Goal: Task Accomplishment & Management: Manage account settings

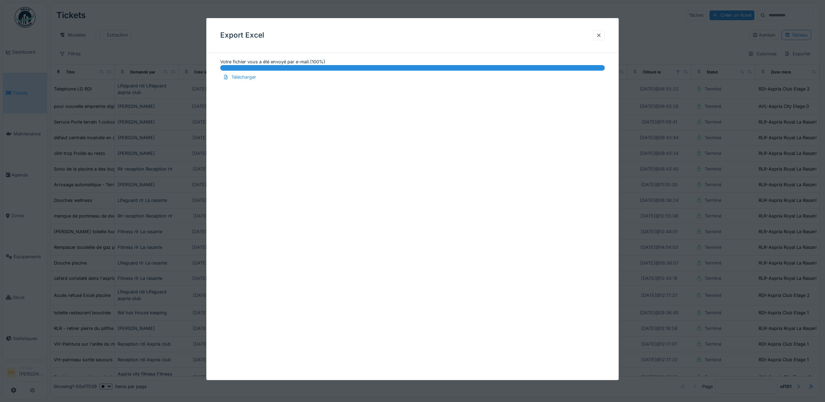
scroll to position [5, 0]
drag, startPoint x: 603, startPoint y: 33, endPoint x: 458, endPoint y: 32, distance: 144.8
click at [602, 33] on div at bounding box center [599, 35] width 6 height 7
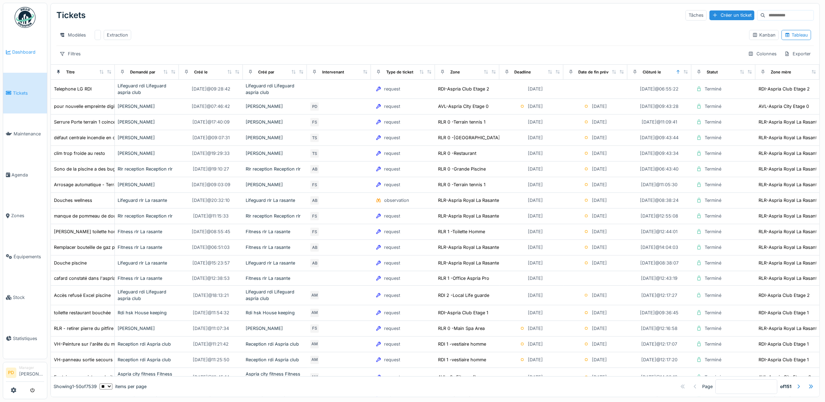
click at [20, 52] on span "Dashboard" at bounding box center [28, 52] width 32 height 7
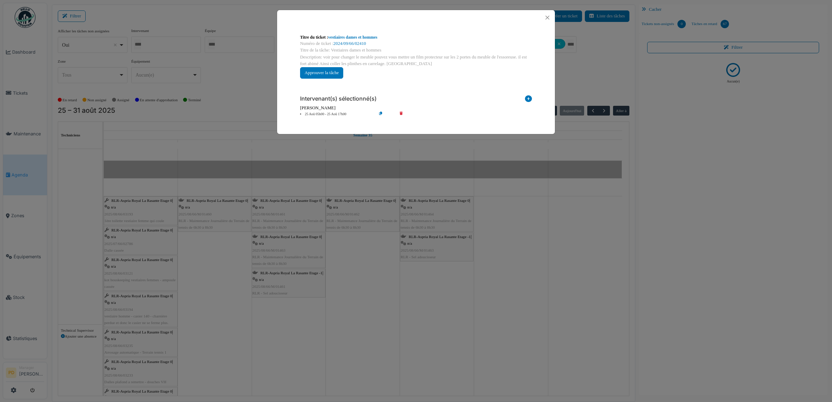
scroll to position [696, 0]
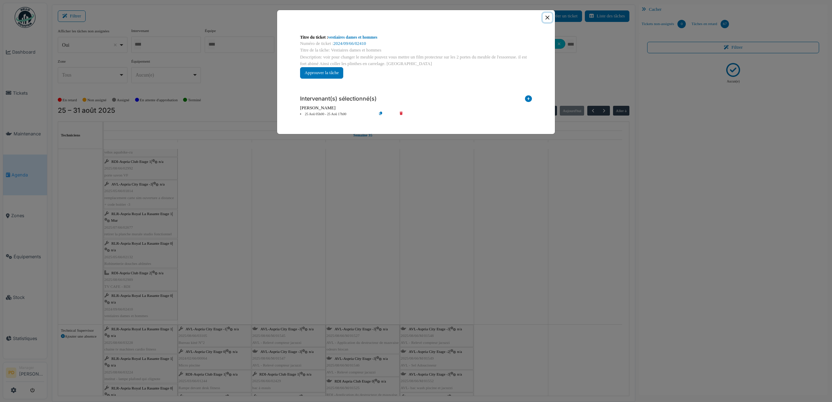
click at [544, 16] on button "Close" at bounding box center [547, 17] width 9 height 9
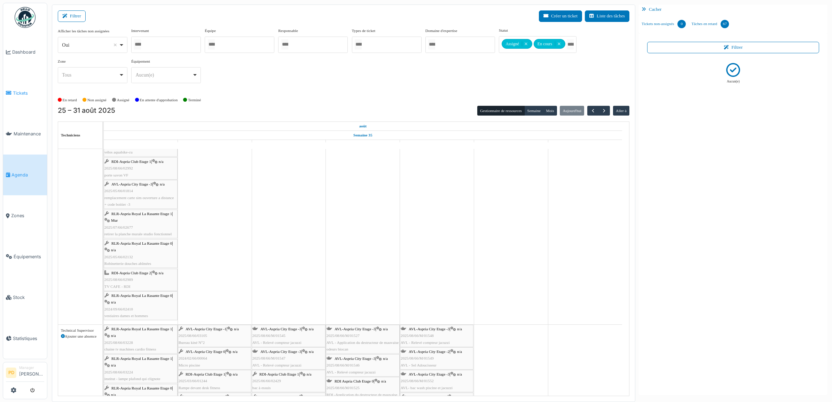
click at [26, 88] on link "Tickets" at bounding box center [25, 93] width 44 height 41
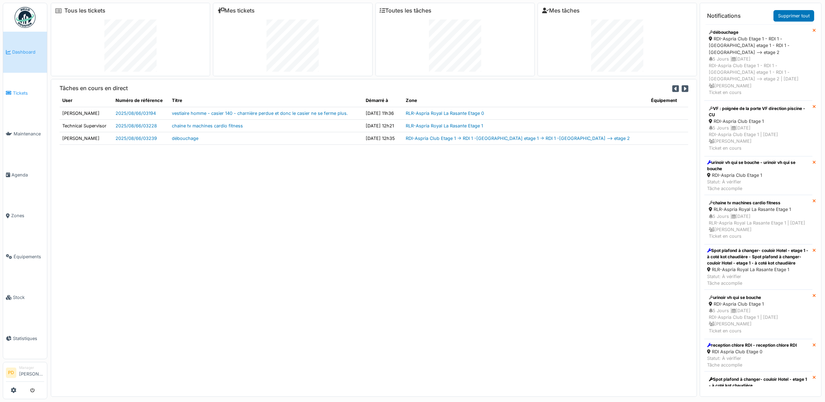
click at [20, 93] on span "Tickets" at bounding box center [28, 93] width 31 height 7
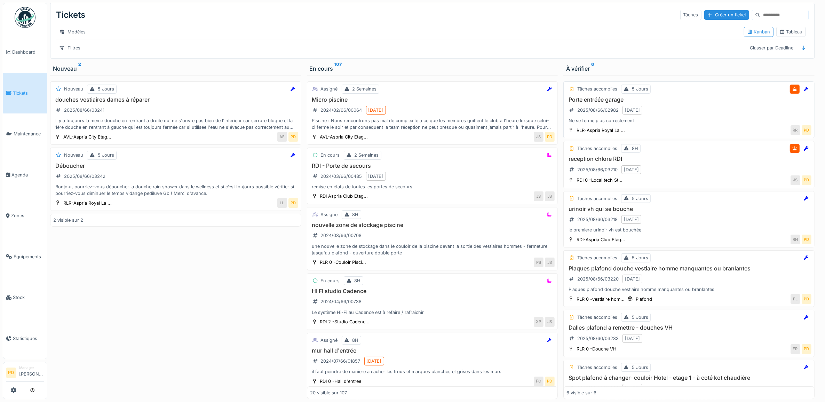
click at [685, 112] on div "Porte entréée garage 2025/08/66/02982 25/08/2025 Ne se ferme plus correctement" at bounding box center [689, 110] width 245 height 28
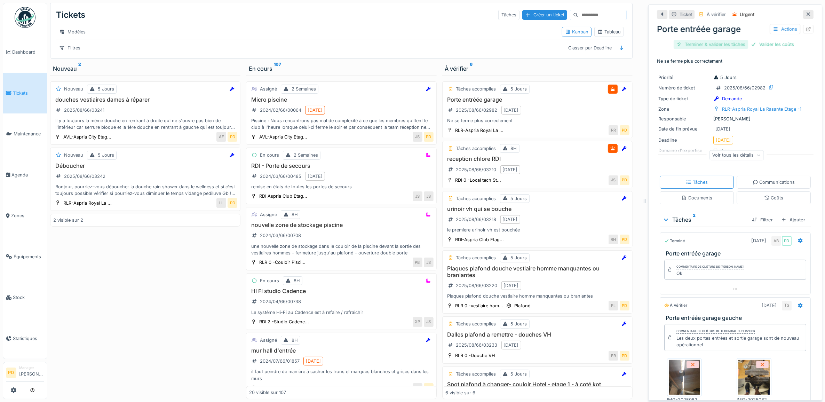
click at [731, 47] on div "Terminer & valider les tâches" at bounding box center [711, 44] width 74 height 9
click at [704, 47] on div "Valider les coûts" at bounding box center [711, 44] width 49 height 9
click at [735, 46] on div "Clôturer le ticket" at bounding box center [735, 44] width 48 height 9
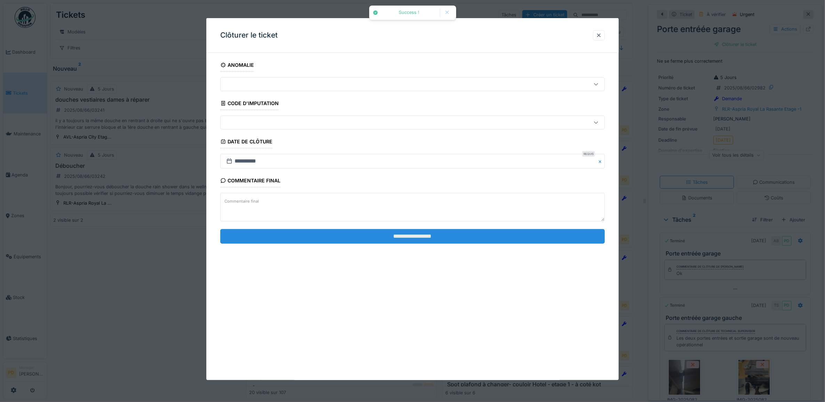
click at [521, 235] on input "**********" at bounding box center [412, 236] width 385 height 15
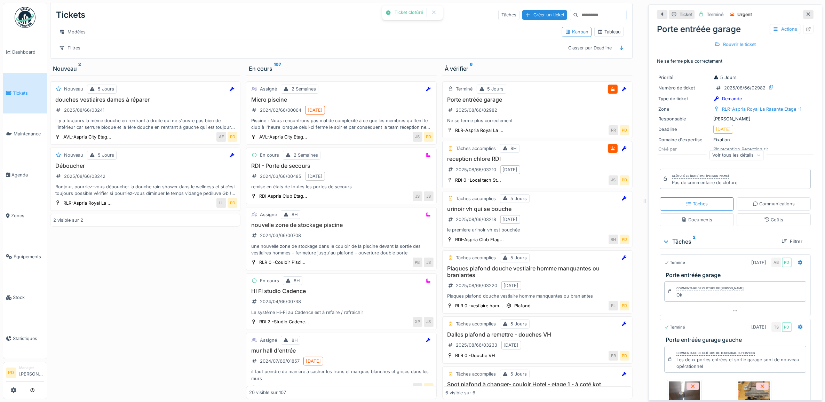
click at [535, 162] on h3 "reception chlore RDI" at bounding box center [538, 159] width 184 height 7
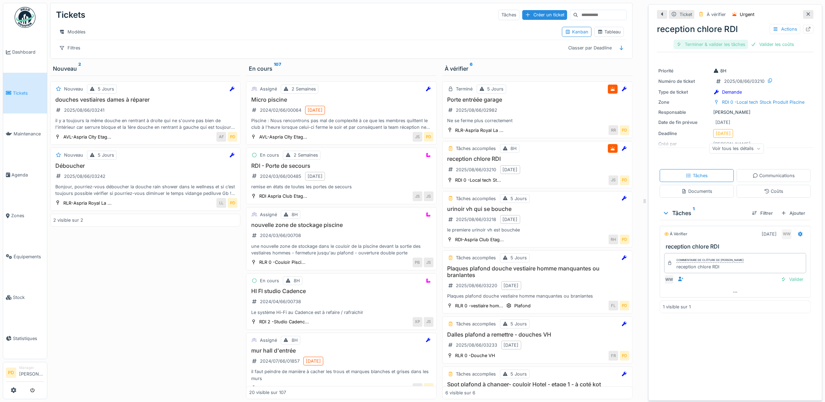
click at [716, 44] on div "Terminer & valider les tâches" at bounding box center [711, 44] width 74 height 9
click at [716, 44] on div "Valider les coûts" at bounding box center [711, 44] width 49 height 9
click at [718, 44] on div "Clôturer le ticket" at bounding box center [735, 44] width 48 height 9
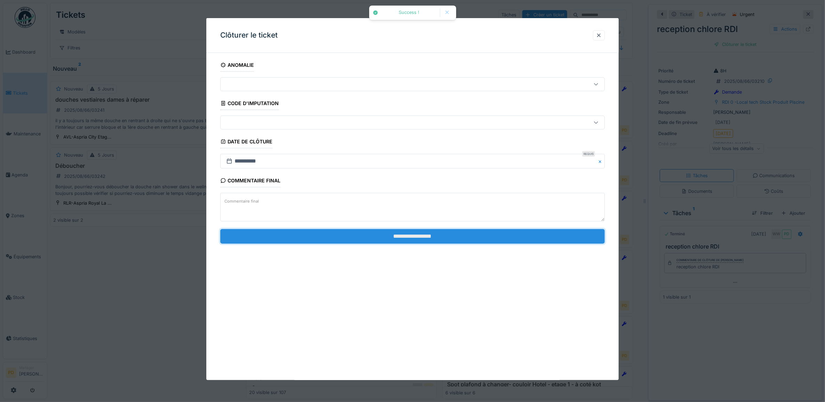
click at [526, 239] on input "**********" at bounding box center [412, 236] width 385 height 15
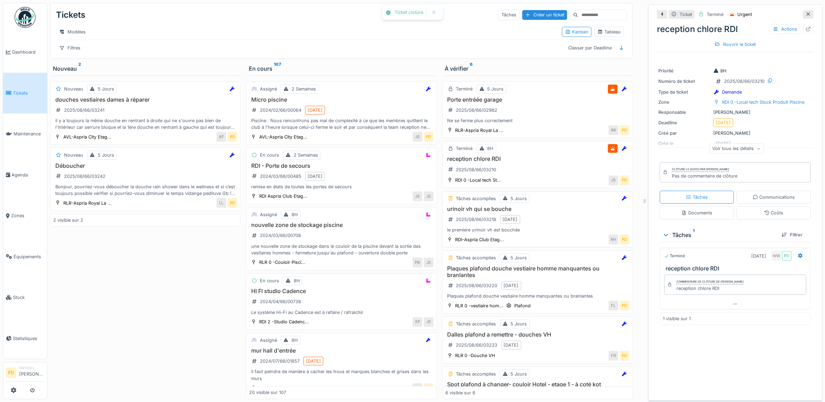
click at [536, 212] on h3 "urinoir vh qui se bouche" at bounding box center [538, 209] width 184 height 7
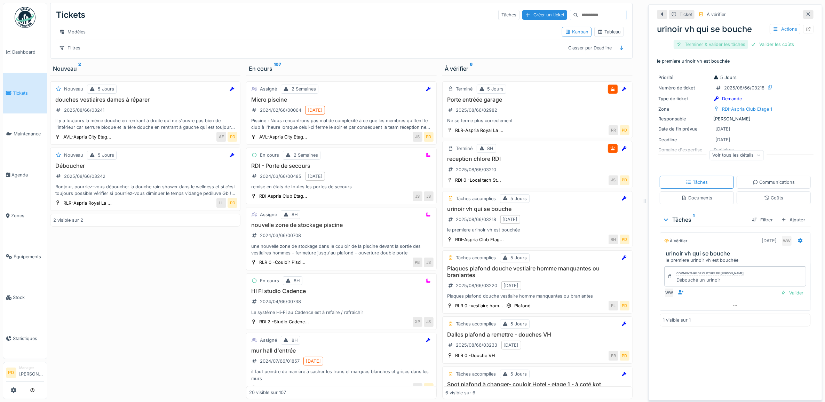
click at [699, 47] on div "Terminer & valider les tâches" at bounding box center [711, 44] width 74 height 9
click at [700, 45] on div "Valider les coûts" at bounding box center [711, 44] width 49 height 9
click at [733, 46] on div "Clôturer le ticket" at bounding box center [735, 44] width 48 height 9
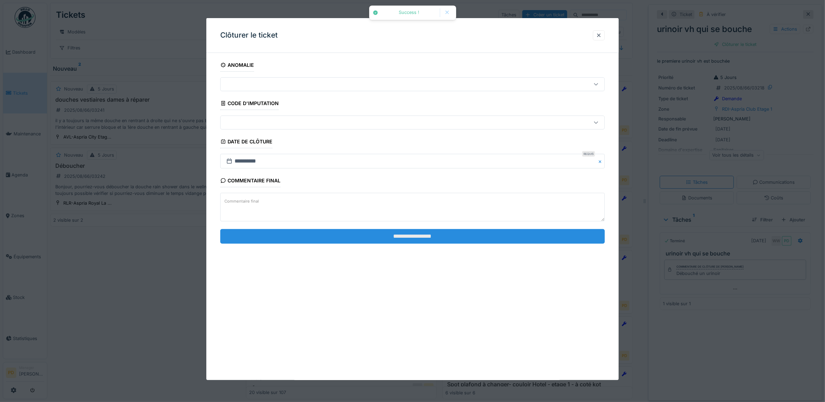
click at [503, 236] on input "**********" at bounding box center [412, 236] width 385 height 15
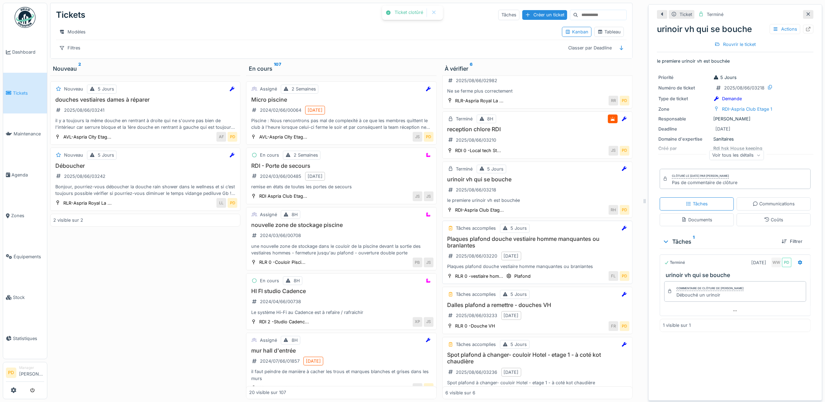
scroll to position [44, 0]
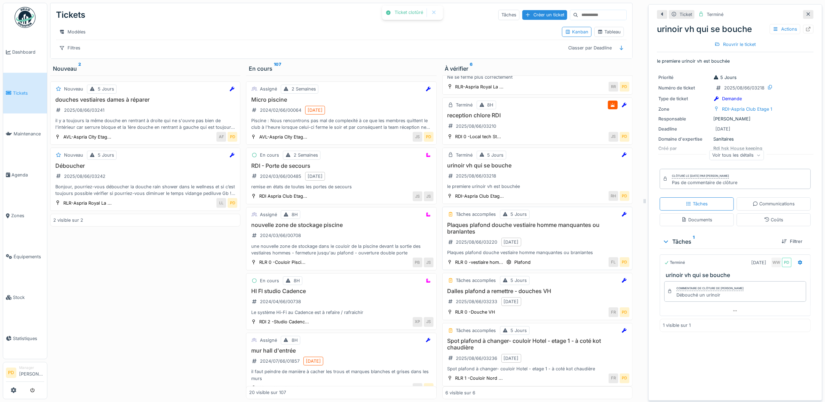
click at [546, 231] on h3 "Plaques plafond douche vestiaire homme manquantes ou branlantes" at bounding box center [538, 228] width 184 height 13
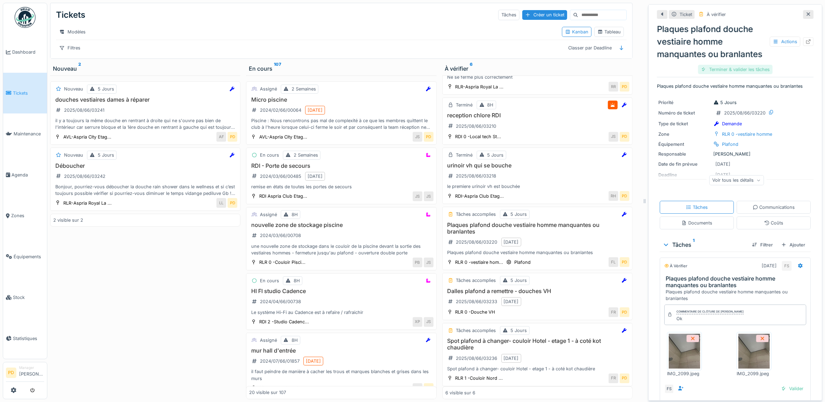
click at [717, 74] on div "Terminer & valider les tâches" at bounding box center [735, 69] width 74 height 9
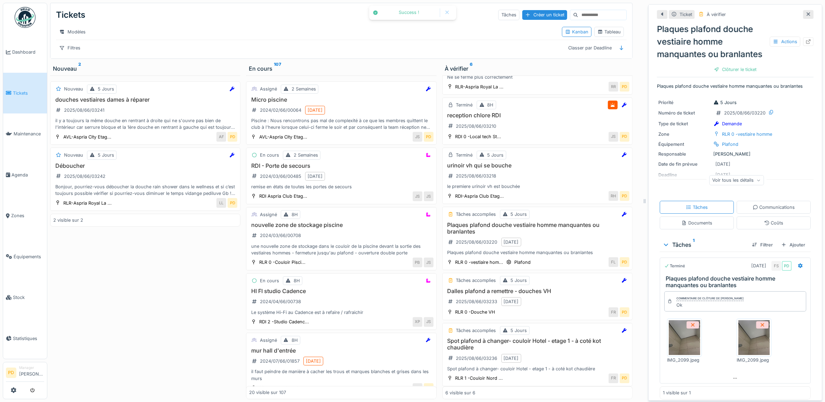
click at [718, 74] on div "Clôturer le ticket" at bounding box center [735, 69] width 48 height 9
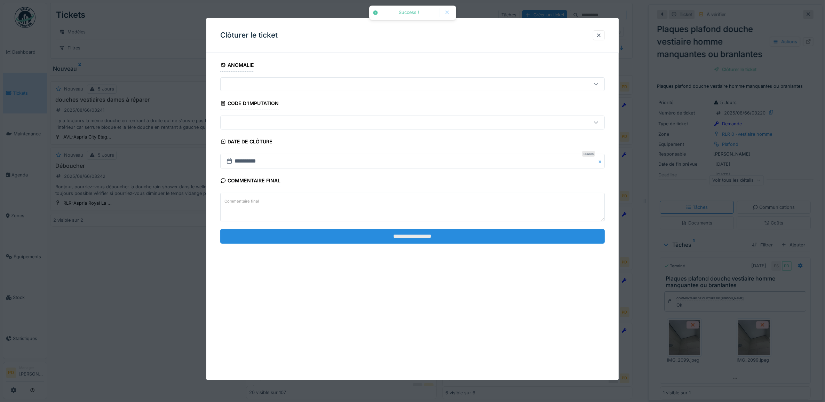
click at [502, 239] on input "**********" at bounding box center [412, 236] width 385 height 15
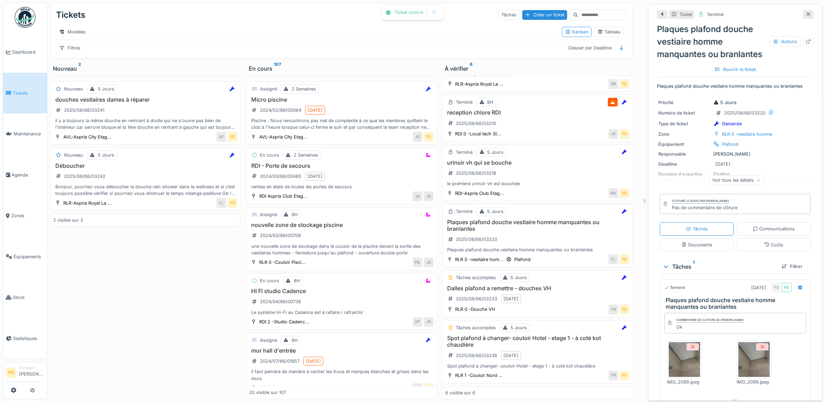
scroll to position [56, 0]
click at [550, 291] on h3 "Dalles plafond a remettre - douches VH" at bounding box center [538, 288] width 184 height 7
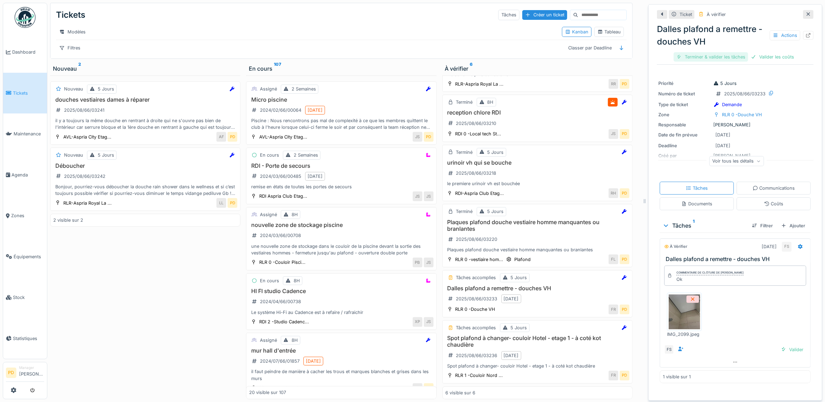
click at [707, 56] on div "Terminer & valider les tâches" at bounding box center [711, 56] width 74 height 9
click at [768, 57] on div "Terminer & valider les tâches Valider les coûts" at bounding box center [735, 56] width 123 height 9
click at [743, 58] on div "Clôturer le ticket" at bounding box center [760, 56] width 48 height 9
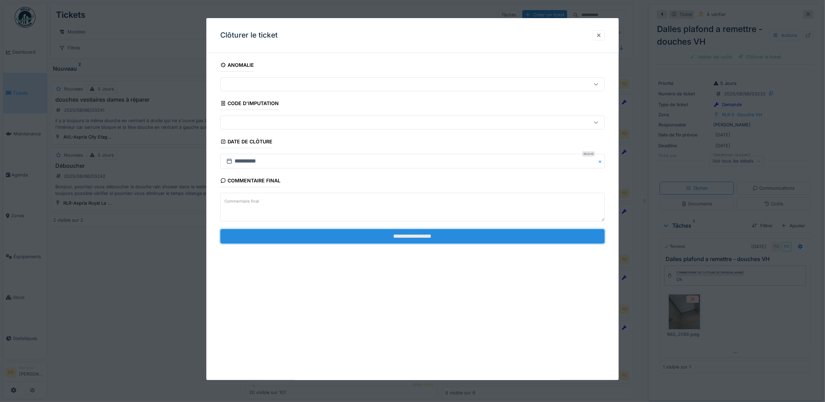
click at [516, 239] on input "**********" at bounding box center [412, 236] width 385 height 15
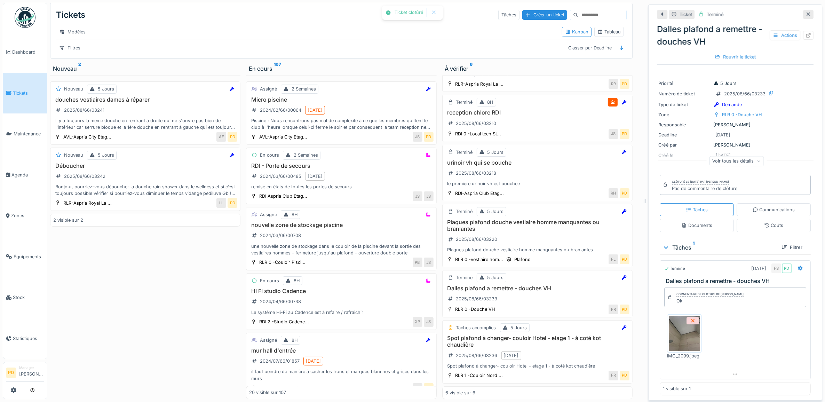
scroll to position [6, 0]
click at [531, 285] on h3 "Dalles plafond a remettre - douches VH" at bounding box center [538, 288] width 184 height 7
click at [515, 335] on h3 "Spot plafond à changer- couloir Hotel - etage 1 - à coté kot chaudière" at bounding box center [538, 341] width 184 height 13
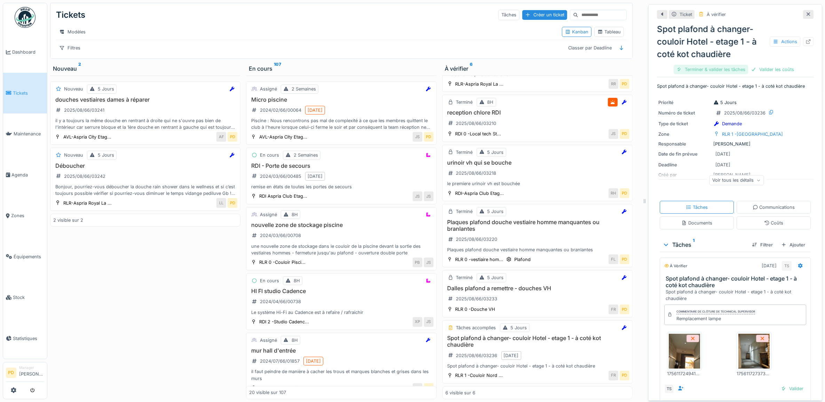
click at [716, 65] on div "Terminer & valider les tâches" at bounding box center [711, 69] width 74 height 9
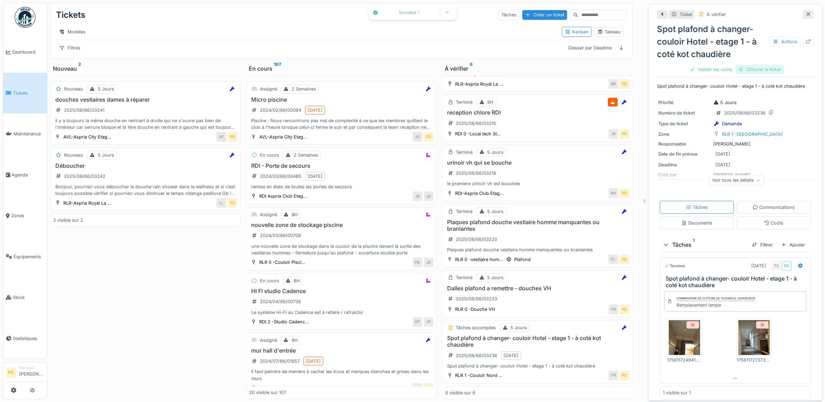
click at [764, 65] on div "Clôturer le ticket" at bounding box center [760, 69] width 48 height 9
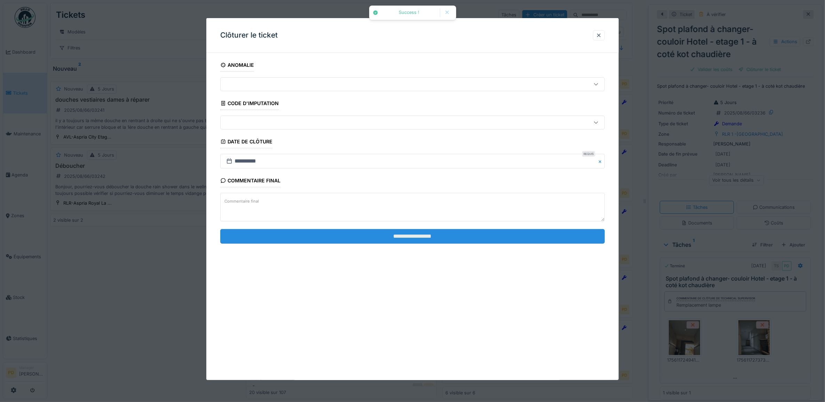
click at [560, 243] on input "**********" at bounding box center [412, 236] width 385 height 15
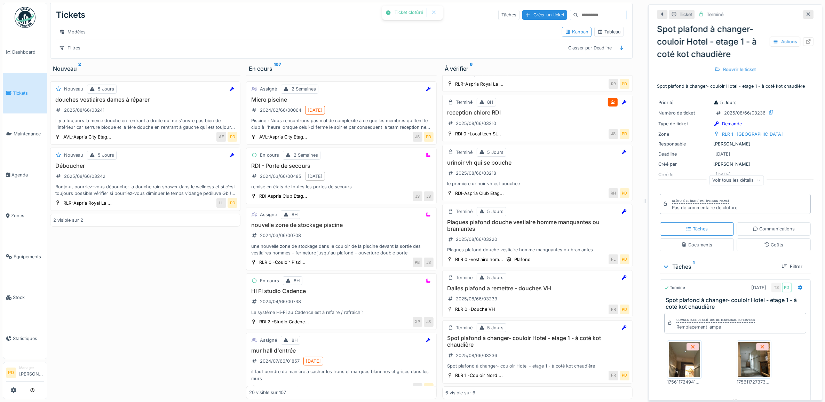
click at [17, 96] on link "Tickets" at bounding box center [25, 93] width 44 height 41
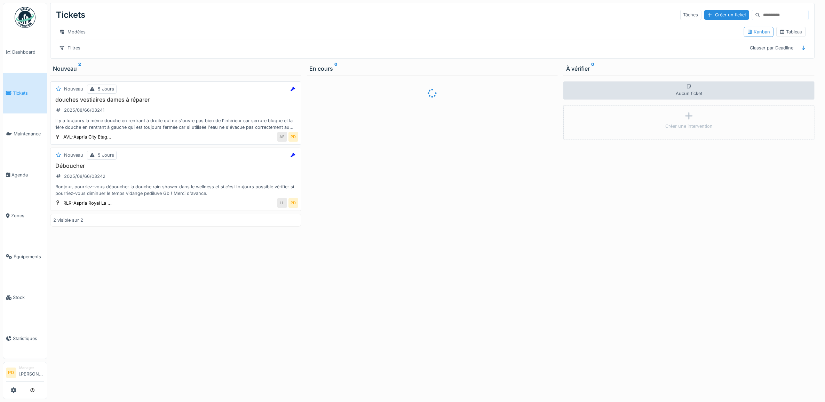
click at [178, 103] on h3 "douches vestiaires dames à réparer" at bounding box center [175, 99] width 245 height 7
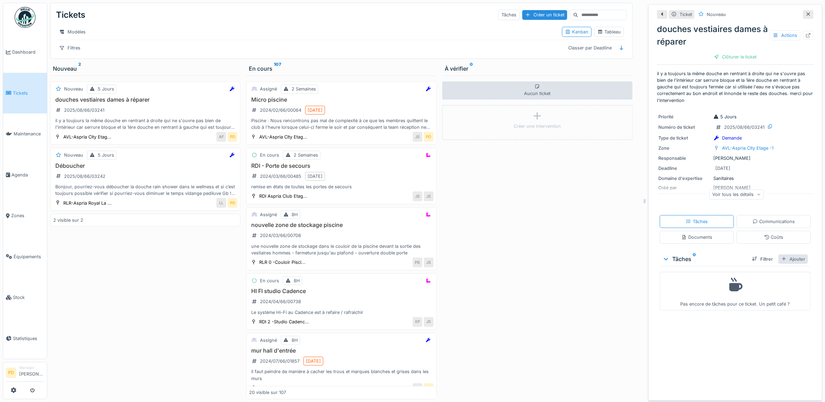
click at [787, 260] on div "Ajouter" at bounding box center [794, 258] width 30 height 9
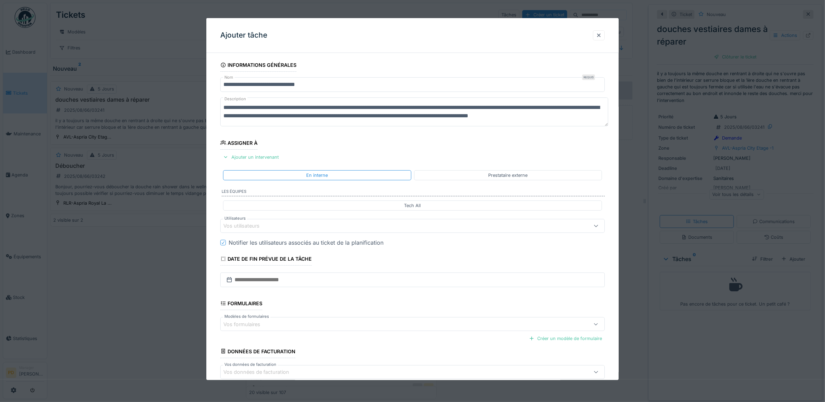
click at [362, 229] on div "Vos utilisateurs" at bounding box center [390, 226] width 335 height 8
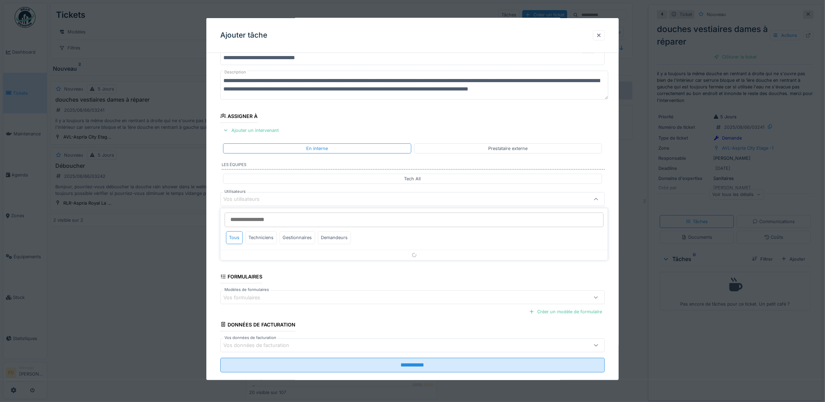
scroll to position [28, 0]
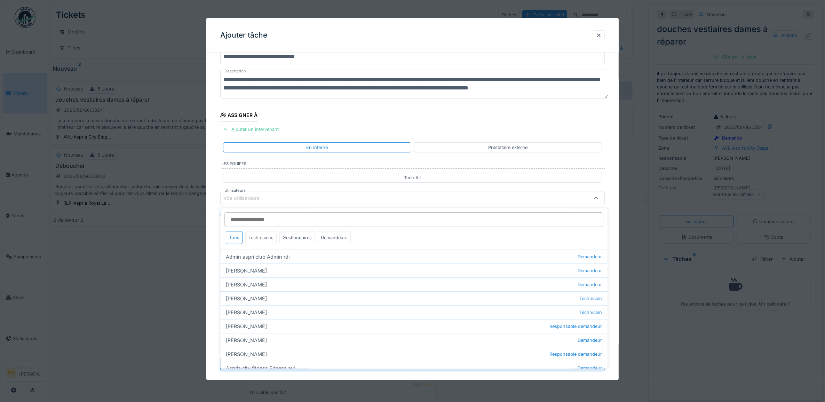
click at [261, 241] on div "Techniciens" at bounding box center [261, 237] width 31 height 13
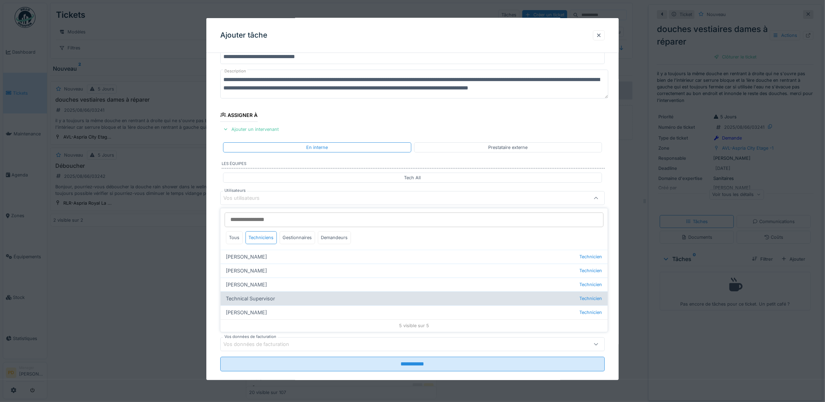
click at [263, 299] on div "Technical Supervisor Technicien" at bounding box center [414, 299] width 387 height 14
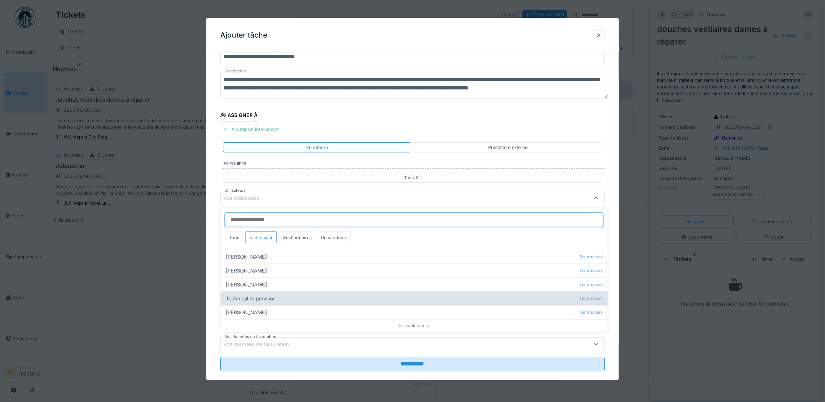
type input "****"
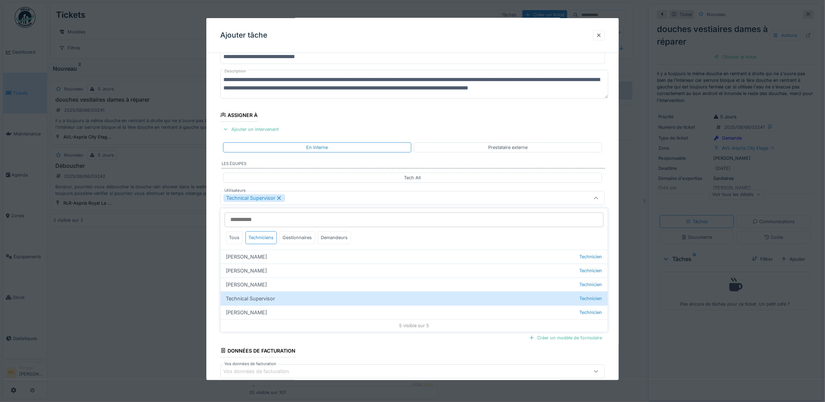
click at [212, 193] on div "**********" at bounding box center [412, 224] width 413 height 387
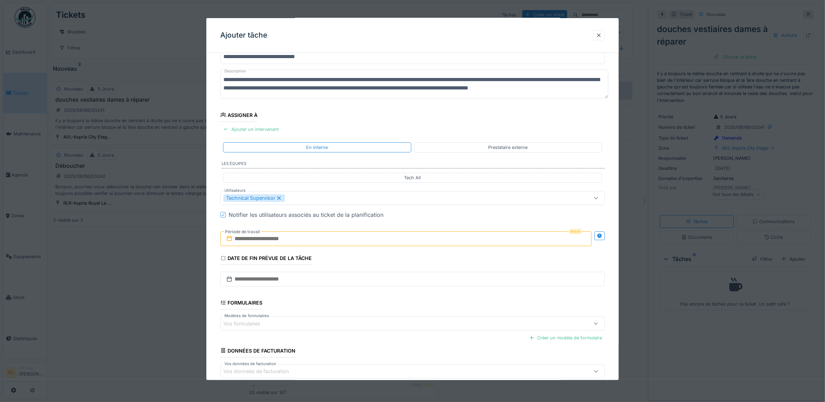
drag, startPoint x: 257, startPoint y: 240, endPoint x: 265, endPoint y: 244, distance: 8.4
click at [257, 240] on input "text" at bounding box center [406, 238] width 372 height 15
click at [386, 328] on div "26" at bounding box center [384, 329] width 9 height 9
click at [385, 329] on div "26" at bounding box center [384, 329] width 9 height 9
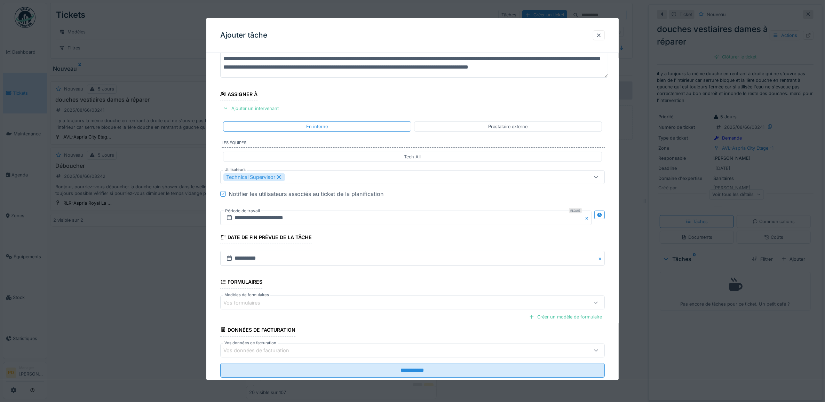
scroll to position [67, 0]
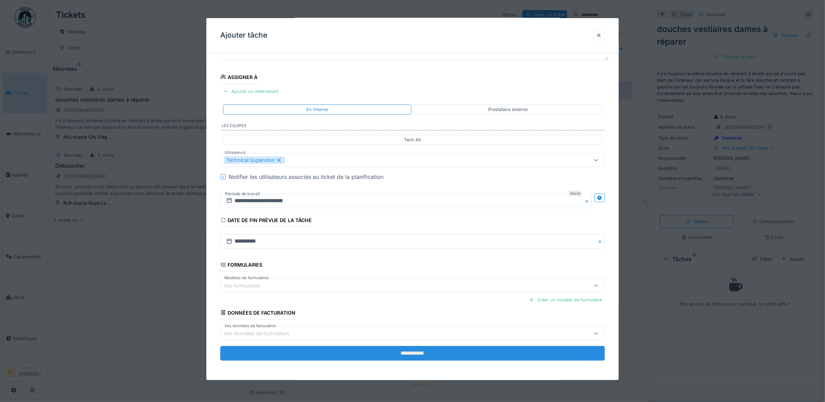
click at [451, 353] on input "**********" at bounding box center [412, 353] width 385 height 15
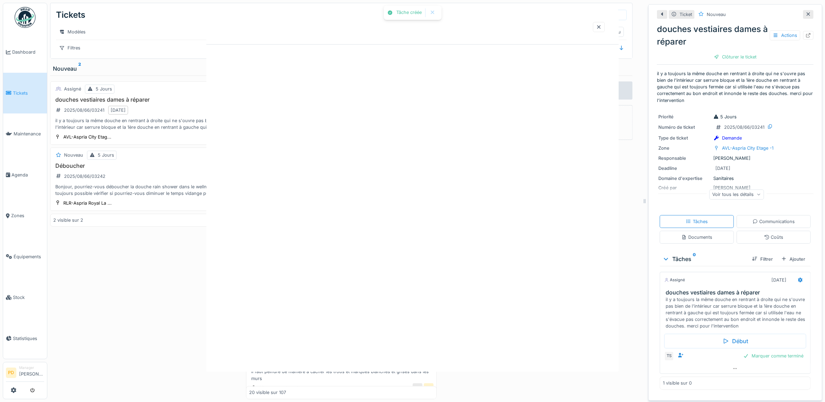
scroll to position [0, 0]
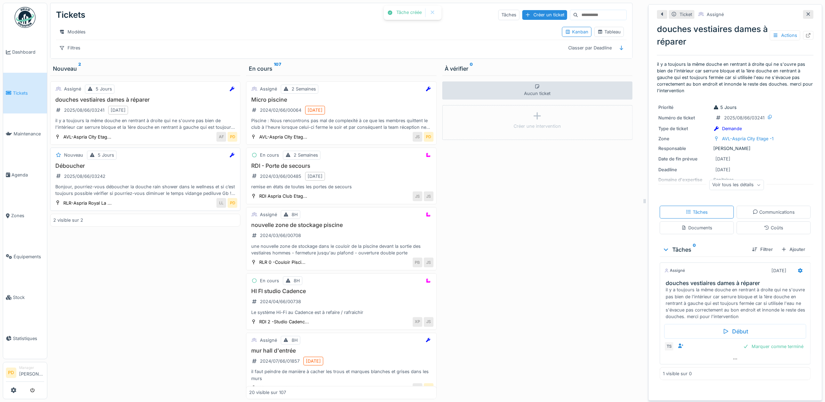
click at [167, 194] on div "Bonjour, pourriez-vous déboucher la douche rain shower dans le wellness et si c…" at bounding box center [145, 189] width 184 height 13
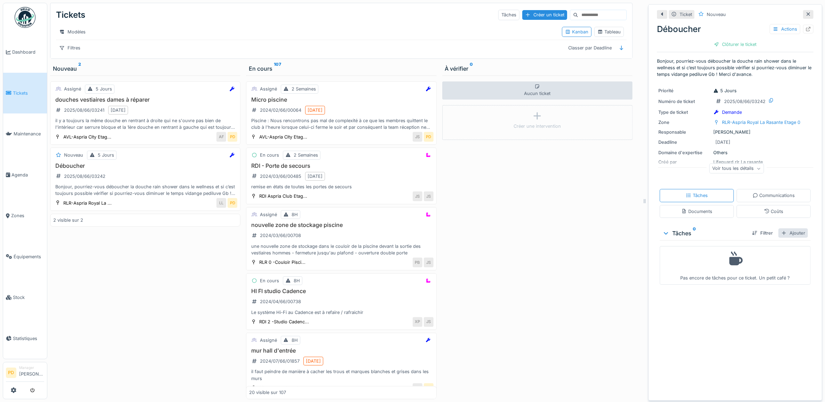
click at [787, 234] on div "Ajouter" at bounding box center [794, 232] width 30 height 9
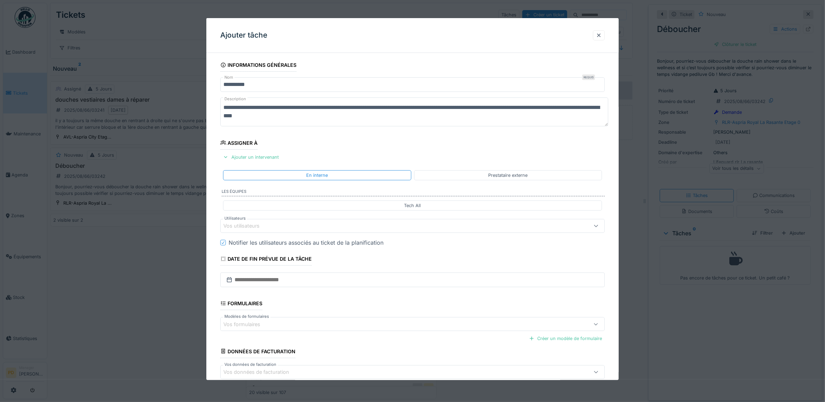
click at [298, 228] on div "Vos utilisateurs" at bounding box center [390, 226] width 335 height 8
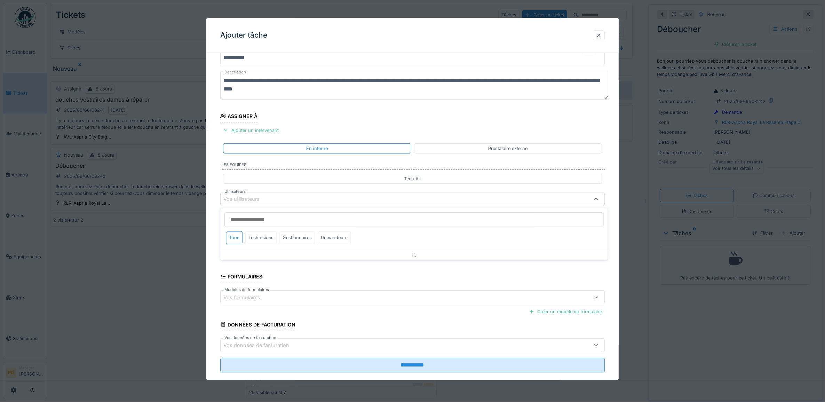
scroll to position [28, 0]
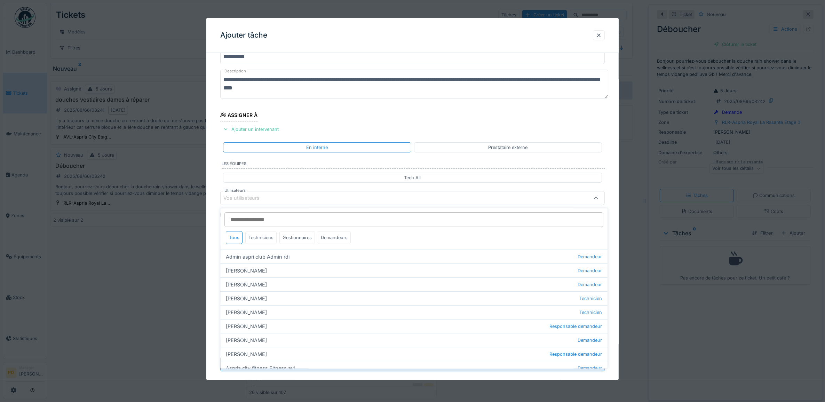
click at [262, 239] on div "Techniciens" at bounding box center [261, 237] width 31 height 13
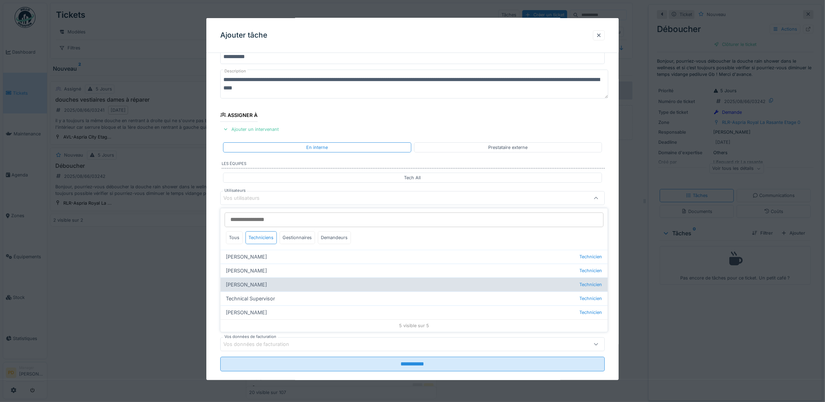
click at [259, 284] on div "Florian Sappart Technicien" at bounding box center [414, 285] width 387 height 14
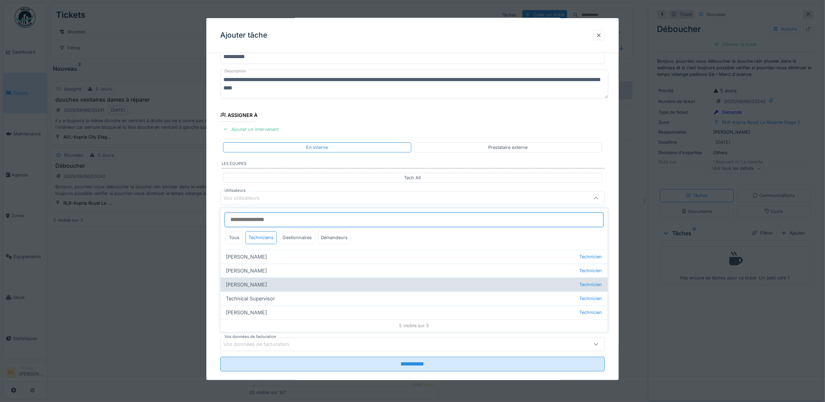
type input "*****"
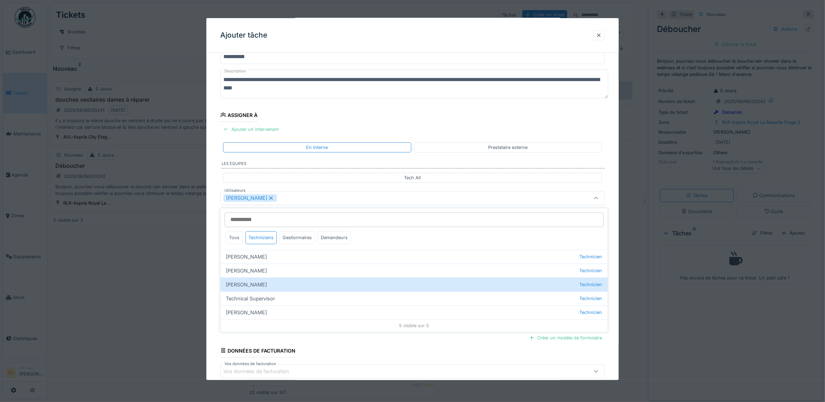
click at [212, 206] on div "**********" at bounding box center [412, 224] width 413 height 387
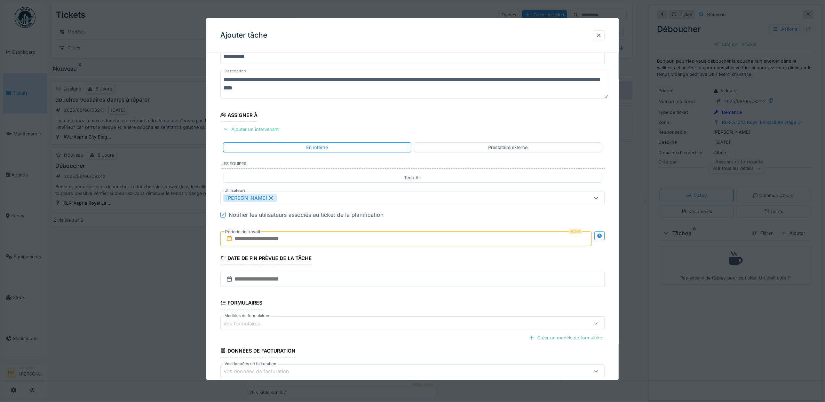
click at [253, 242] on input "text" at bounding box center [406, 238] width 372 height 15
click at [385, 328] on div "26" at bounding box center [384, 329] width 9 height 9
click at [377, 329] on div "25" at bounding box center [373, 330] width 9 height 10
click at [375, 328] on div "25" at bounding box center [373, 330] width 9 height 10
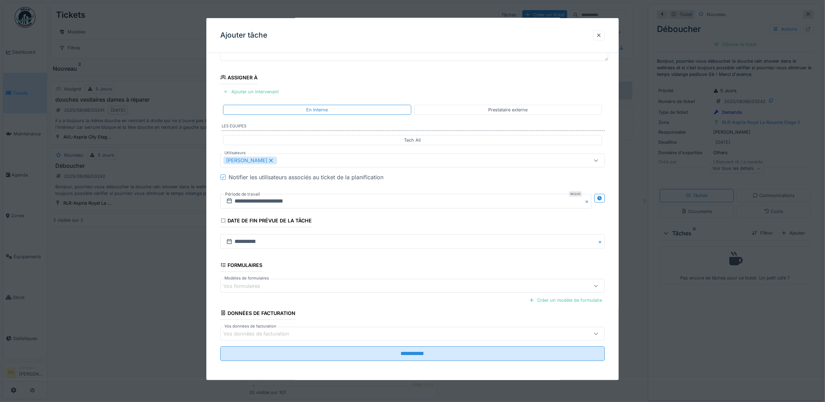
scroll to position [67, 0]
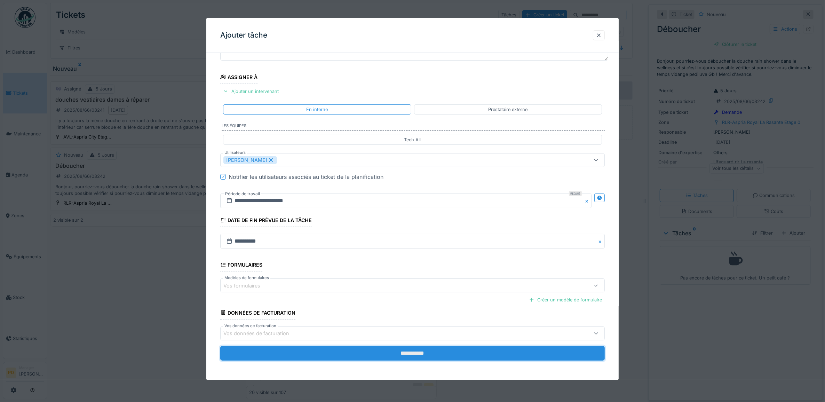
click at [455, 352] on input "**********" at bounding box center [412, 353] width 385 height 15
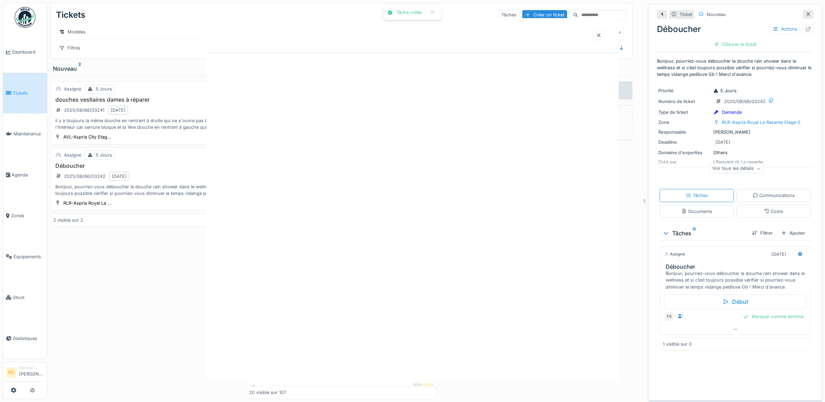
scroll to position [0, 0]
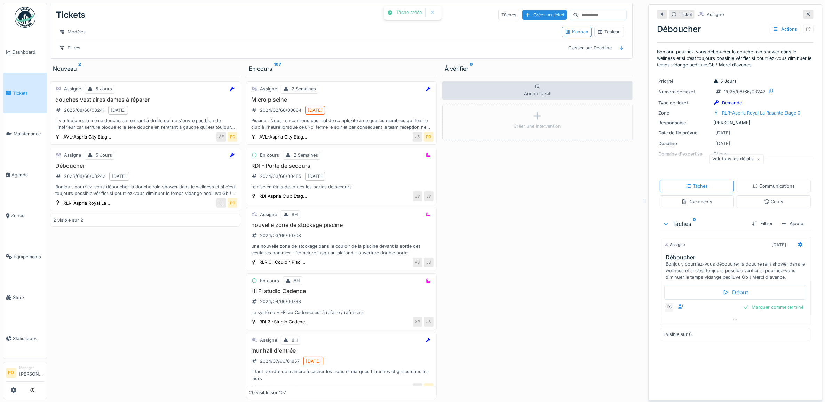
drag, startPoint x: 9, startPoint y: 96, endPoint x: 13, endPoint y: 94, distance: 3.9
click at [10, 95] on link "Tickets" at bounding box center [25, 93] width 44 height 41
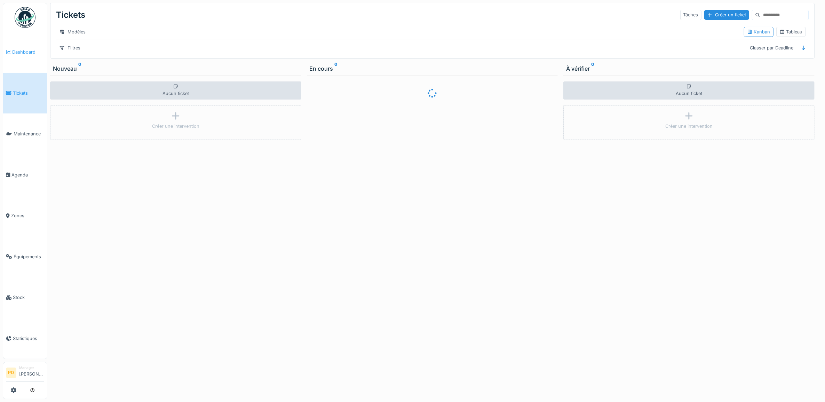
click at [27, 52] on span "Dashboard" at bounding box center [28, 52] width 32 height 7
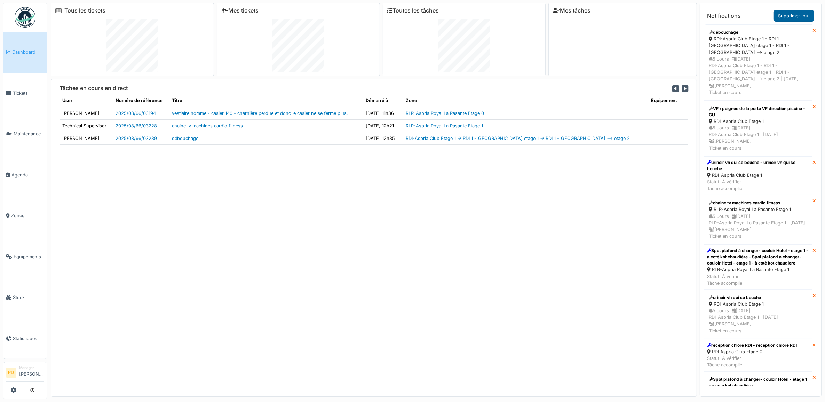
click at [804, 17] on link "Supprimer tout" at bounding box center [794, 15] width 41 height 11
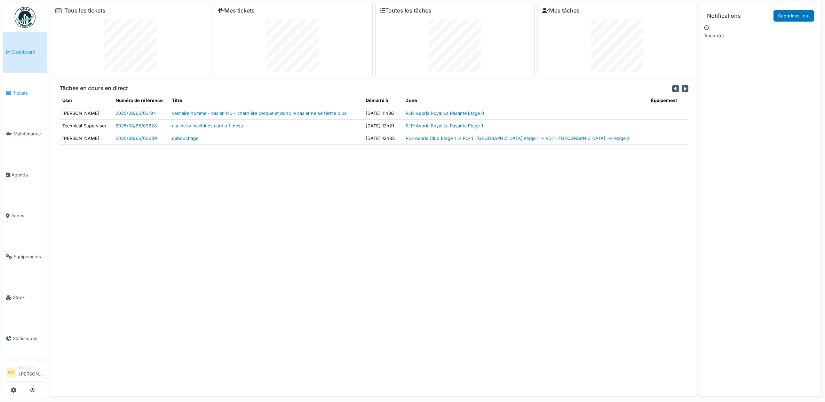
click at [25, 86] on link "Tickets" at bounding box center [25, 93] width 44 height 41
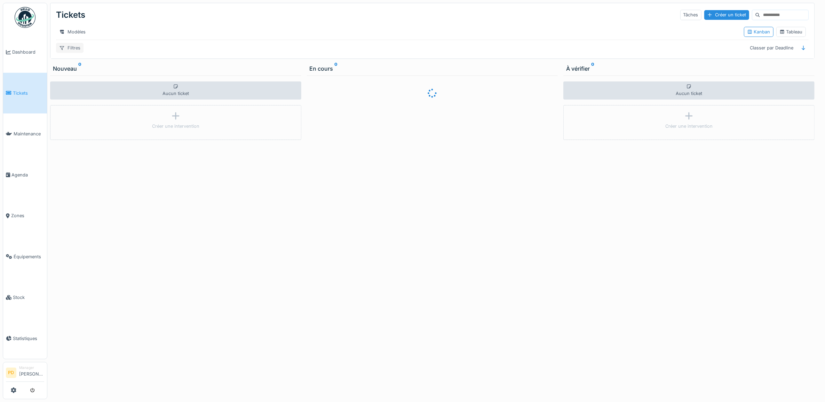
click at [78, 52] on div "Filtres" at bounding box center [69, 48] width 27 height 10
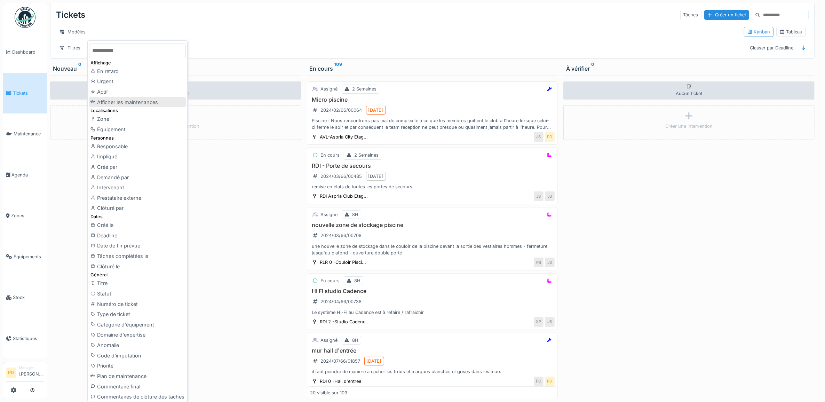
click at [137, 103] on div "Afficher les maintenances" at bounding box center [137, 102] width 97 height 10
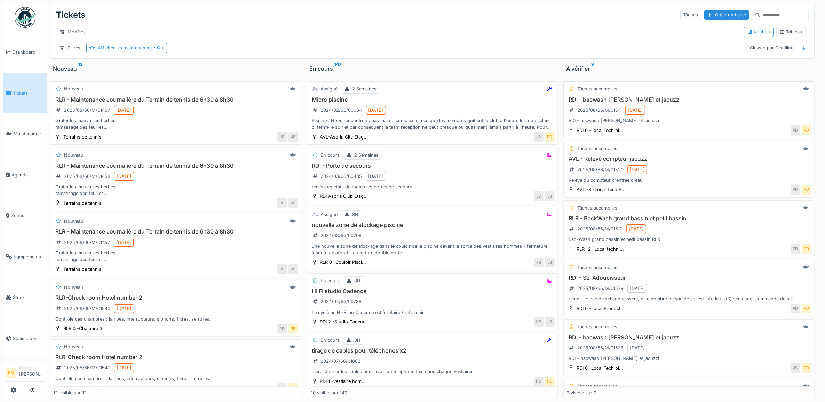
click at [700, 113] on div "RDI - bacwash piscine et jacuzzi 2025/08/66/M/01511 22/08/2025 RDI - bacwash pi…" at bounding box center [689, 110] width 245 height 28
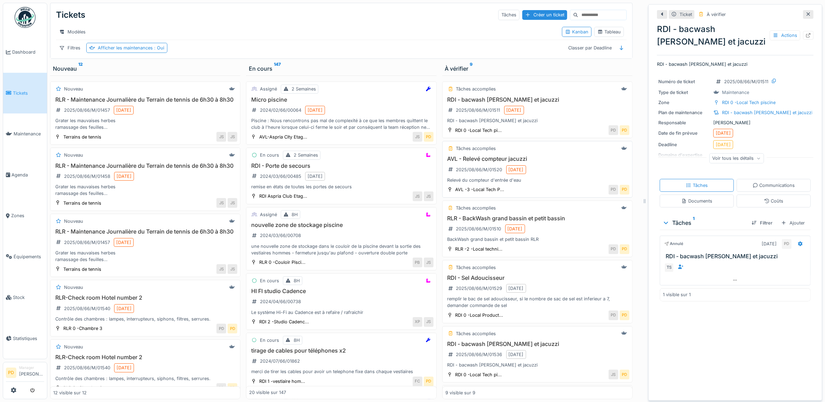
click at [557, 171] on div "AVL - Relevé compteur jacuzzi 2025/08/66/M/01520 22/08/2025 Relevé du compteur …" at bounding box center [538, 170] width 184 height 28
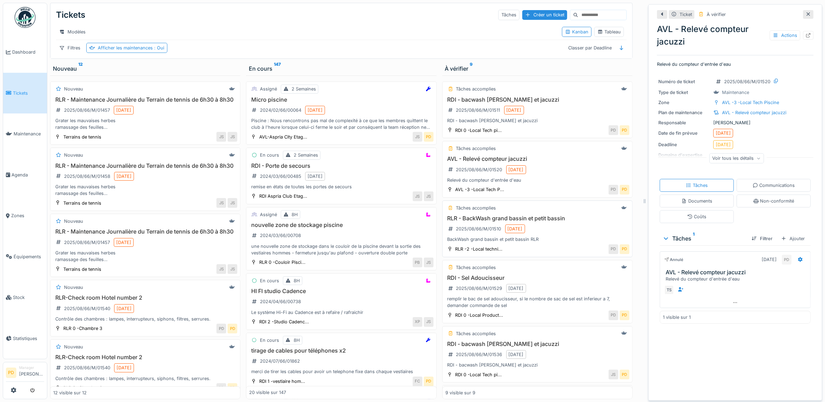
click at [546, 222] on h3 "RLR - BackWash grand bassin et petit bassin" at bounding box center [538, 218] width 184 height 7
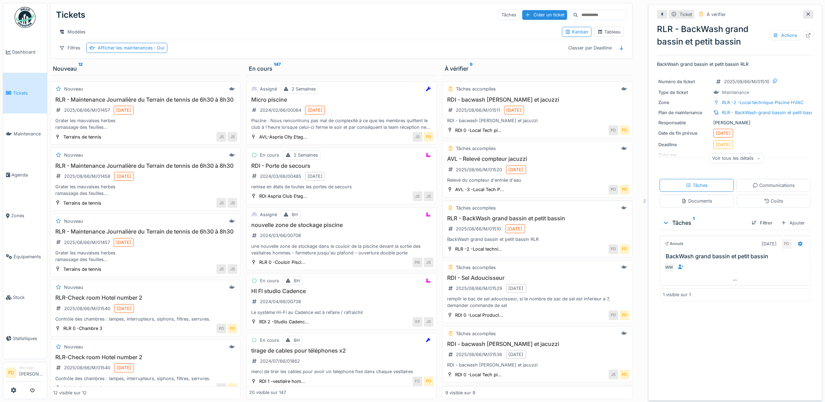
scroll to position [44, 0]
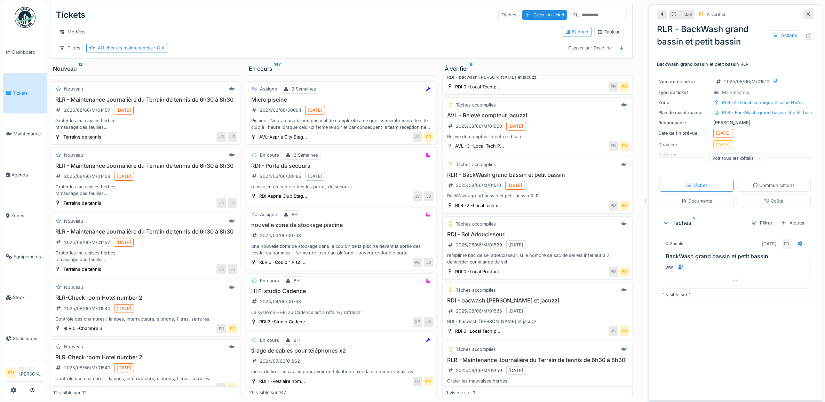
click at [545, 238] on h3 "RDI - Sel Adoucisseur" at bounding box center [538, 234] width 184 height 7
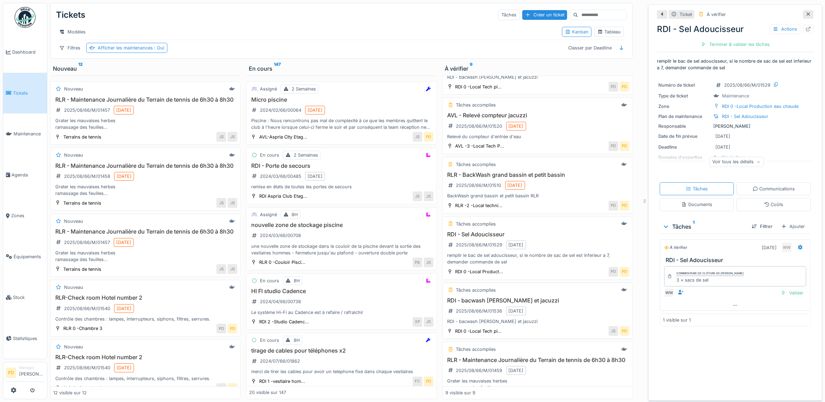
click at [543, 316] on div "RDI - bacwash piscine et jacuzzi 2025/08/66/M/01536 25/08/2025 RDI - bacwash pi…" at bounding box center [538, 311] width 184 height 28
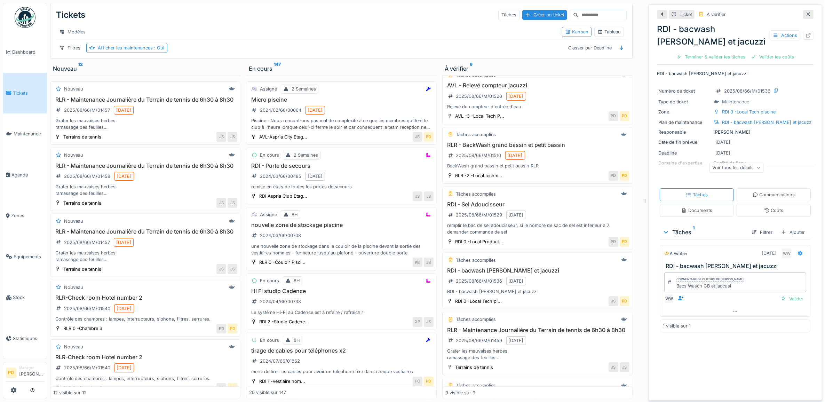
scroll to position [87, 0]
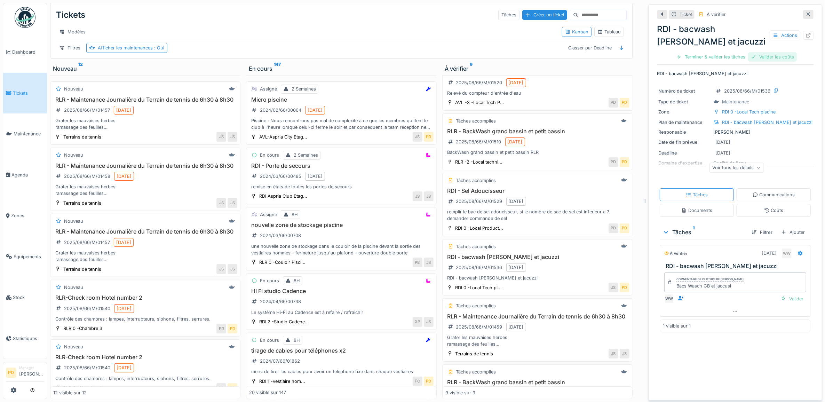
click at [769, 60] on div "Valider les coûts" at bounding box center [772, 56] width 49 height 9
click at [746, 59] on div "Terminer & valider les tâches" at bounding box center [735, 56] width 74 height 9
click at [746, 57] on div "Clôturer le ticket" at bounding box center [735, 56] width 48 height 9
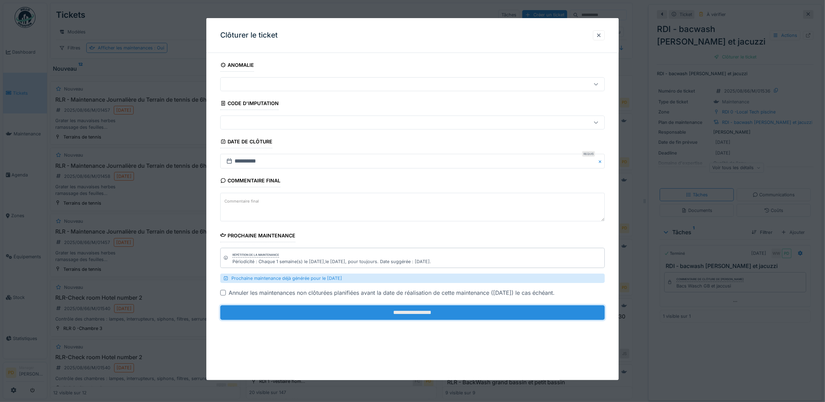
click at [545, 314] on input "**********" at bounding box center [412, 312] width 385 height 15
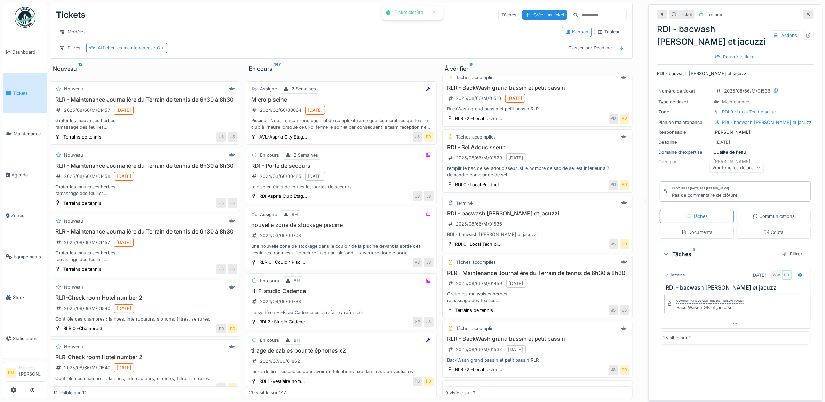
scroll to position [174, 0]
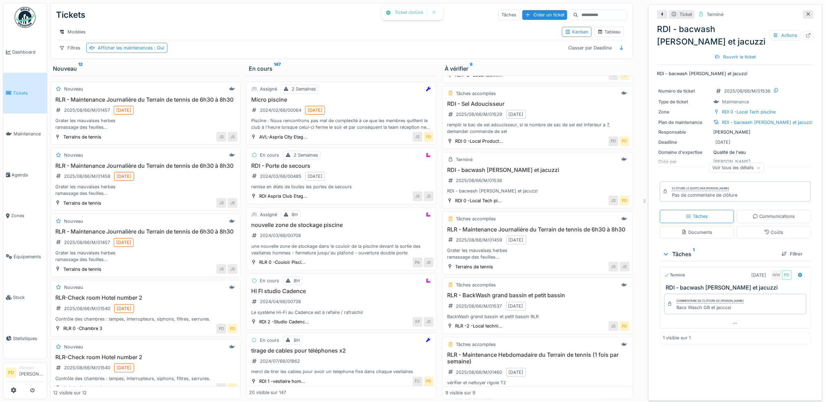
click at [552, 260] on div "Grater les mauvaises herbes ramassage des feuilles Vidange des poubelles Rangem…" at bounding box center [538, 253] width 184 height 13
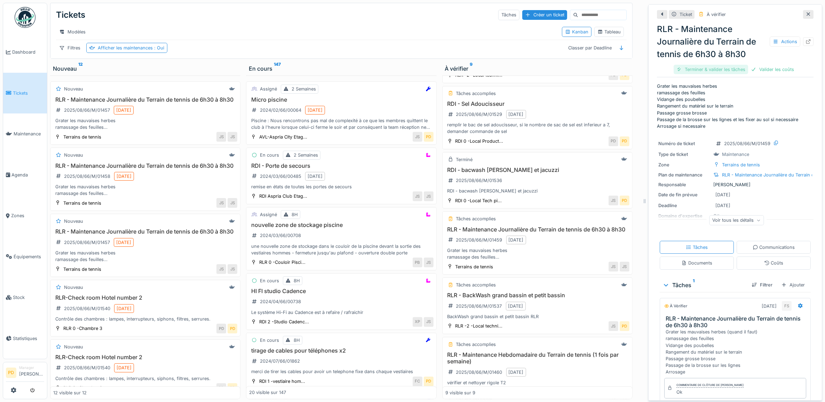
click at [730, 70] on div "Terminer & valider les tâches" at bounding box center [711, 69] width 74 height 9
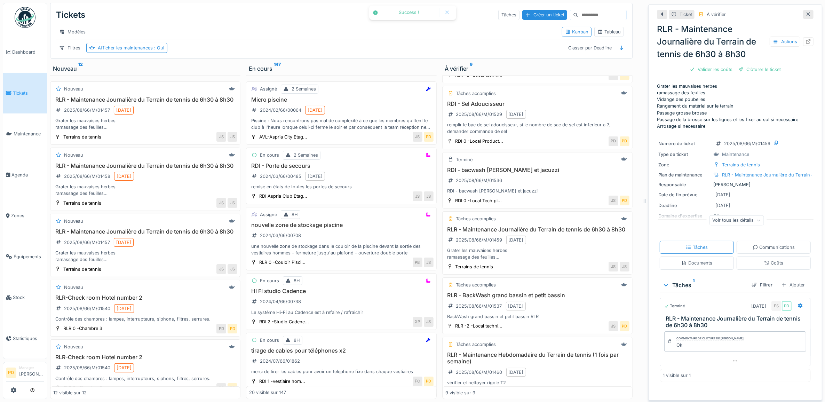
click at [739, 70] on div at bounding box center [742, 69] width 6 height 7
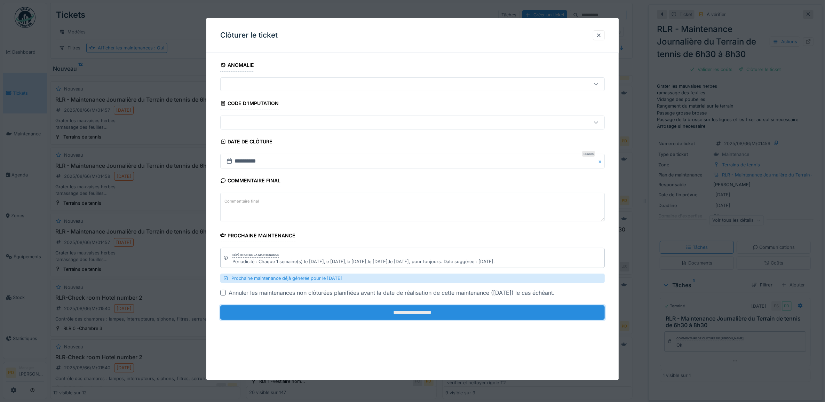
click at [548, 307] on input "**********" at bounding box center [412, 312] width 385 height 15
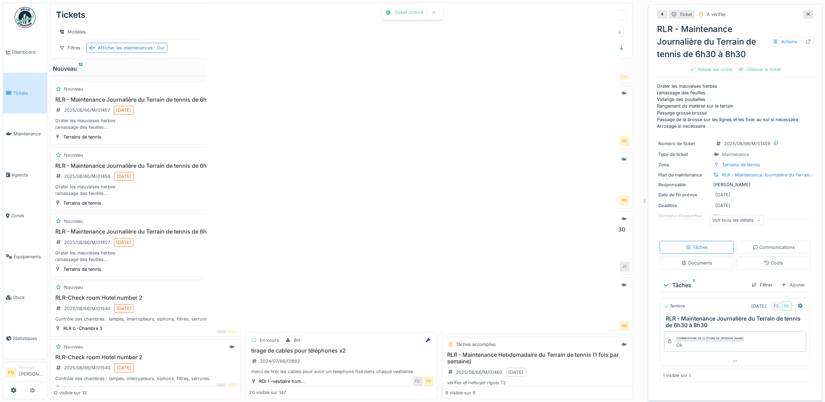
click at [550, 312] on div at bounding box center [412, 201] width 825 height 402
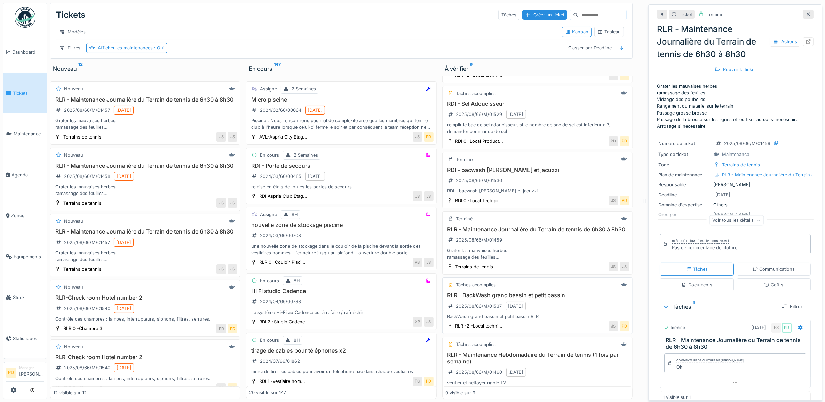
click at [560, 318] on div "RLR - BackWash grand bassin et petit bassin 2025/08/66/M/01537 25/08/2025 BackW…" at bounding box center [538, 306] width 184 height 28
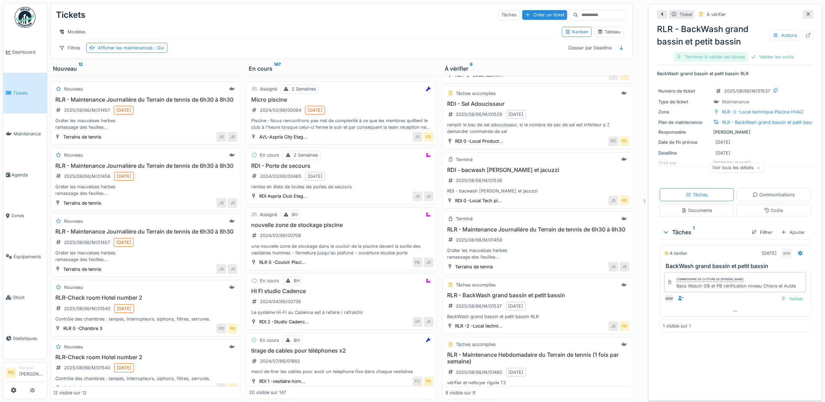
click at [708, 58] on div "Terminer & valider les tâches" at bounding box center [711, 56] width 74 height 9
click at [708, 58] on div "Valider les coûts" at bounding box center [711, 56] width 49 height 9
click at [731, 57] on div "Clôturer le ticket" at bounding box center [735, 56] width 48 height 9
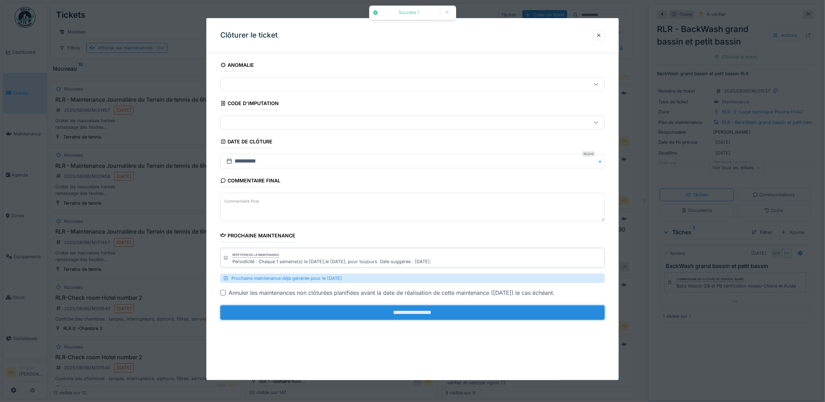
click at [548, 314] on input "**********" at bounding box center [412, 312] width 385 height 15
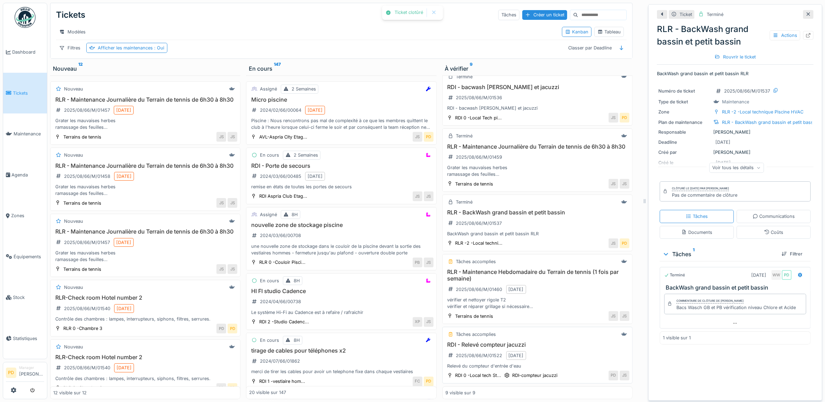
scroll to position [275, 0]
click at [557, 288] on div "RLR - Maintenance Hebdomadaire du Terrain de tennis (1 fois par semaine) 2025/0…" at bounding box center [538, 289] width 184 height 41
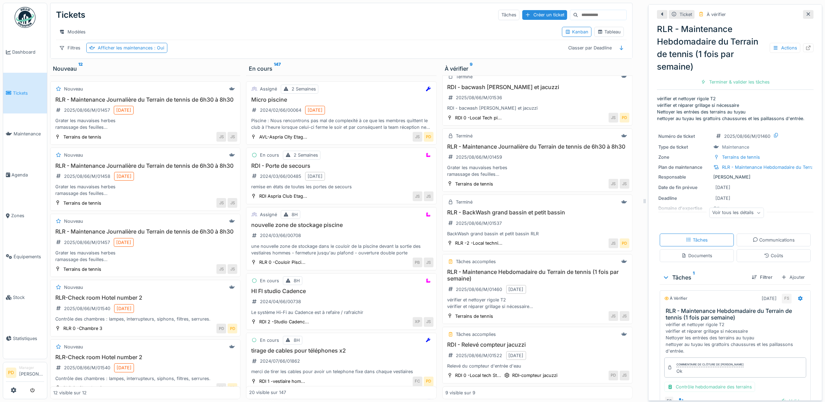
drag, startPoint x: 724, startPoint y: 72, endPoint x: 726, endPoint y: 76, distance: 4.5
click at [724, 72] on div "RLR - Maintenance Hebdomadaire du Terrain de tennis (1 fois par semaine) Actions" at bounding box center [735, 48] width 157 height 50
click at [727, 78] on div "Terminer & valider les tâches" at bounding box center [735, 81] width 74 height 9
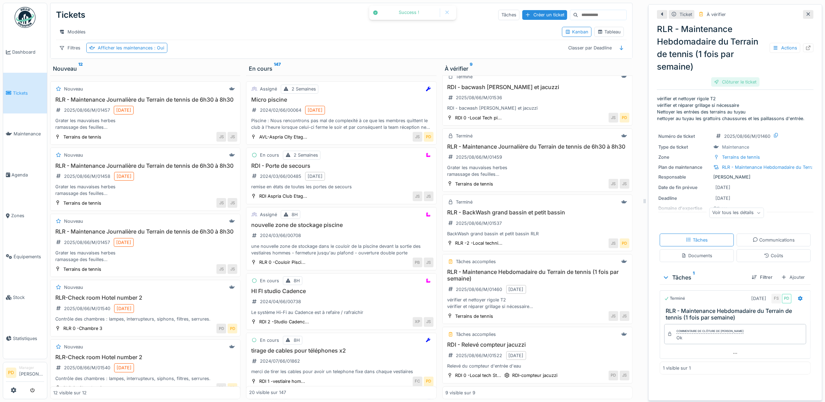
click at [733, 85] on div "Clôturer le ticket" at bounding box center [735, 81] width 48 height 9
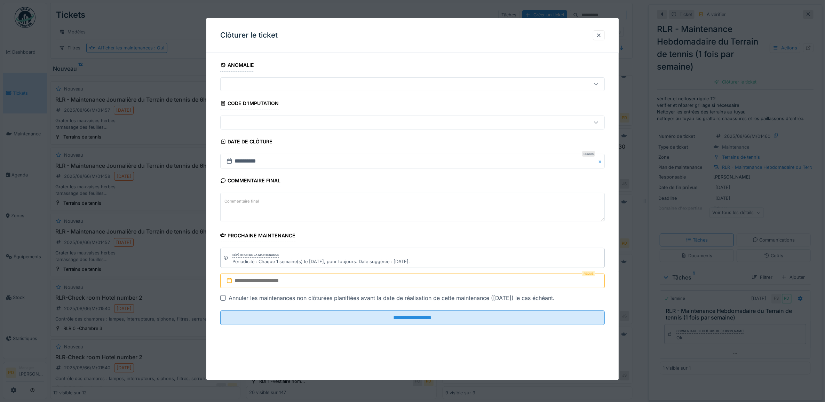
click at [361, 280] on input "text" at bounding box center [412, 281] width 385 height 15
click at [380, 262] on div "25" at bounding box center [380, 261] width 9 height 10
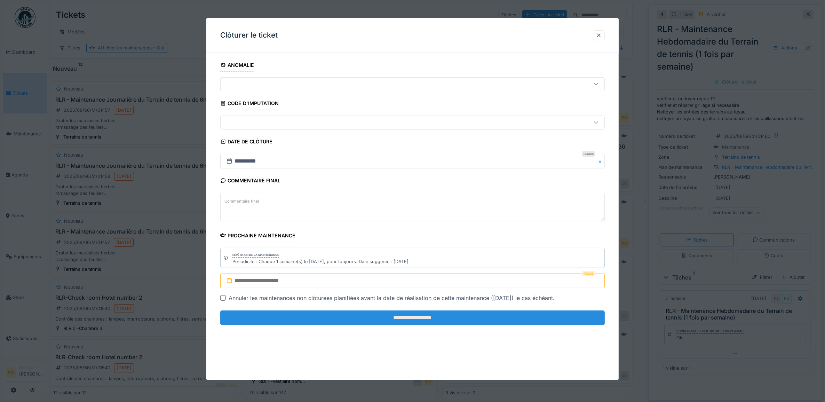
click at [358, 315] on input "**********" at bounding box center [412, 317] width 385 height 15
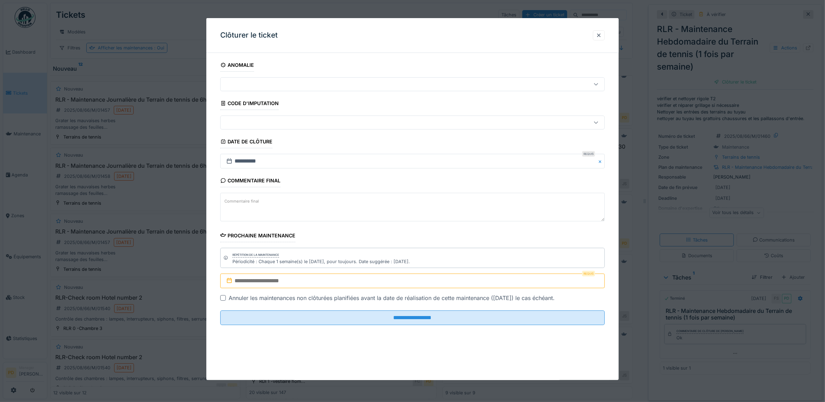
click at [339, 279] on input "text" at bounding box center [412, 281] width 385 height 15
click at [380, 264] on div "25" at bounding box center [380, 261] width 9 height 10
click at [361, 281] on input "text" at bounding box center [412, 281] width 385 height 15
click at [390, 264] on div "26" at bounding box center [391, 260] width 9 height 9
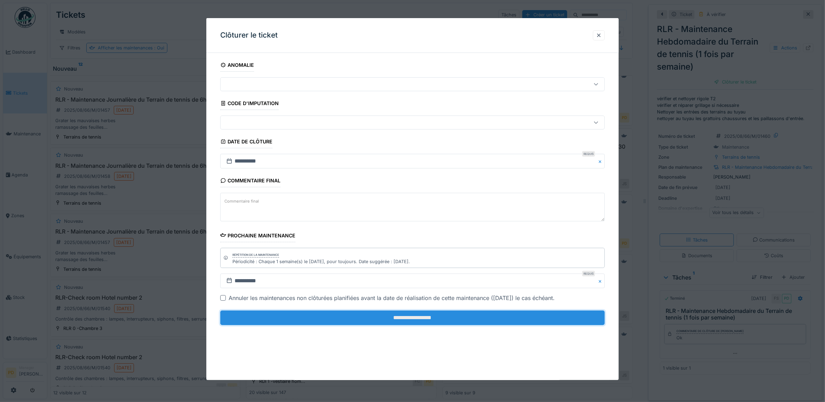
click at [371, 313] on input "**********" at bounding box center [412, 317] width 385 height 15
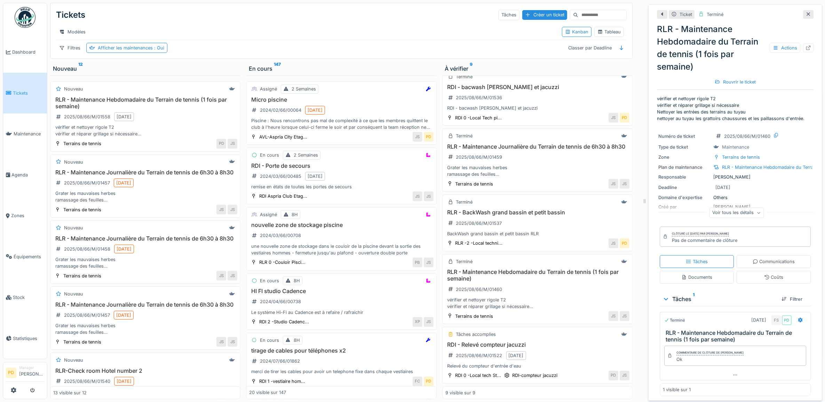
click at [26, 93] on span "Tickets" at bounding box center [28, 93] width 31 height 7
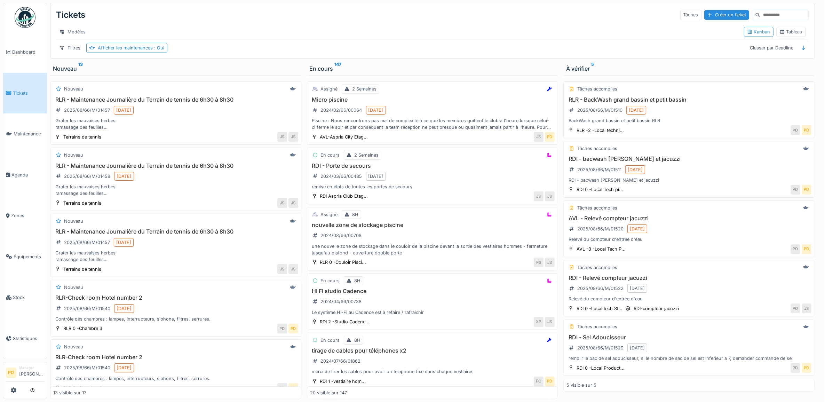
scroll to position [2, 0]
click at [693, 115] on div "RLR - BackWash grand bassin et petit bassin 2025/08/66/M/01510 [DATE] BackWash …" at bounding box center [689, 110] width 245 height 28
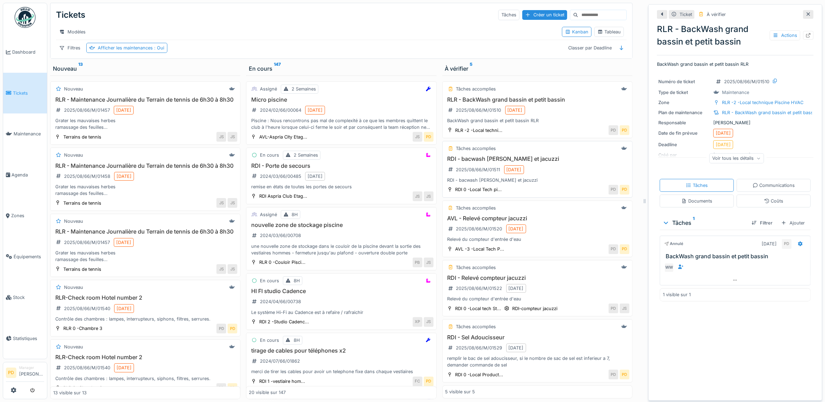
click at [557, 176] on div "RDI - bacwash piscine et jacuzzi 2025/08/66/M/01511 [DATE] RDI - bacwash piscin…" at bounding box center [538, 170] width 184 height 28
click at [554, 230] on div "AVL - Relevé compteur jacuzzi 2025/08/66/M/01520 22/08/2025 Relevé du compteur …" at bounding box center [538, 229] width 184 height 28
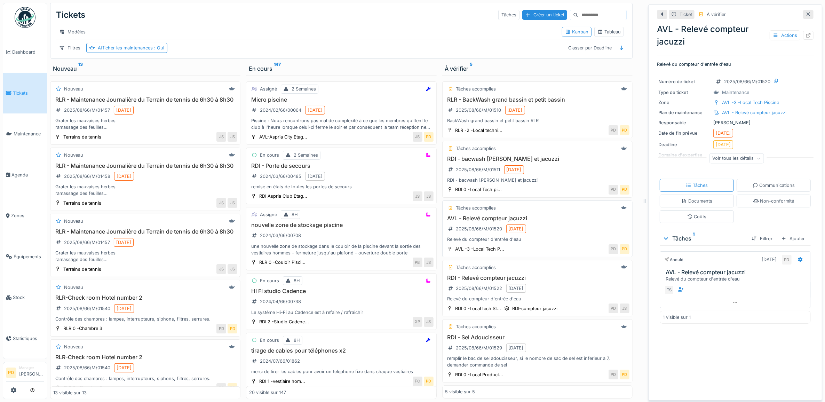
scroll to position [9, 0]
click at [552, 281] on h3 "RDI - Relevé compteur jacuzzi" at bounding box center [538, 278] width 184 height 7
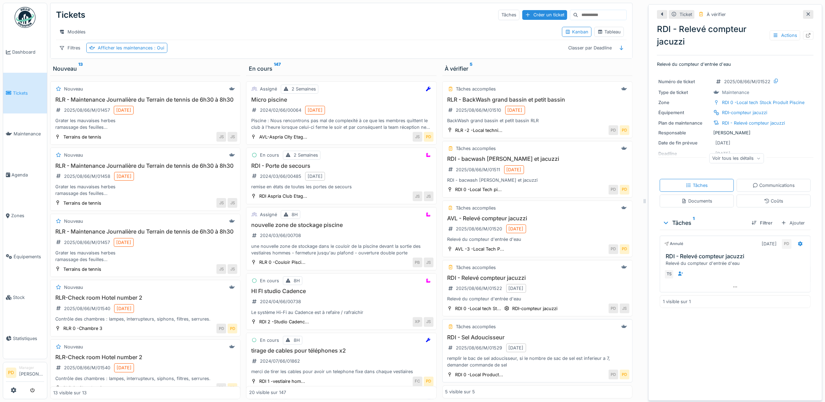
click at [548, 340] on h3 "RDI - Sel Adoucisseur" at bounding box center [538, 337] width 184 height 7
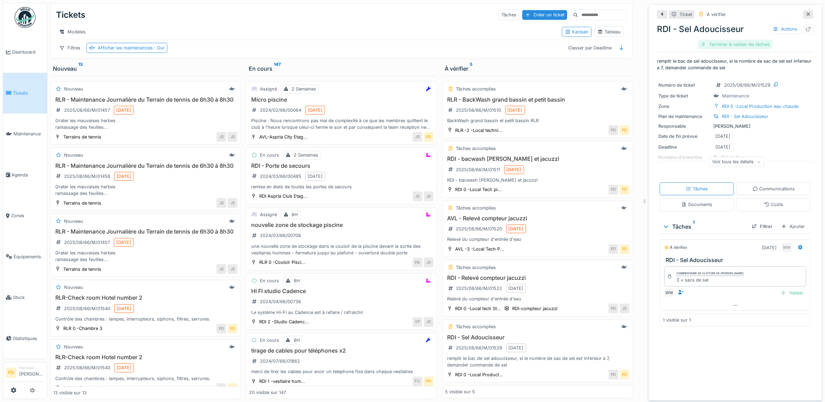
click at [732, 45] on div "Terminer & valider les tâches" at bounding box center [735, 44] width 74 height 9
click at [732, 45] on div "Clôturer le ticket" at bounding box center [735, 44] width 48 height 9
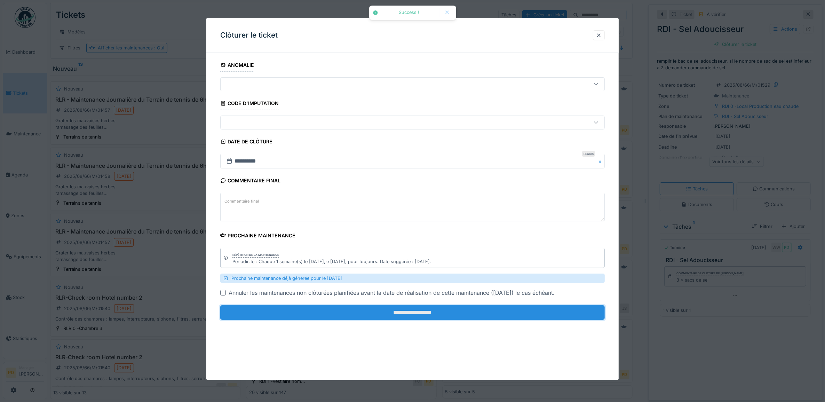
click at [540, 312] on input "**********" at bounding box center [412, 312] width 385 height 15
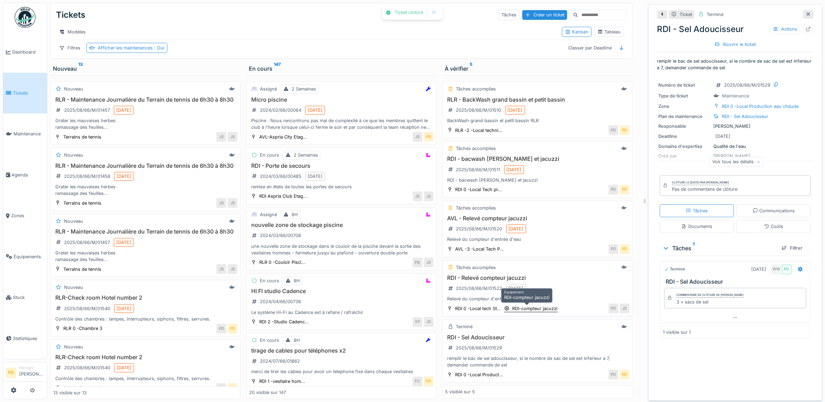
scroll to position [6, 0]
click at [19, 92] on span "Tickets" at bounding box center [28, 93] width 31 height 7
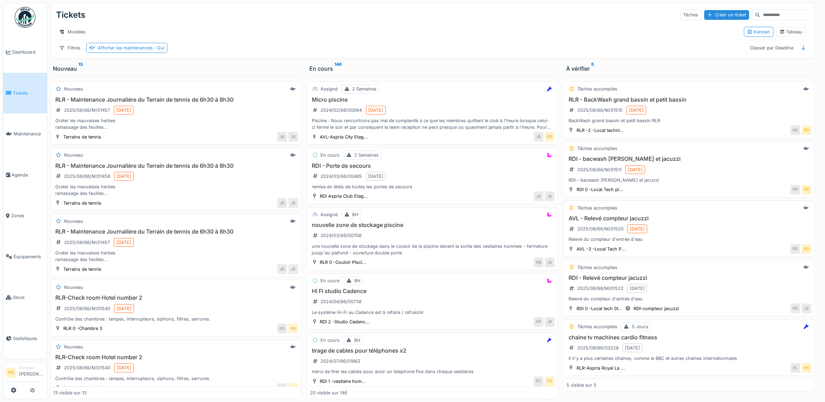
scroll to position [6, 0]
click at [24, 172] on span "Agenda" at bounding box center [27, 175] width 33 height 7
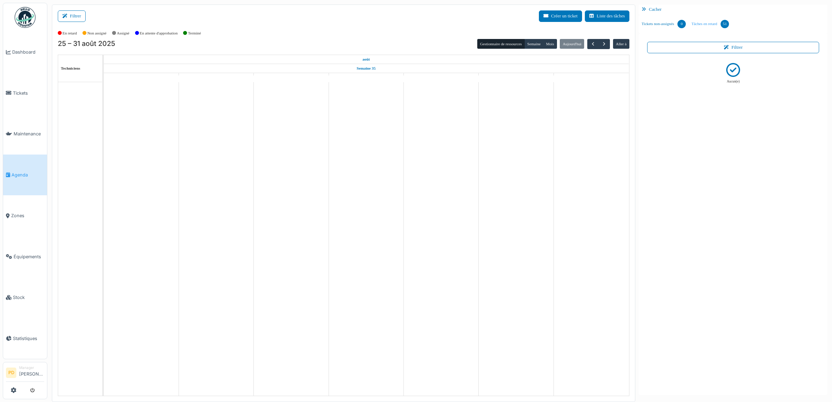
click at [706, 23] on link "Tâches en retard 51" at bounding box center [710, 24] width 43 height 19
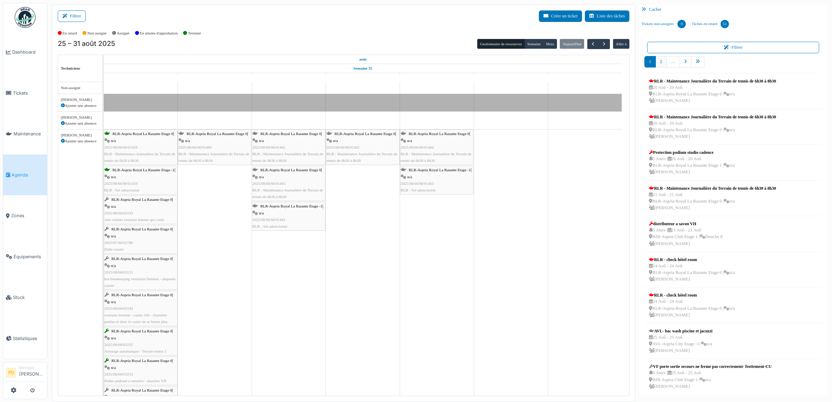
click at [660, 65] on link "2" at bounding box center [660, 61] width 11 height 11
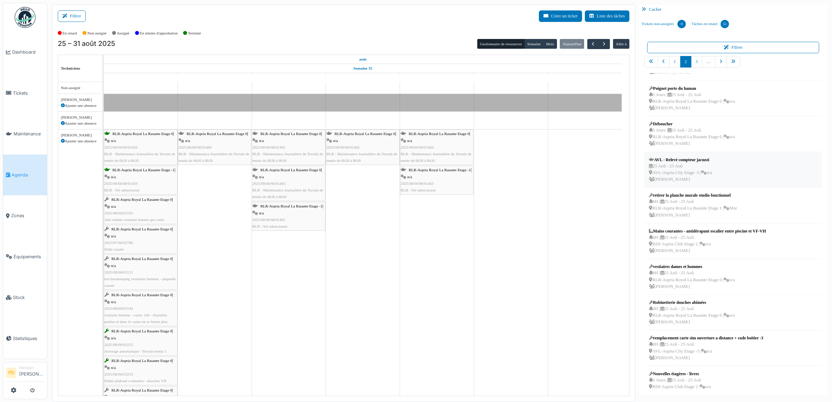
scroll to position [42, 0]
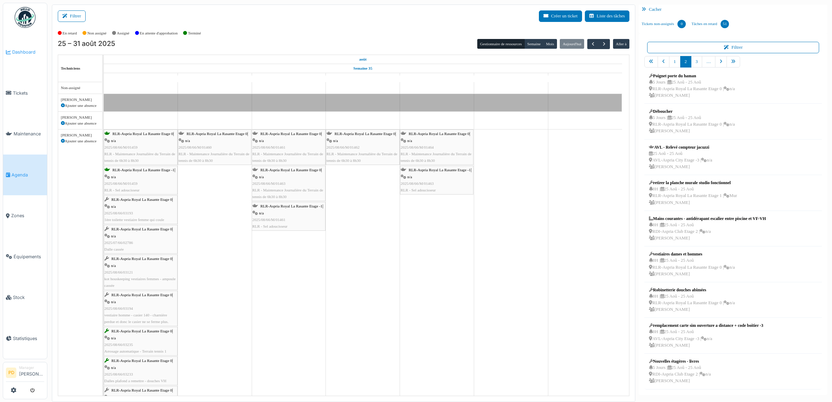
click at [30, 49] on span "Dashboard" at bounding box center [28, 52] width 32 height 7
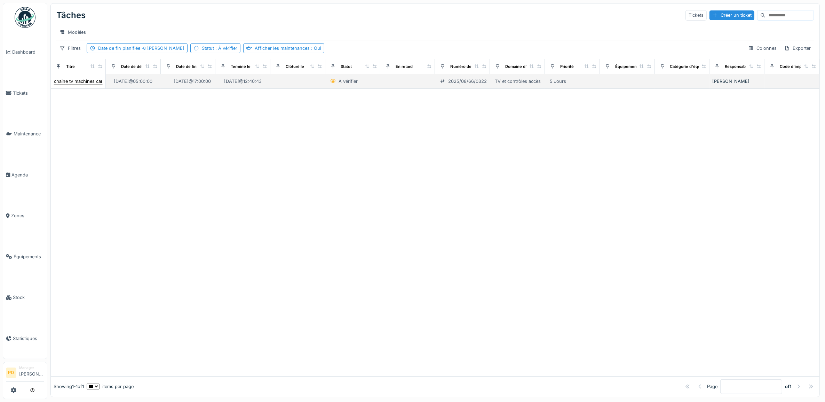
click at [82, 85] on div "chaine tv machines cardio fitness" at bounding box center [89, 81] width 71 height 7
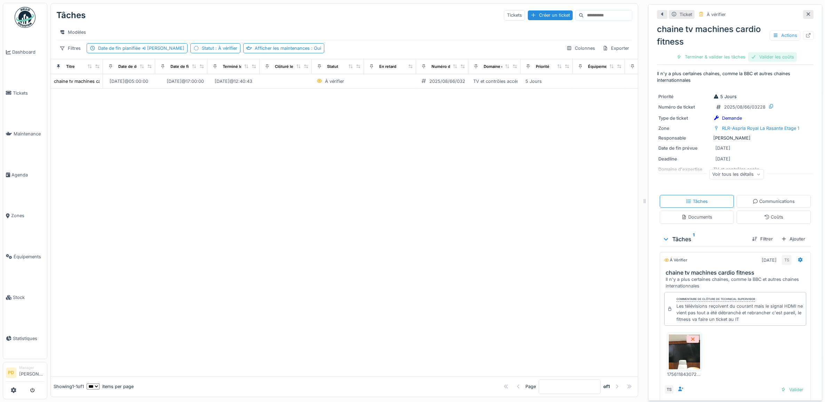
click at [770, 58] on div "Valider les coûts" at bounding box center [772, 56] width 49 height 9
click at [740, 58] on div "Terminer & valider les tâches" at bounding box center [735, 56] width 74 height 9
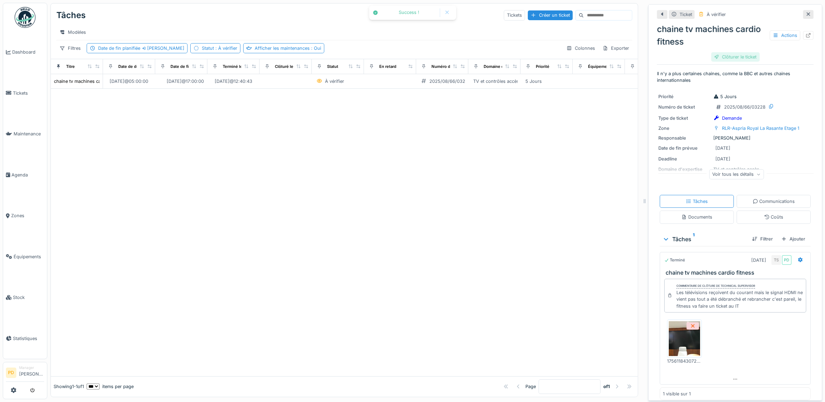
click at [720, 55] on div "Clôturer le ticket" at bounding box center [735, 56] width 48 height 9
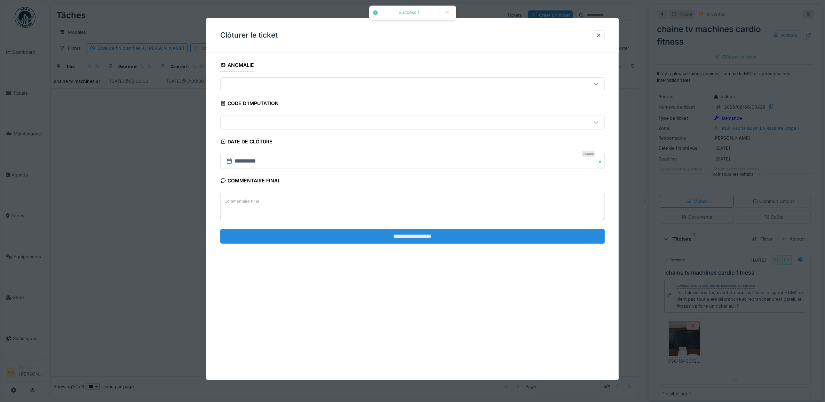
click at [485, 235] on input "**********" at bounding box center [412, 236] width 385 height 15
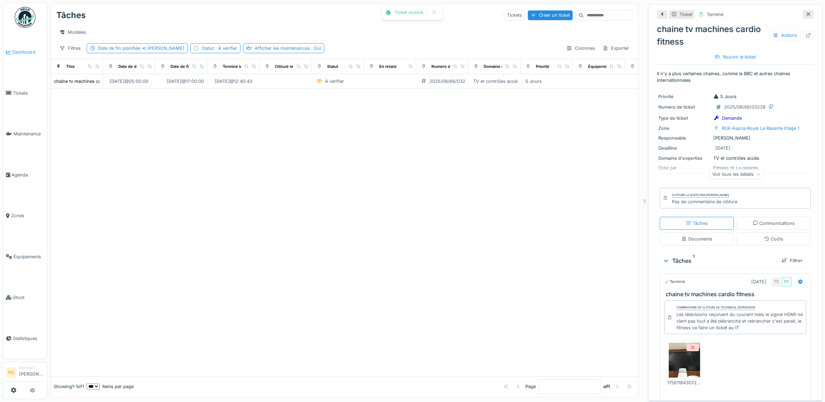
click at [26, 50] on span "Dashboard" at bounding box center [28, 52] width 32 height 7
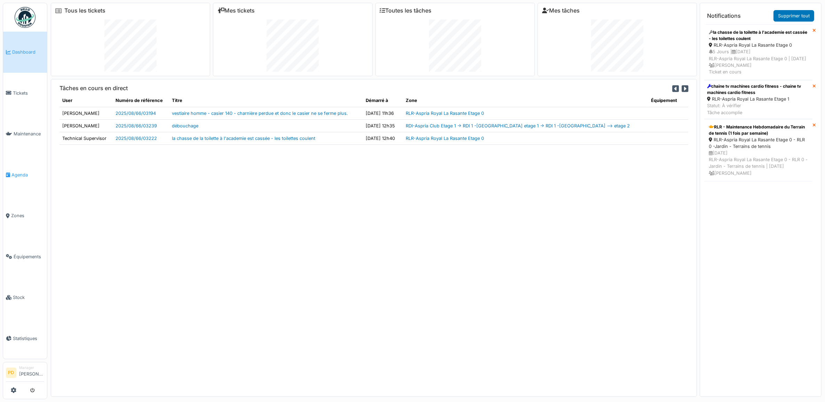
click at [22, 174] on span "Agenda" at bounding box center [27, 175] width 33 height 7
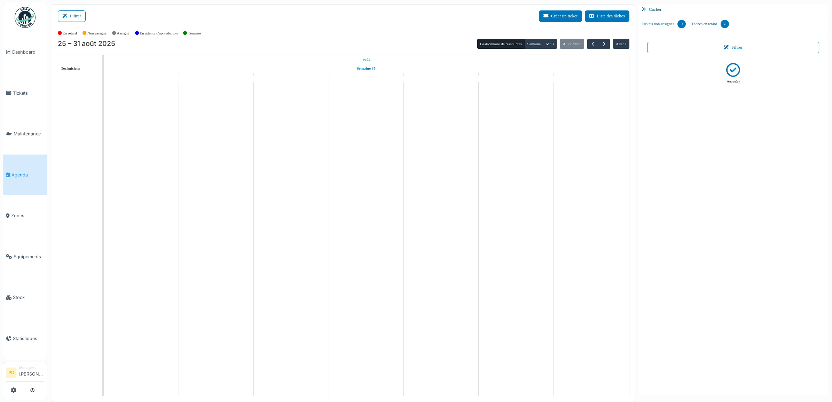
click at [24, 93] on span "Tickets" at bounding box center [28, 93] width 31 height 7
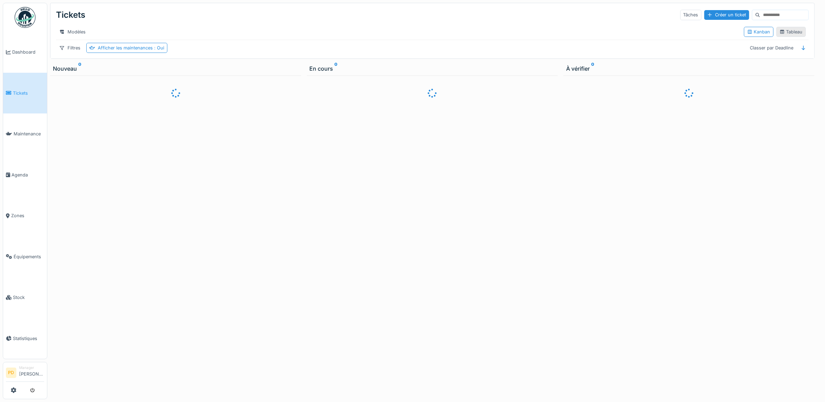
click at [795, 35] on div "Tableau" at bounding box center [791, 32] width 23 height 7
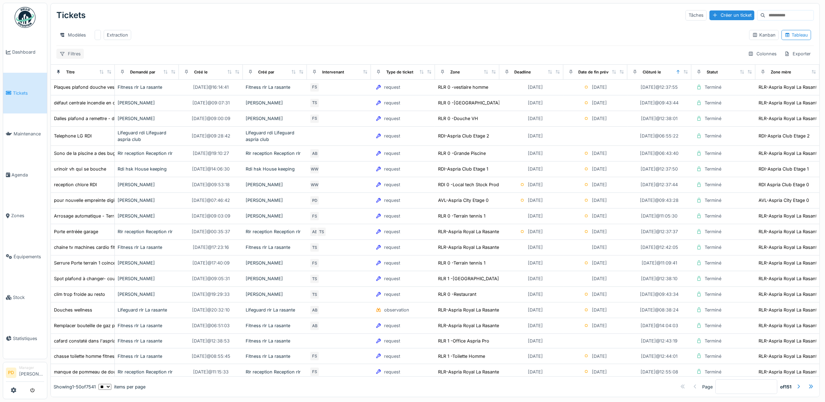
click at [70, 59] on div "Filtres" at bounding box center [69, 54] width 27 height 10
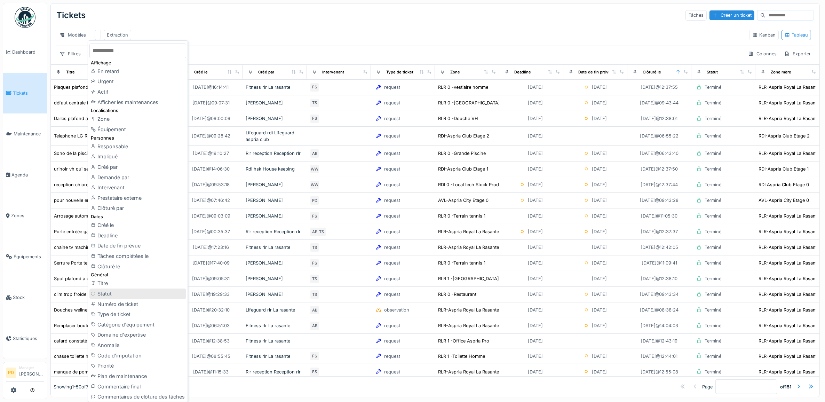
click at [108, 292] on div "Statut" at bounding box center [137, 294] width 97 height 10
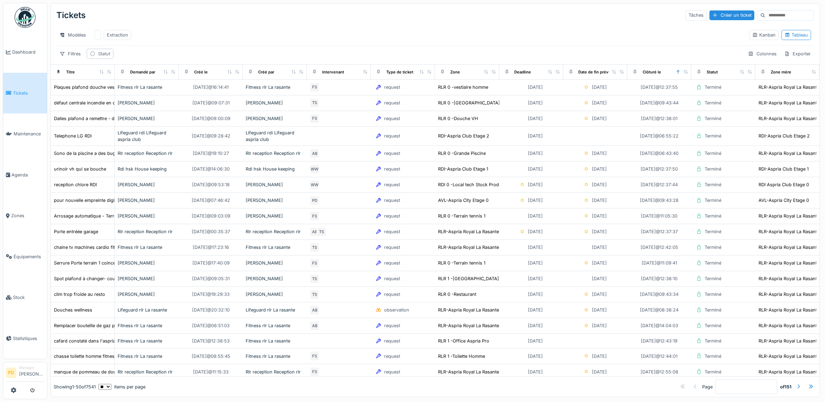
click at [107, 57] on div "Statut" at bounding box center [104, 53] width 12 height 7
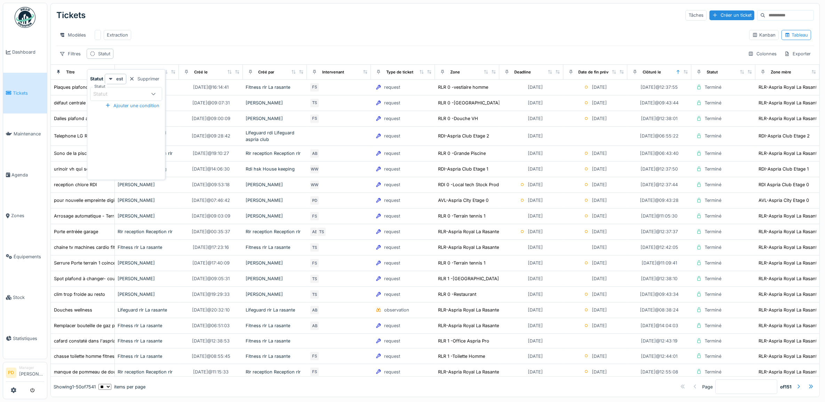
click at [136, 93] on div "Statut" at bounding box center [120, 94] width 54 height 8
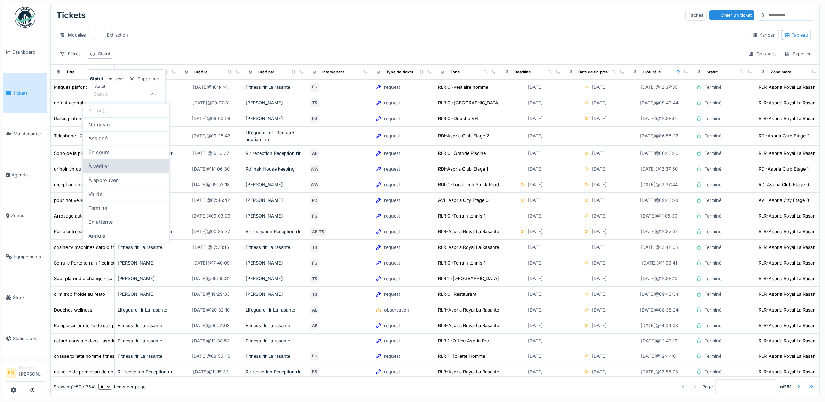
click at [128, 164] on div "À vérifier" at bounding box center [126, 166] width 86 height 14
type input "****"
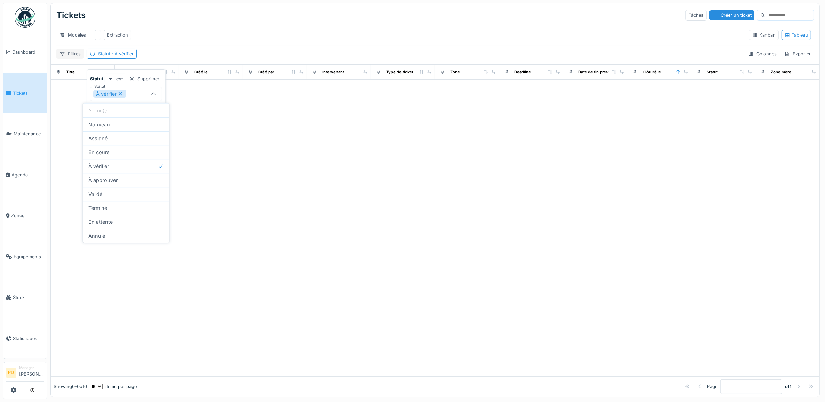
click at [73, 59] on div "Filtres" at bounding box center [69, 54] width 27 height 10
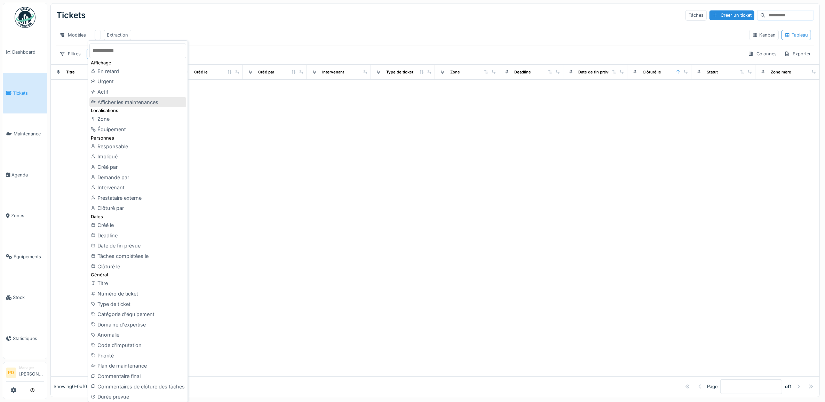
click at [134, 101] on div "Afficher les maintenances" at bounding box center [137, 102] width 97 height 10
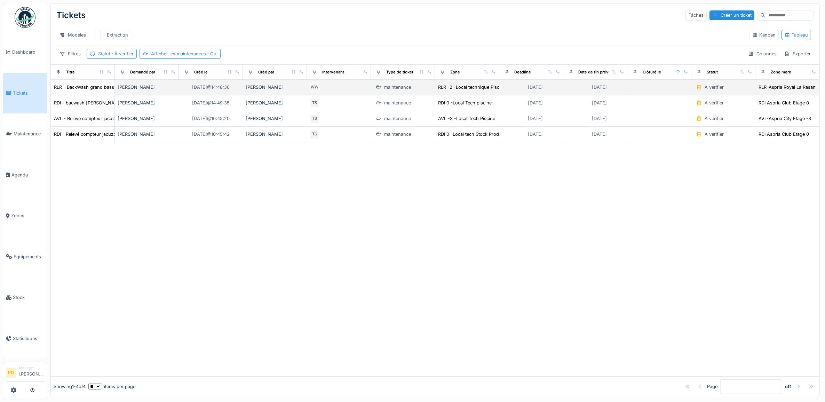
click at [705, 91] on div "À vérifier" at bounding box center [714, 87] width 19 height 7
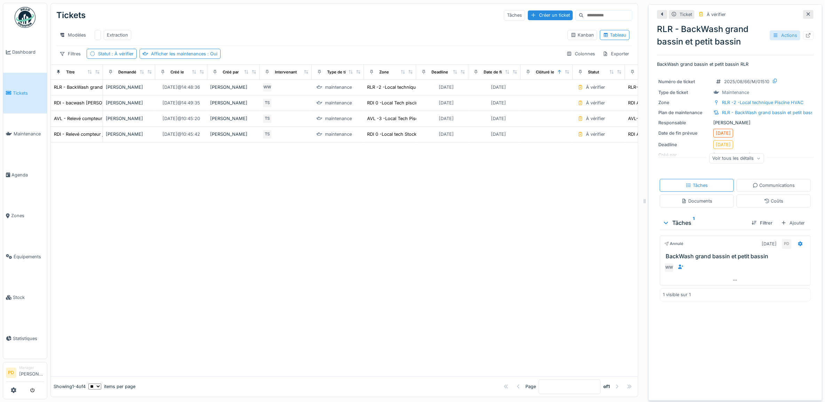
click at [776, 36] on div "Actions" at bounding box center [785, 35] width 31 height 10
click at [715, 13] on div "À vérifier" at bounding box center [716, 14] width 19 height 7
click at [680, 13] on div "Ticket" at bounding box center [686, 14] width 13 height 7
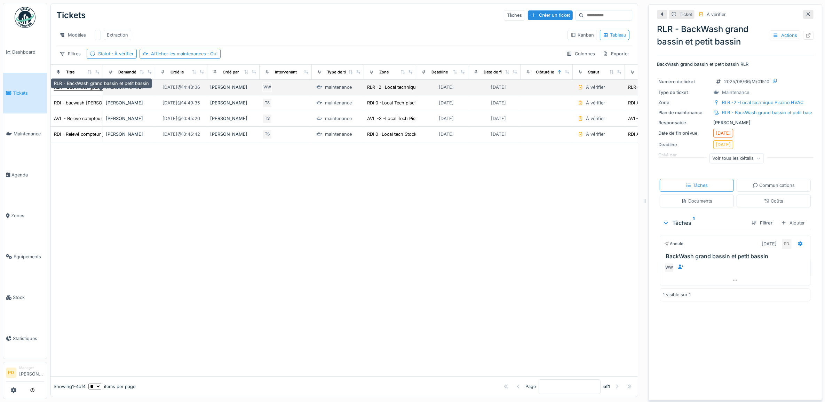
click at [88, 91] on div "RLR - BackWash grand bassin et petit bassin" at bounding box center [101, 87] width 95 height 7
click at [95, 91] on div "RLR - BackWash grand bassin et petit bassin" at bounding box center [101, 87] width 95 height 7
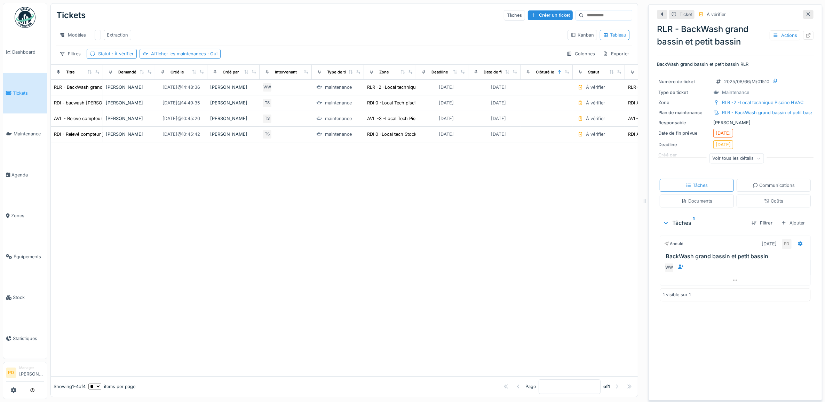
scroll to position [6, 0]
click at [720, 153] on div "Voir tous les détails" at bounding box center [737, 158] width 55 height 10
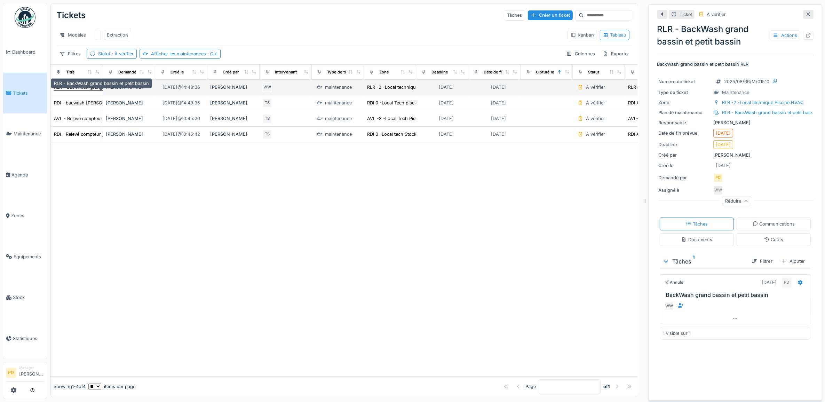
click at [85, 86] on div "RLR - BackWash grand bassin et petit bassin" at bounding box center [101, 87] width 95 height 7
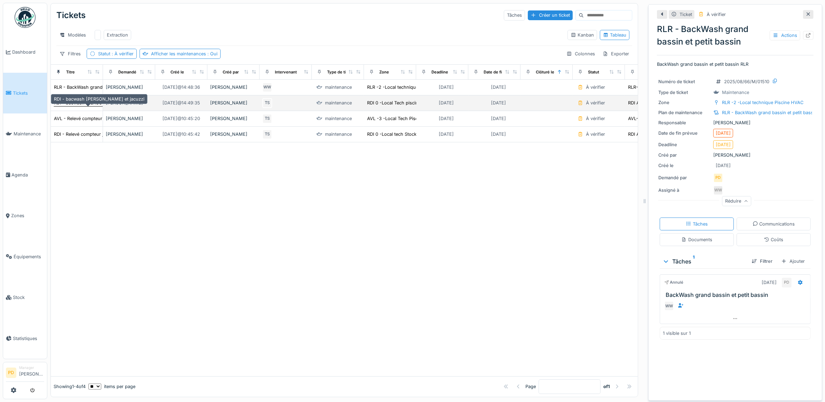
click at [87, 102] on div "RDI - bacwash [PERSON_NAME] et jacuzzi" at bounding box center [99, 103] width 91 height 7
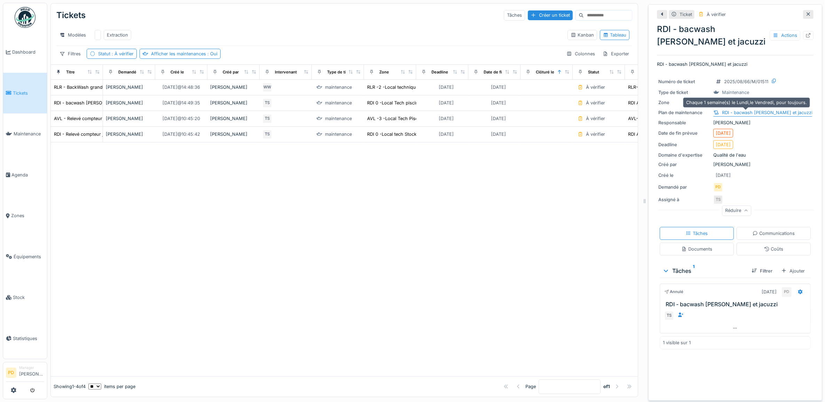
click at [751, 109] on div "RDI - bacwash [PERSON_NAME] et jacuzzi" at bounding box center [767, 112] width 91 height 7
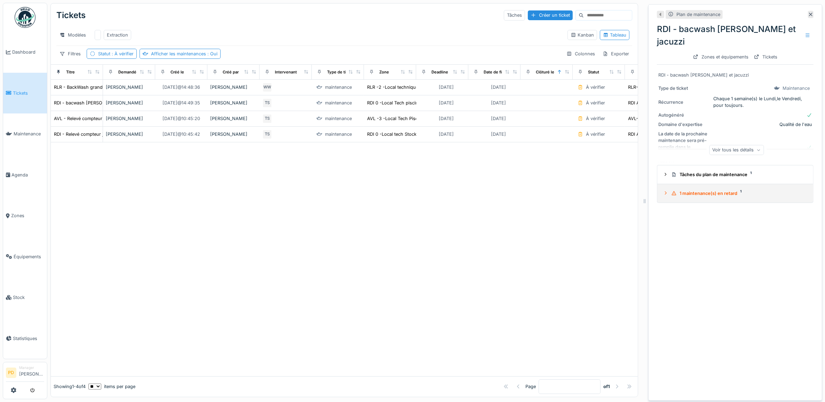
click at [723, 190] on div "1 maintenance(s) en retard 1" at bounding box center [738, 193] width 134 height 7
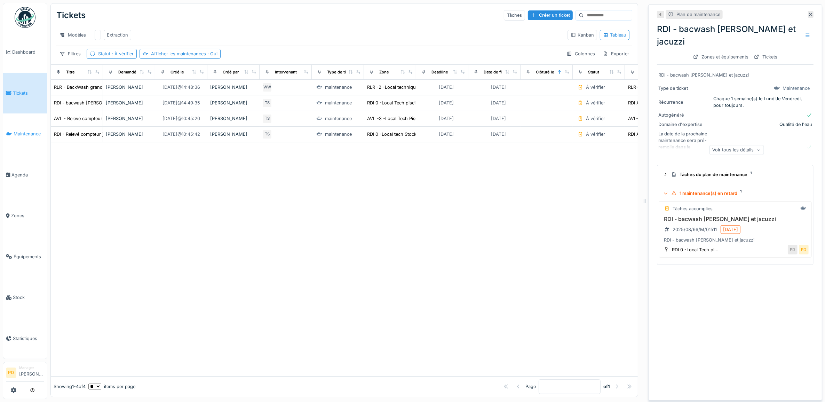
click at [31, 131] on span "Maintenance" at bounding box center [29, 134] width 31 height 7
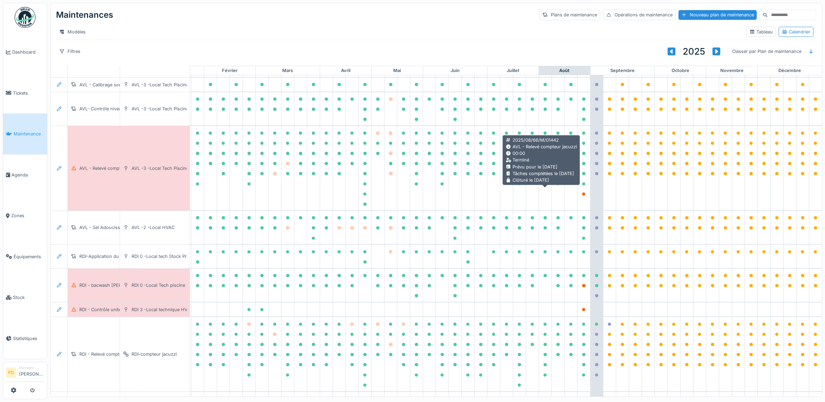
scroll to position [87, 68]
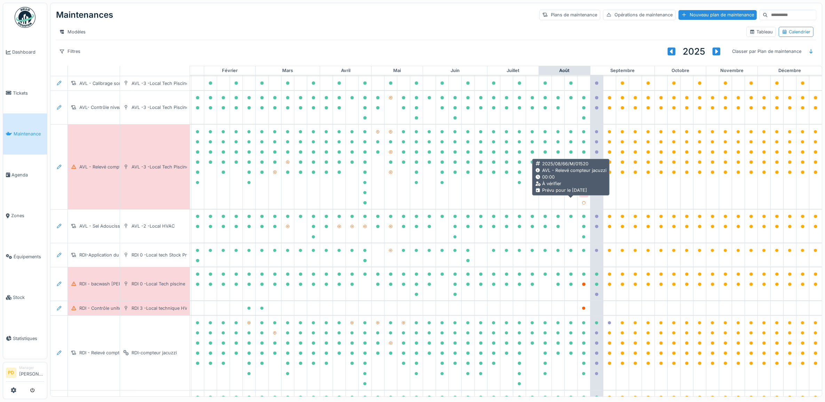
click at [582, 195] on icon at bounding box center [583, 192] width 3 height 3
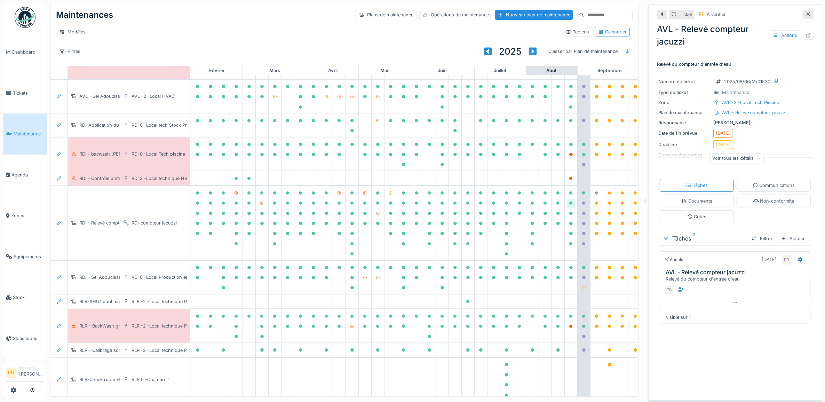
scroll to position [218, 68]
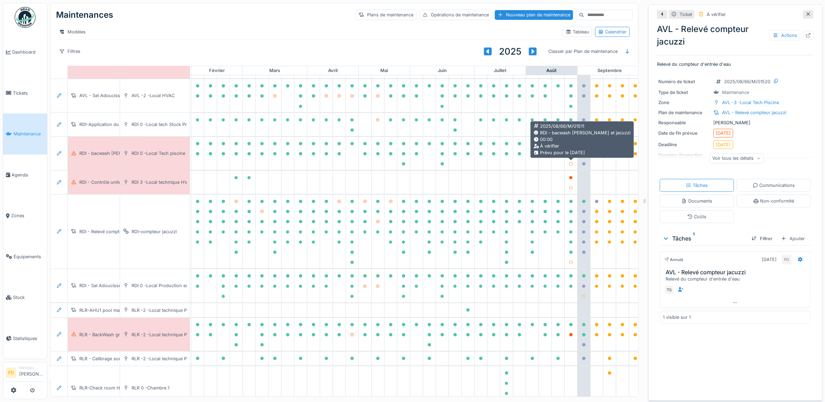
click at [571, 156] on icon at bounding box center [570, 153] width 3 height 3
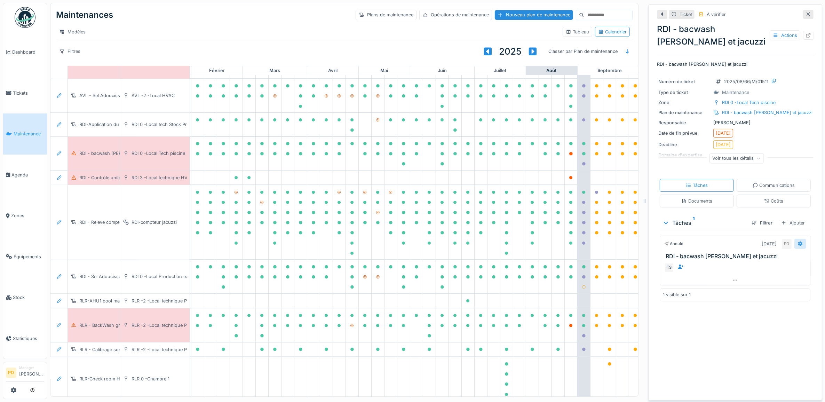
click at [798, 245] on icon at bounding box center [800, 244] width 5 height 5
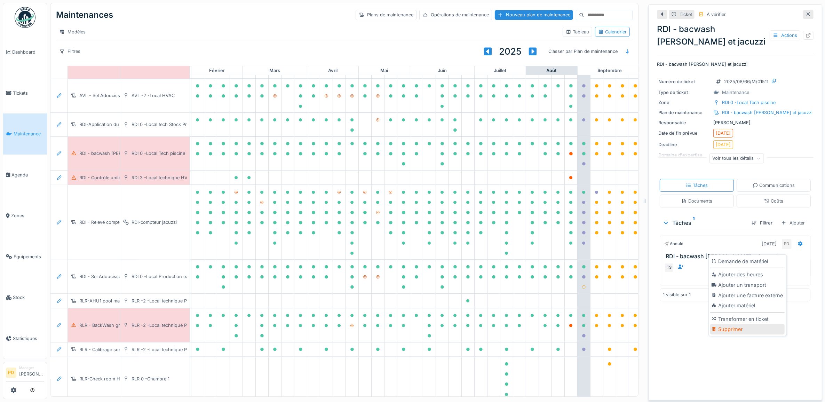
click at [733, 328] on div "Supprimer" at bounding box center [747, 329] width 74 height 10
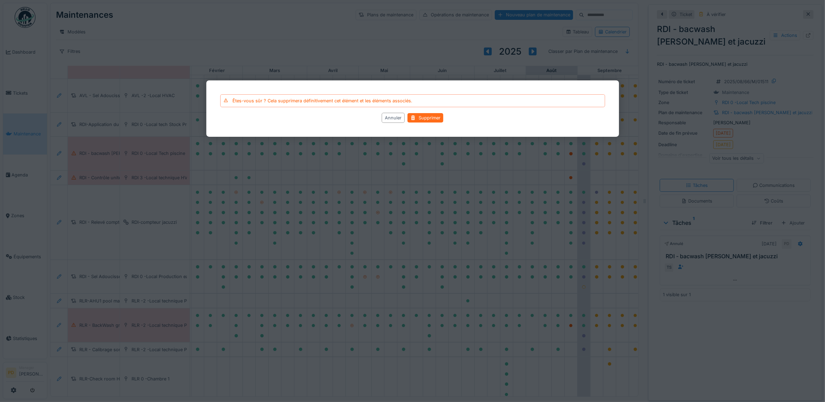
click at [424, 120] on div "Supprimer" at bounding box center [426, 117] width 36 height 9
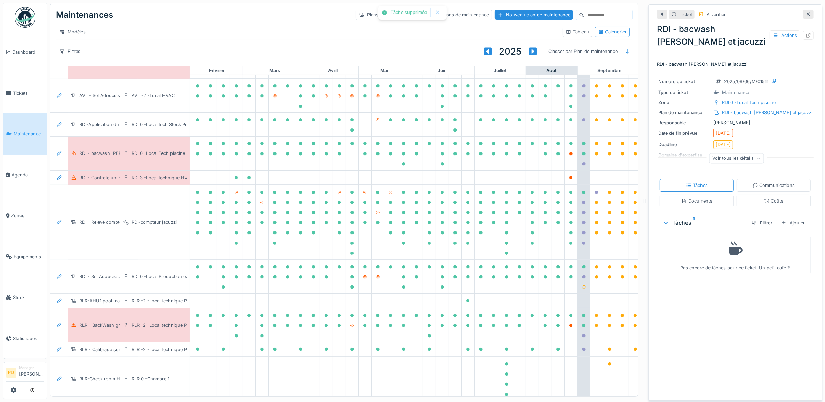
click at [428, 116] on div at bounding box center [412, 201] width 825 height 402
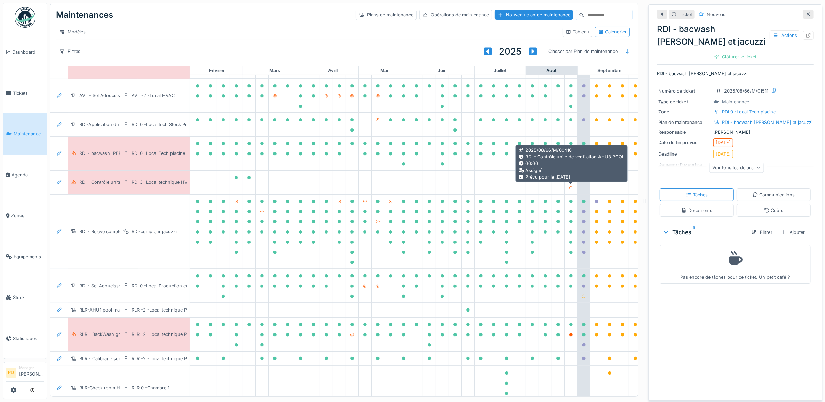
click at [571, 180] on icon at bounding box center [570, 177] width 3 height 3
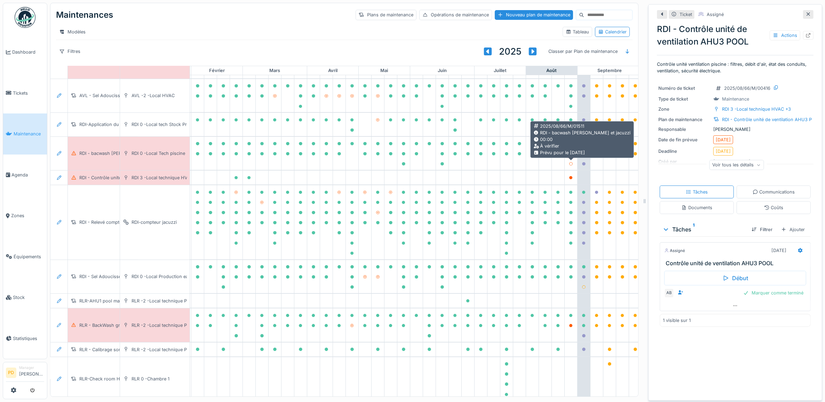
click at [570, 156] on icon at bounding box center [570, 153] width 3 height 3
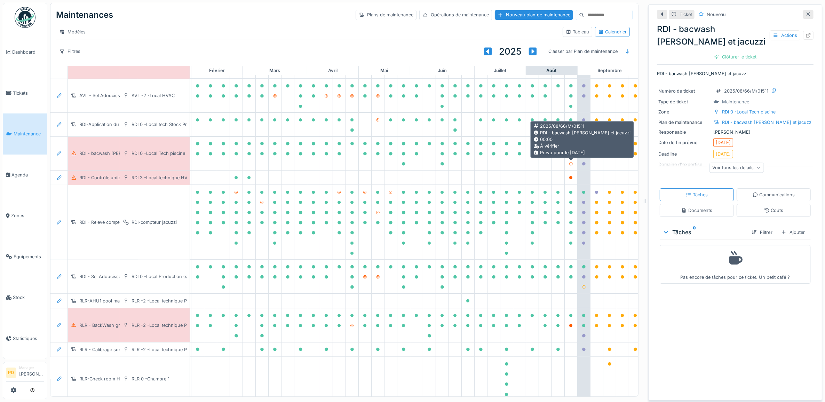
click at [572, 156] on icon at bounding box center [570, 153] width 3 height 3
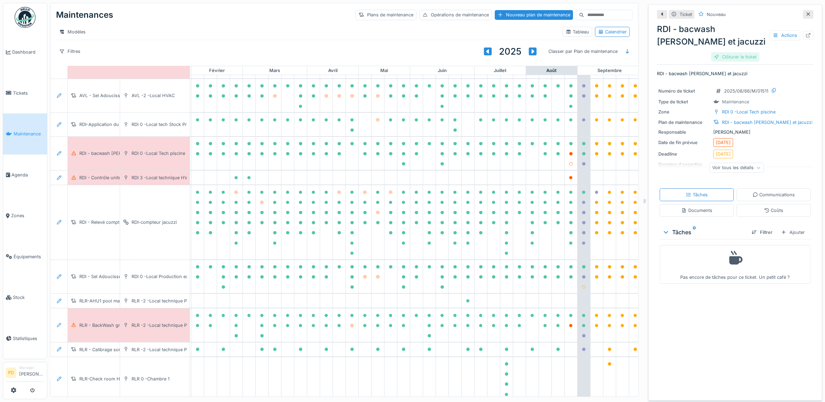
click at [730, 54] on div "Clôturer le ticket" at bounding box center [735, 56] width 48 height 9
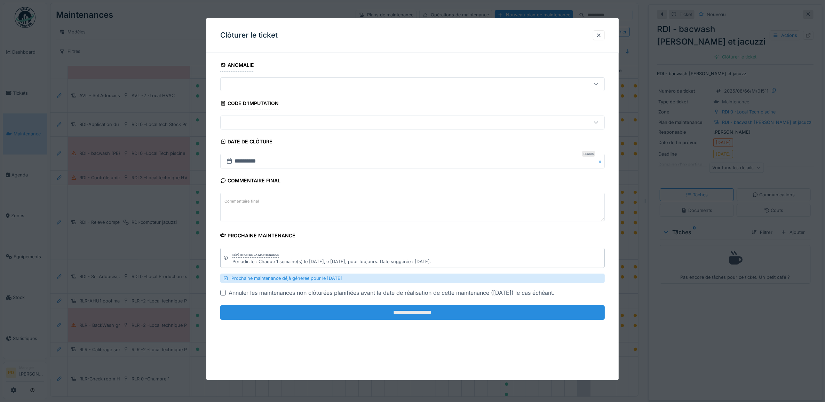
click at [530, 309] on input "**********" at bounding box center [412, 312] width 385 height 15
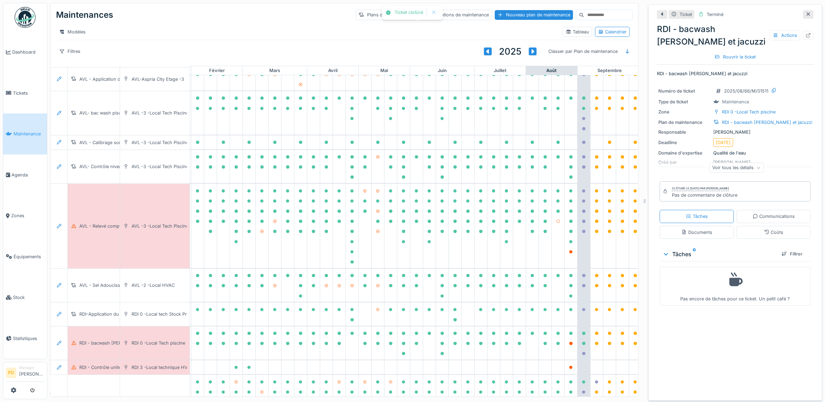
scroll to position [0, 68]
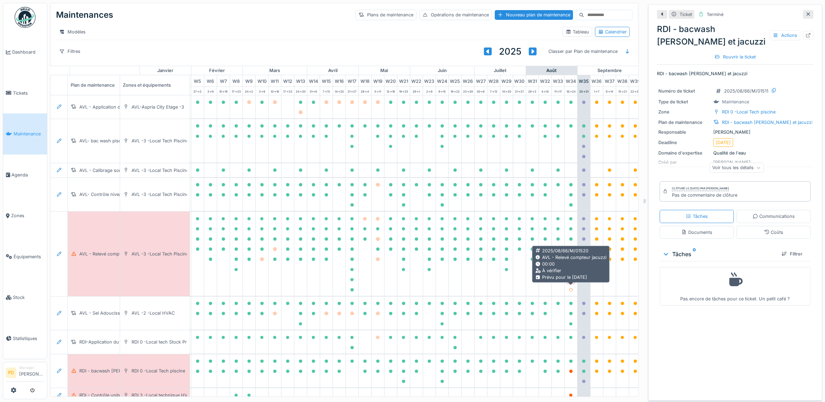
click at [571, 282] on icon at bounding box center [570, 279] width 3 height 3
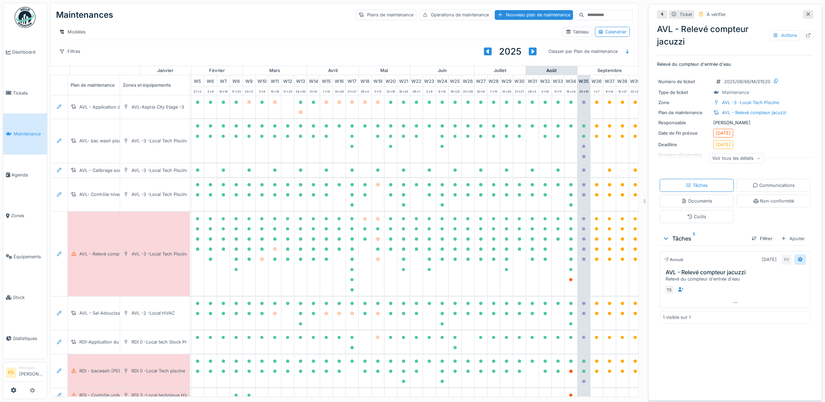
click at [795, 261] on div at bounding box center [801, 259] width 12 height 10
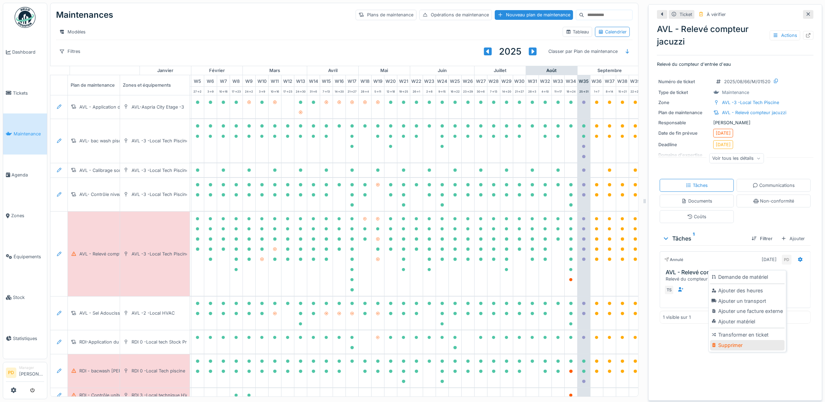
click at [737, 345] on div "Supprimer" at bounding box center [747, 345] width 74 height 10
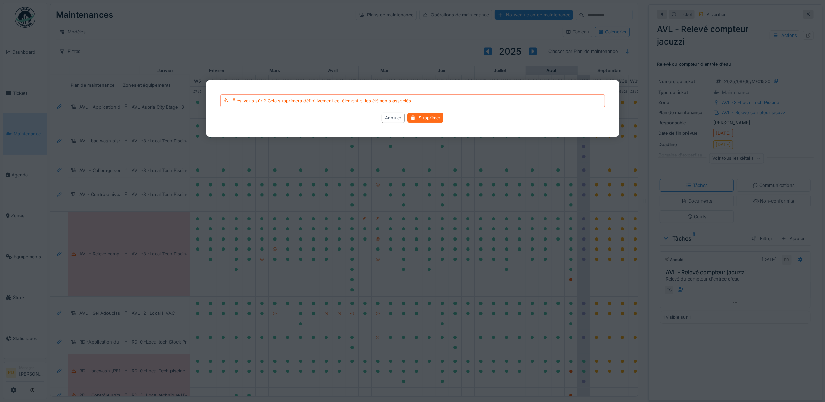
click at [431, 119] on div "Supprimer" at bounding box center [426, 117] width 36 height 9
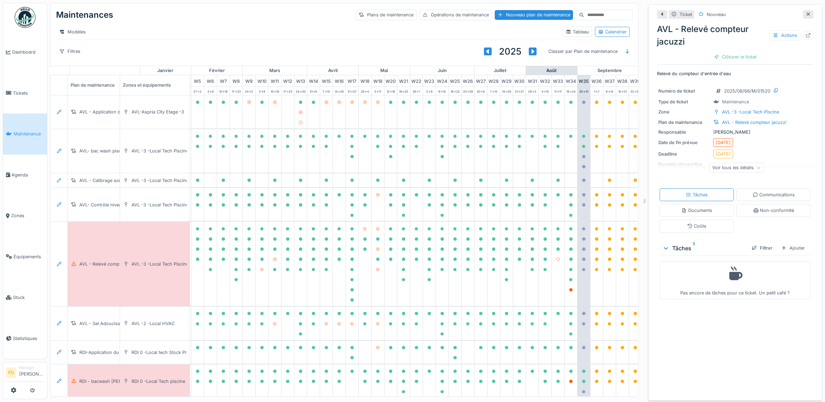
click at [33, 131] on span "Maintenance" at bounding box center [29, 134] width 31 height 7
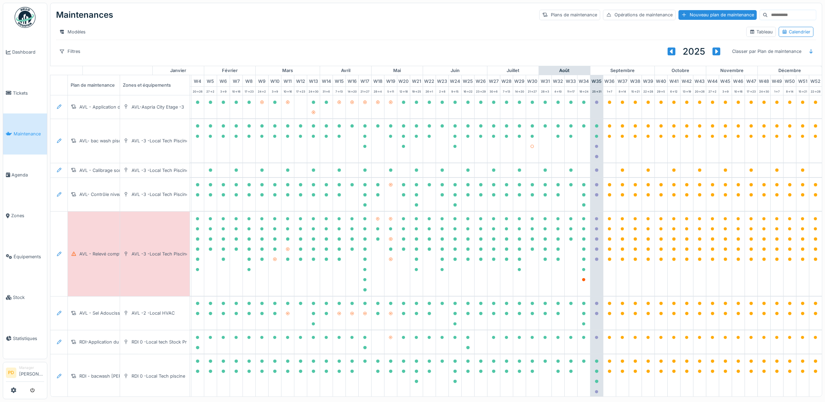
scroll to position [0, 68]
click at [582, 282] on icon at bounding box center [583, 279] width 3 height 3
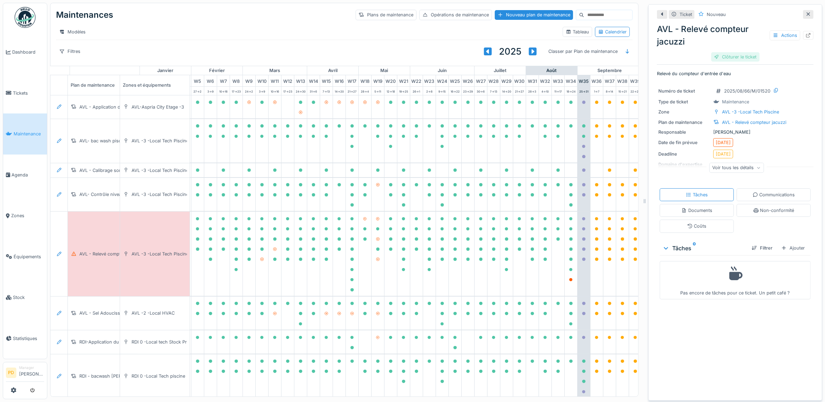
click at [739, 57] on div "Clôturer le ticket" at bounding box center [735, 56] width 48 height 9
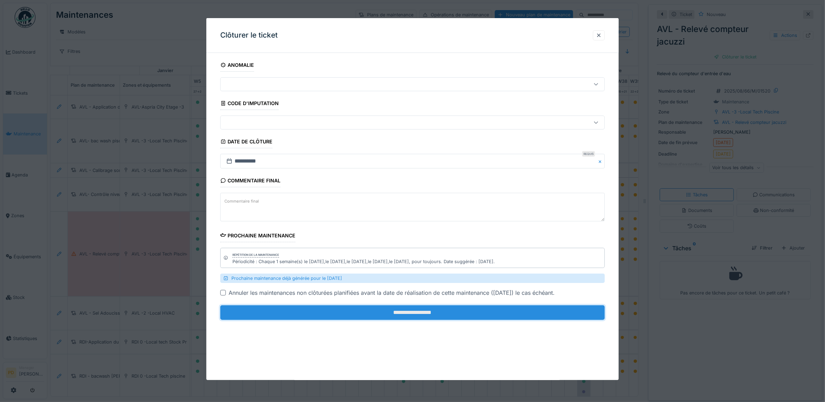
click at [479, 308] on input "**********" at bounding box center [412, 312] width 385 height 15
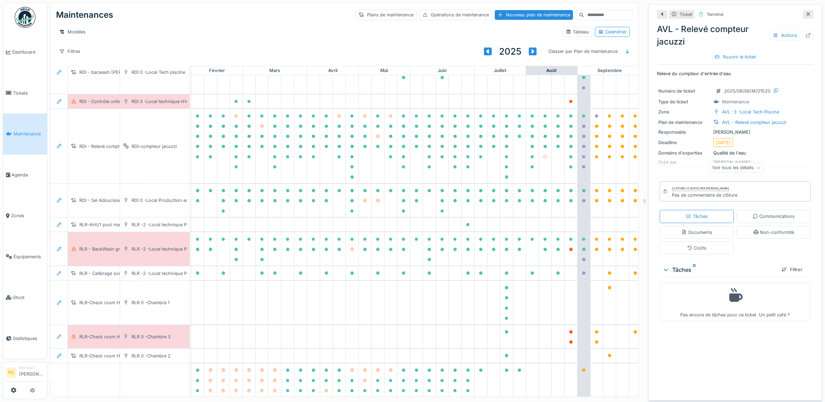
scroll to position [305, 68]
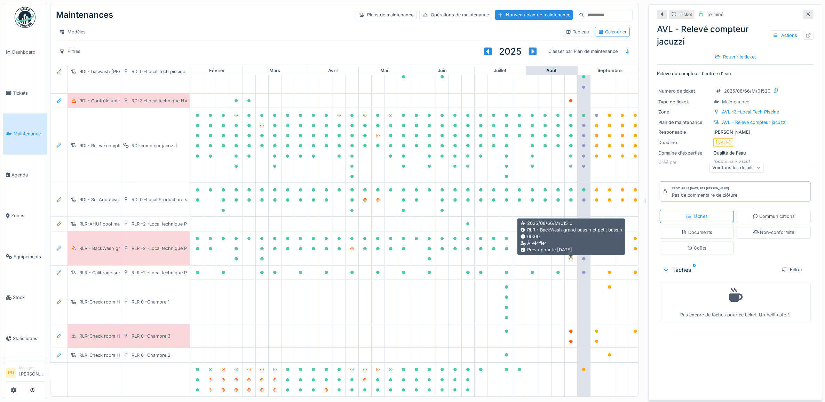
click at [570, 251] on icon at bounding box center [571, 248] width 4 height 3
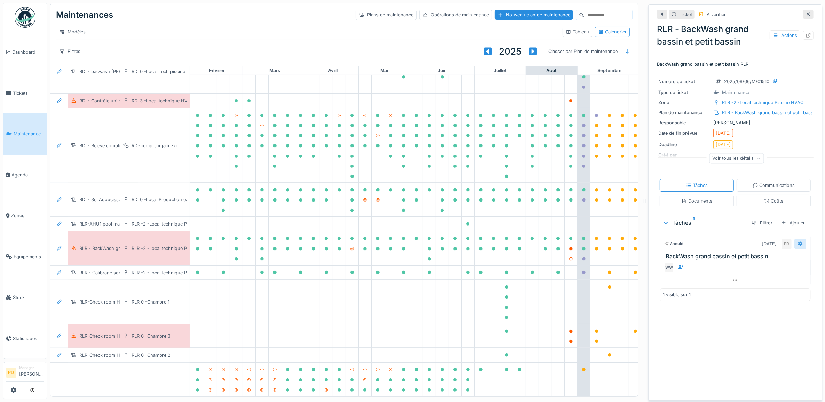
click at [798, 246] on icon at bounding box center [800, 244] width 5 height 5
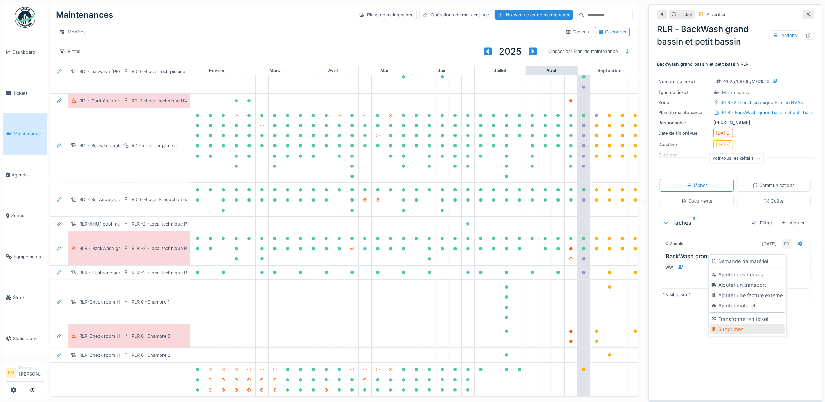
click at [741, 328] on div "Supprimer" at bounding box center [747, 329] width 74 height 10
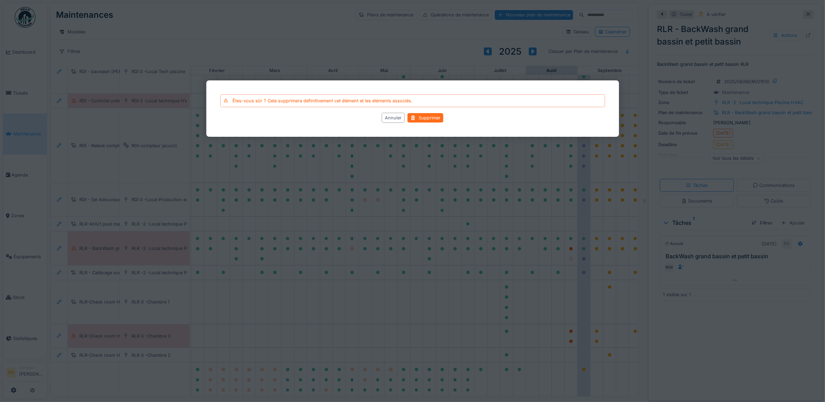
click at [422, 117] on div "Supprimer" at bounding box center [426, 117] width 36 height 9
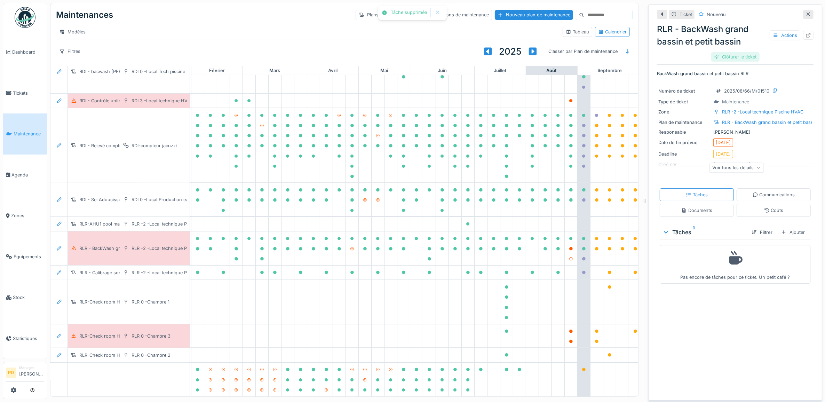
click at [726, 57] on div "Clôturer le ticket" at bounding box center [735, 56] width 48 height 9
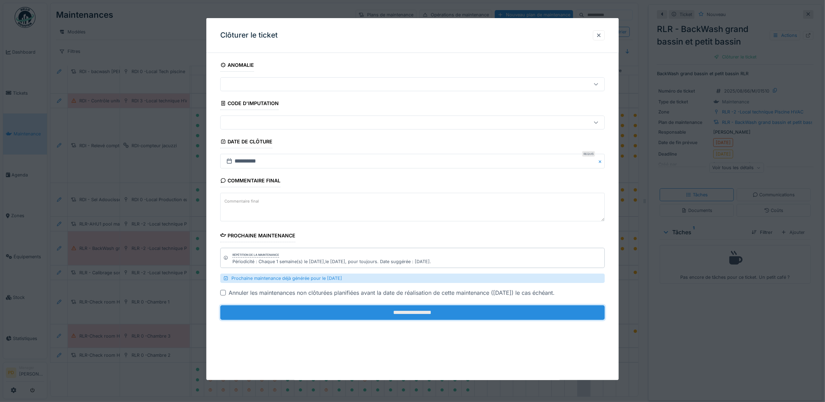
click at [536, 314] on input "**********" at bounding box center [412, 312] width 385 height 15
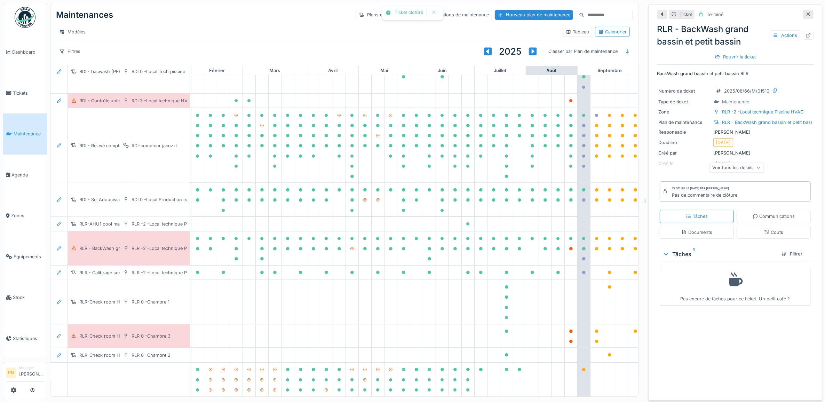
click at [34, 131] on span "Maintenance" at bounding box center [29, 134] width 31 height 7
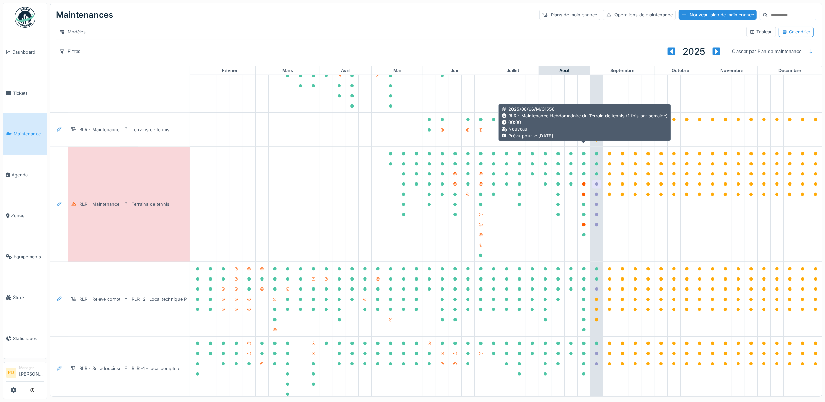
scroll to position [815, 68]
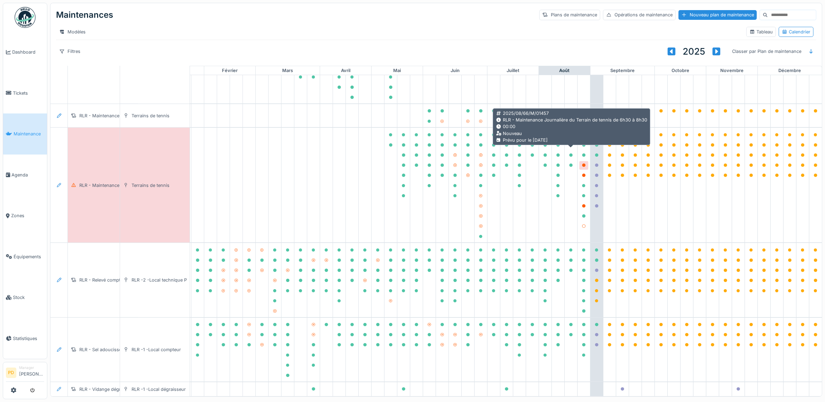
click at [582, 164] on icon at bounding box center [583, 165] width 3 height 3
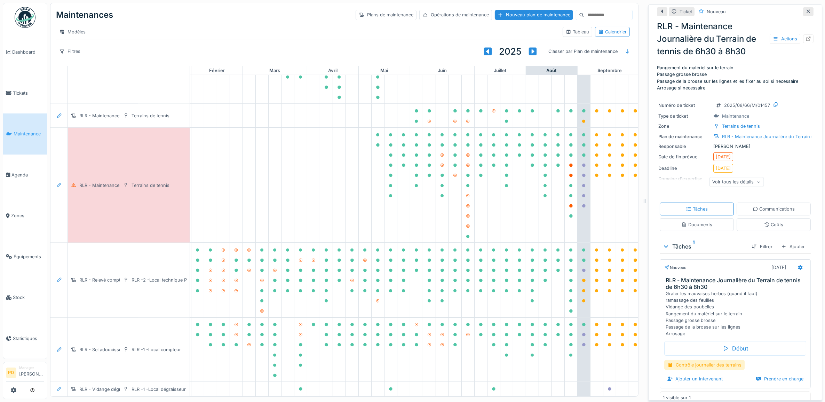
scroll to position [47, 0]
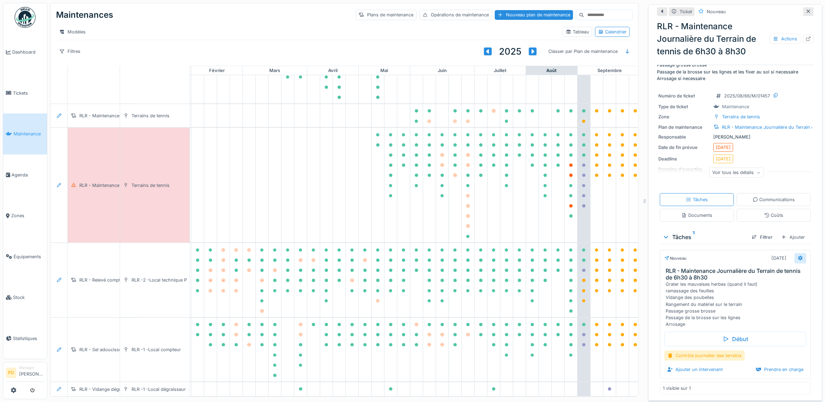
click at [798, 256] on icon at bounding box center [801, 258] width 6 height 5
click at [736, 355] on div "Supprimer" at bounding box center [747, 356] width 74 height 10
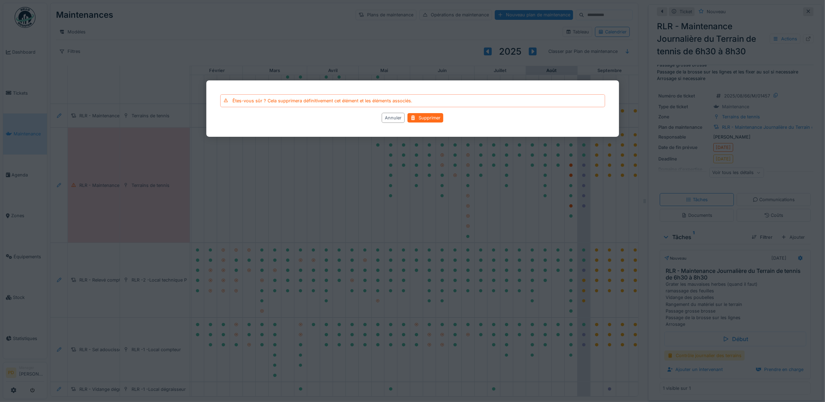
click at [431, 117] on div "Supprimer" at bounding box center [426, 117] width 36 height 9
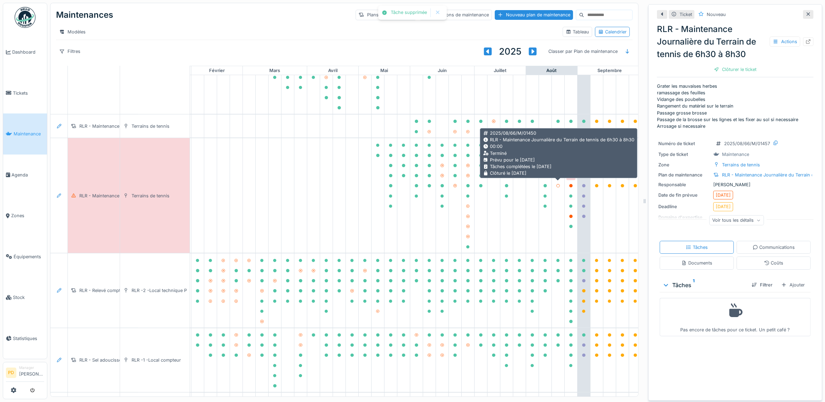
scroll to position [772, 68]
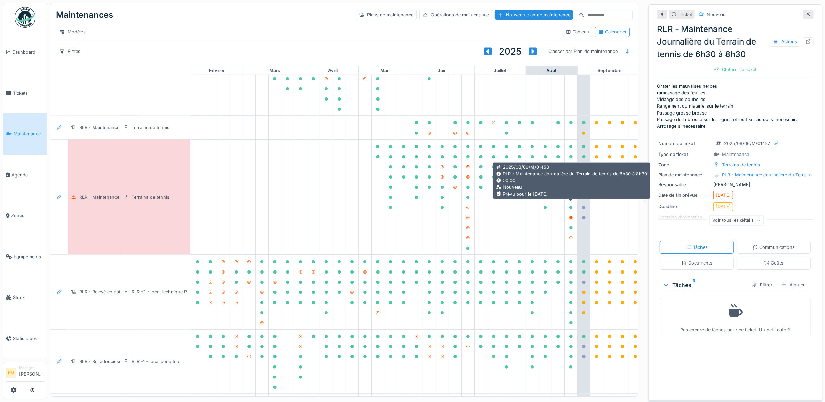
click at [570, 189] on icon at bounding box center [570, 187] width 3 height 3
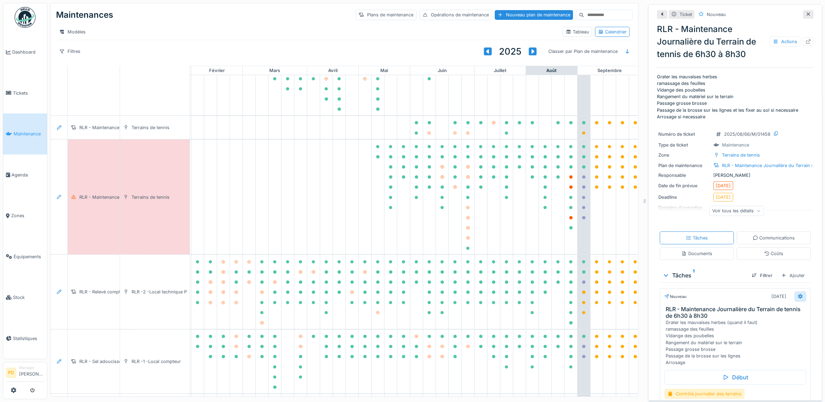
click at [798, 298] on icon at bounding box center [801, 296] width 6 height 5
click at [738, 285] on div "Supprimer" at bounding box center [747, 282] width 74 height 10
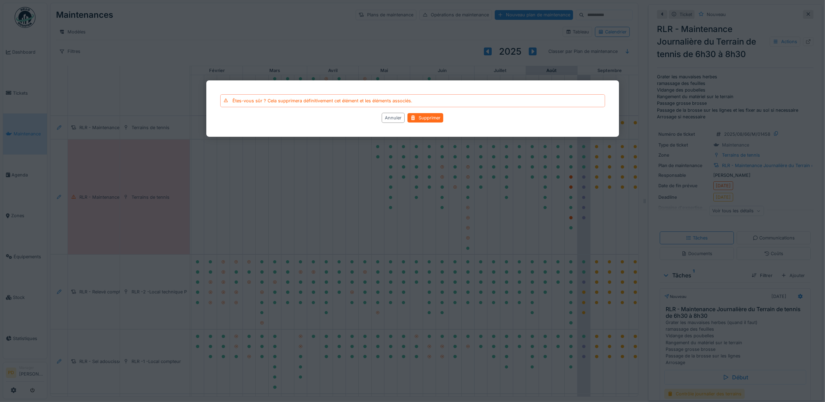
click at [434, 119] on div "Supprimer" at bounding box center [426, 117] width 36 height 9
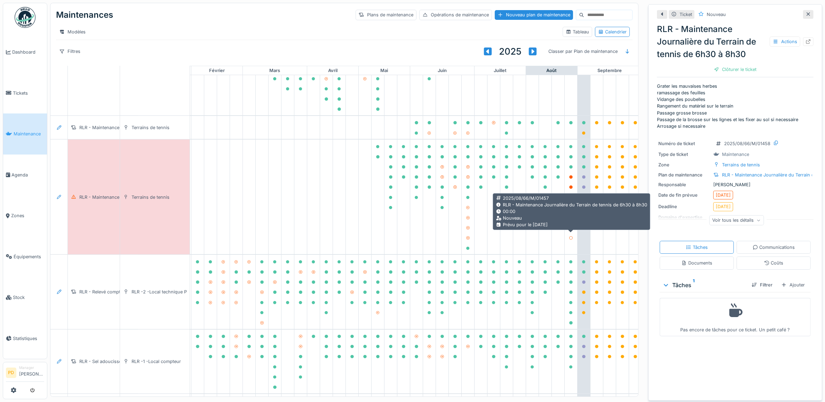
click at [572, 220] on icon at bounding box center [570, 217] width 3 height 3
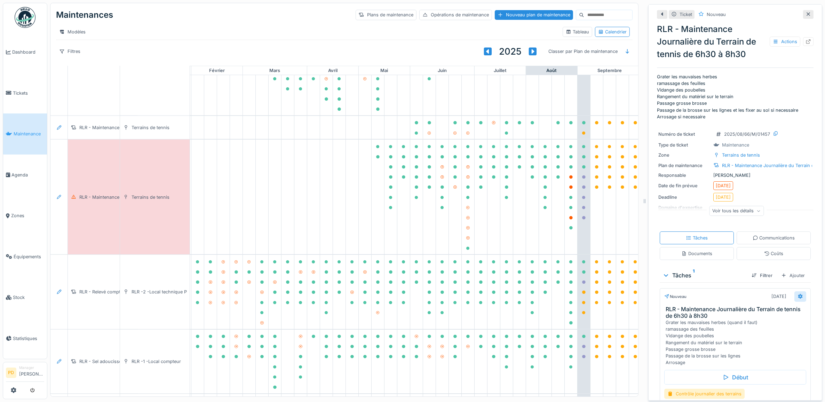
click at [798, 297] on icon at bounding box center [801, 296] width 6 height 5
click at [731, 280] on div "Supprimer" at bounding box center [747, 282] width 74 height 10
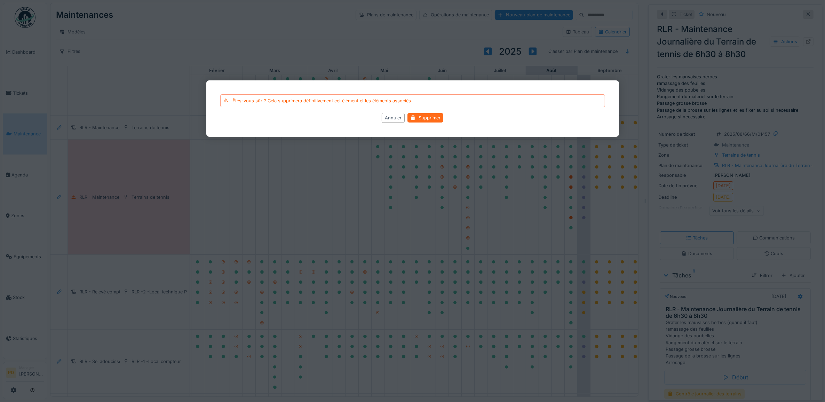
click at [422, 115] on div "Supprimer" at bounding box center [426, 117] width 36 height 9
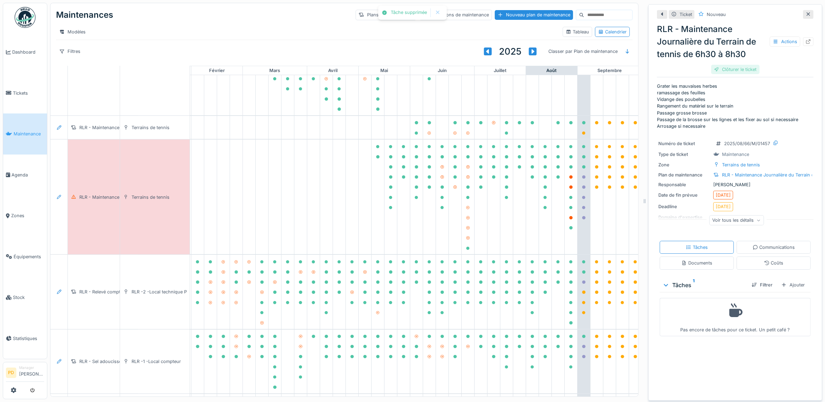
click at [726, 71] on div "Clôturer le ticket" at bounding box center [735, 69] width 48 height 9
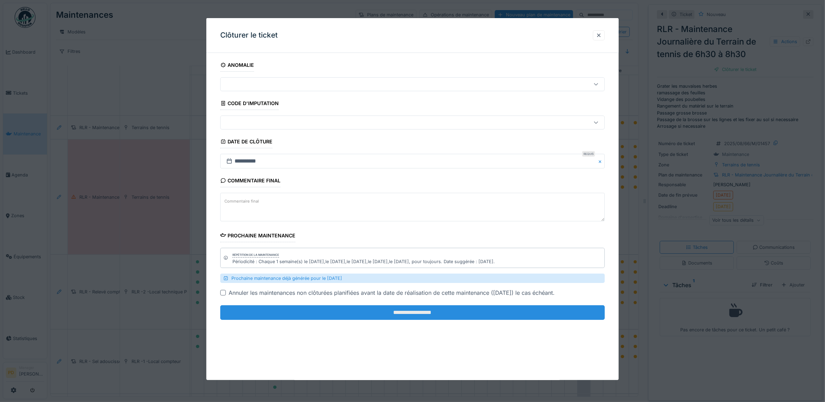
click at [533, 314] on input "**********" at bounding box center [412, 312] width 385 height 15
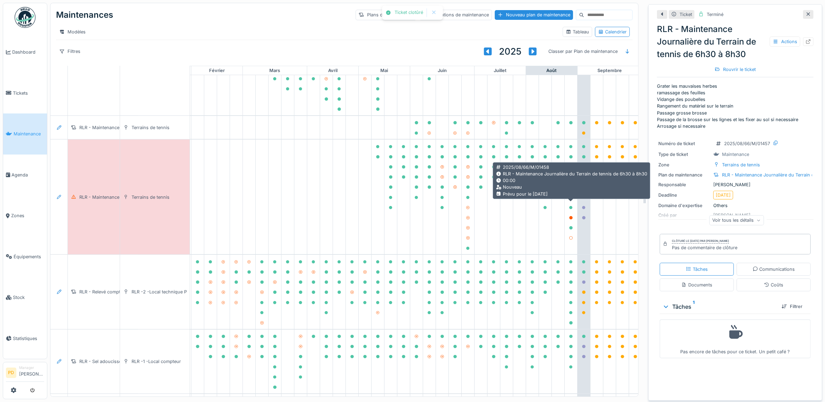
click at [572, 189] on icon at bounding box center [570, 187] width 3 height 3
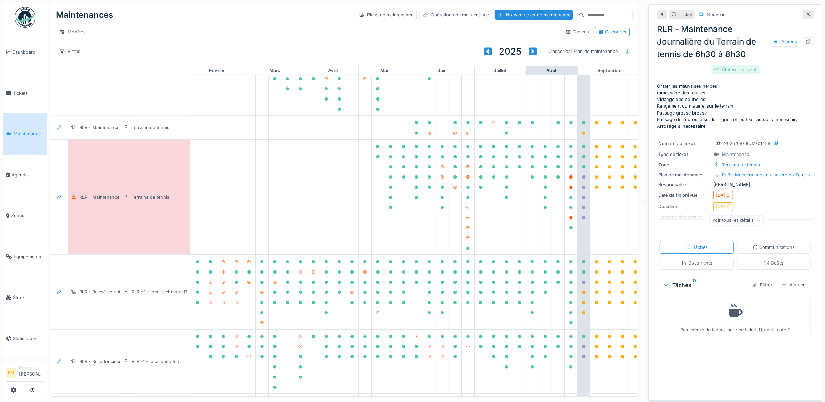
click at [737, 69] on div "Clôturer le ticket" at bounding box center [735, 69] width 48 height 9
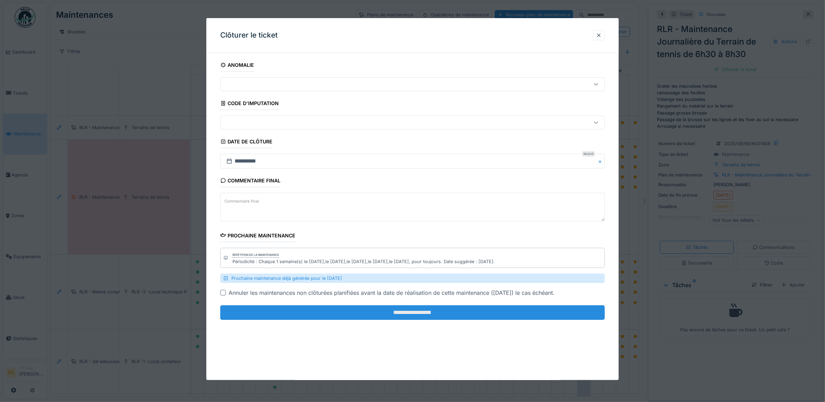
click at [511, 310] on input "**********" at bounding box center [412, 312] width 385 height 15
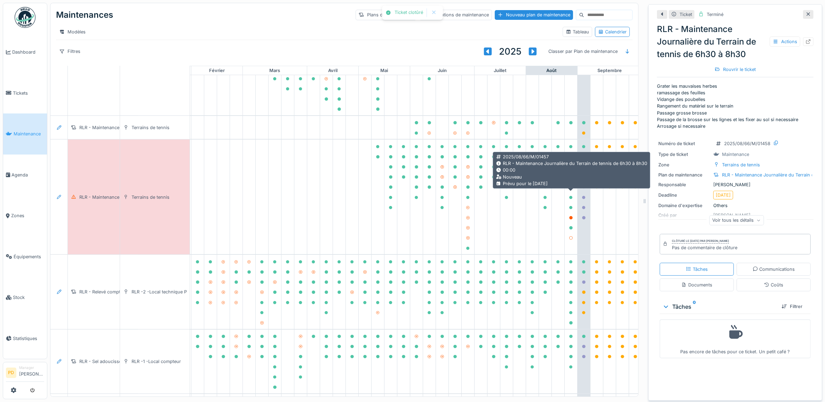
click at [573, 179] on icon at bounding box center [571, 176] width 4 height 3
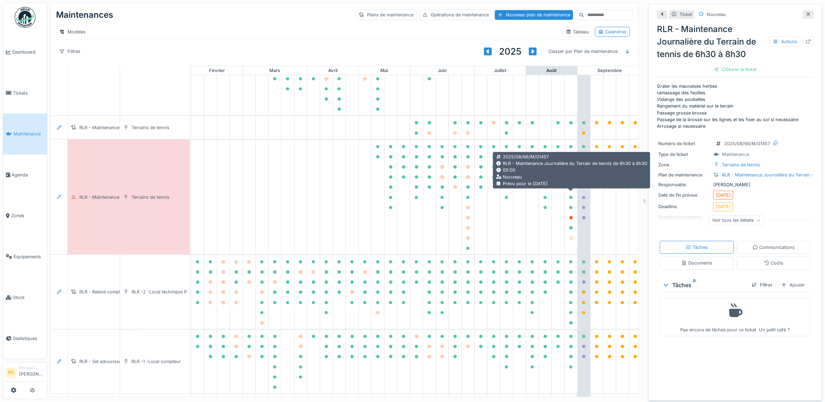
click at [571, 179] on icon at bounding box center [570, 176] width 3 height 3
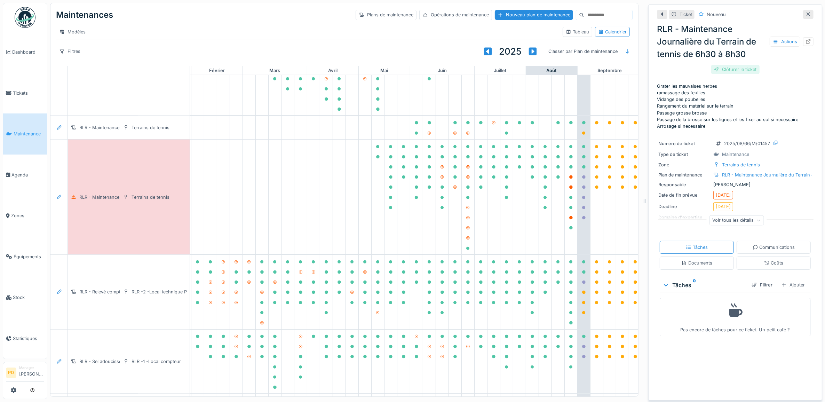
click at [727, 70] on div "Clôturer le ticket" at bounding box center [735, 69] width 48 height 9
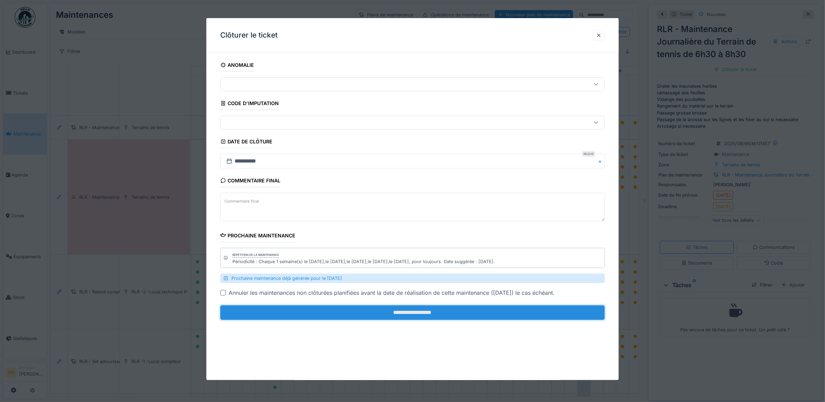
drag, startPoint x: 526, startPoint y: 314, endPoint x: 518, endPoint y: 316, distance: 8.2
click at [525, 314] on input "**********" at bounding box center [412, 312] width 385 height 15
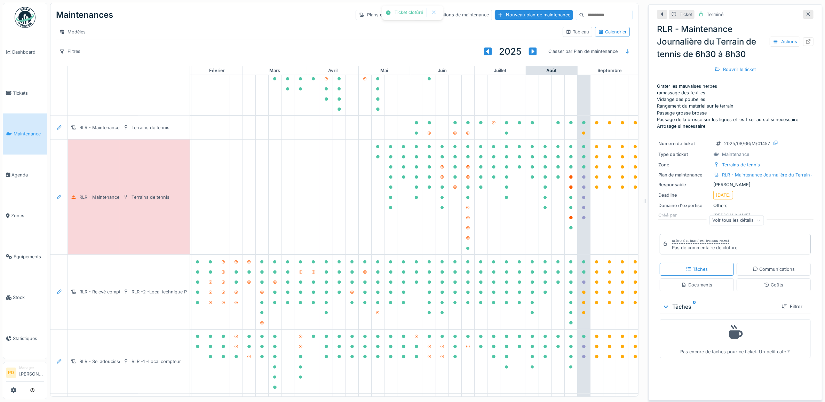
click at [28, 132] on span "Maintenance" at bounding box center [29, 134] width 31 height 7
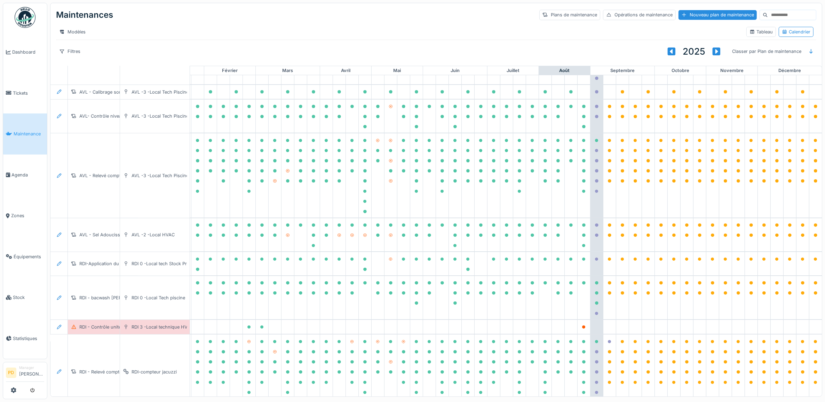
scroll to position [0, 68]
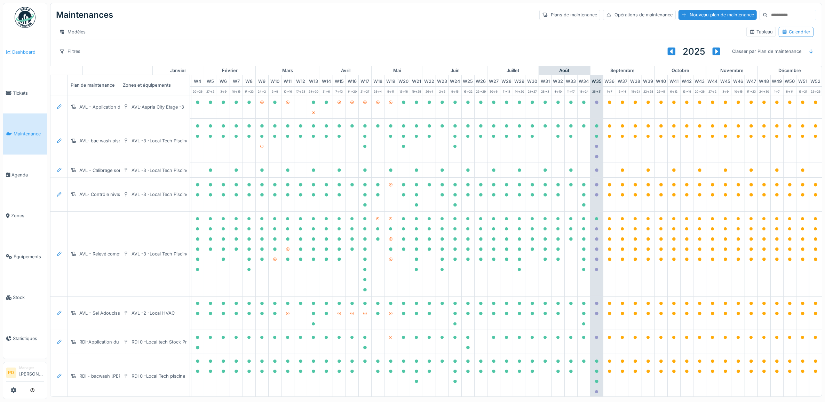
click at [25, 53] on span "Dashboard" at bounding box center [28, 52] width 32 height 7
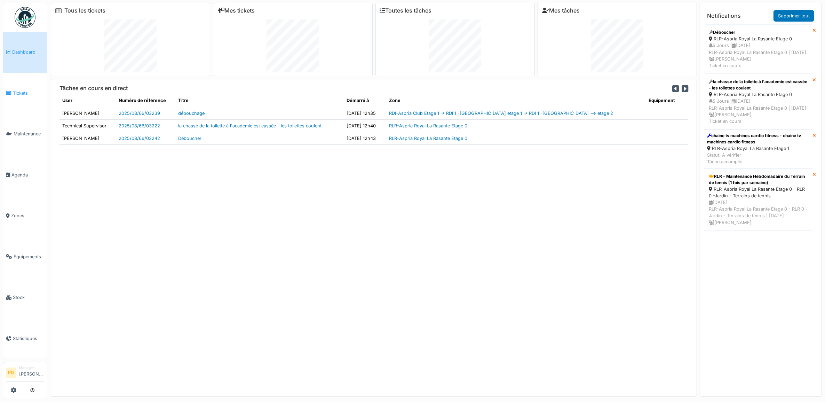
click at [22, 91] on span "Tickets" at bounding box center [28, 93] width 31 height 7
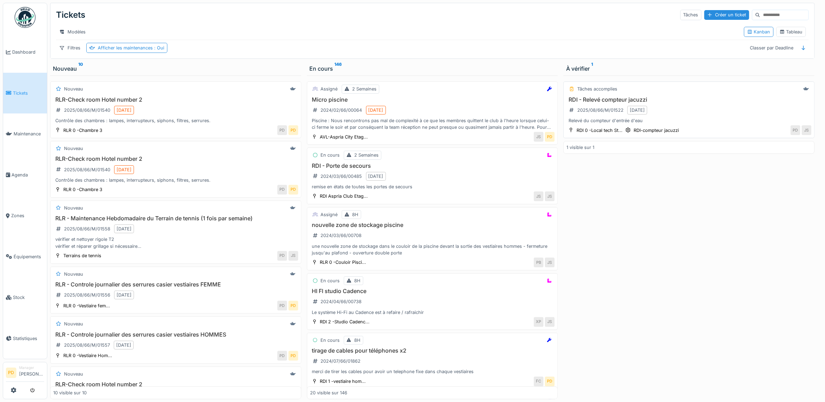
click at [697, 111] on div "RDI - Relevé compteur jacuzzi 2025/08/66/M/01522 [DATE] Relevé du compteur d'en…" at bounding box center [689, 110] width 245 height 28
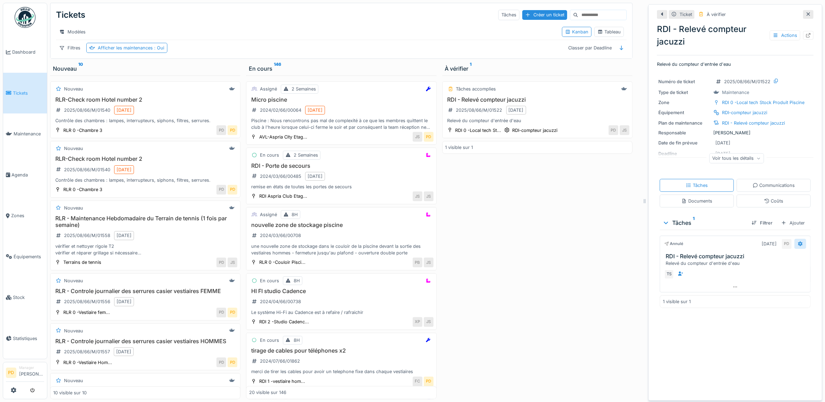
click at [798, 246] on icon at bounding box center [801, 244] width 6 height 5
click at [561, 211] on div "Tâches accomplies RDI - Relevé compteur jacuzzi 2025/08/66/M/01522 25/08/2025 R…" at bounding box center [537, 238] width 190 height 324
click at [18, 132] on span "Maintenance" at bounding box center [29, 134] width 31 height 7
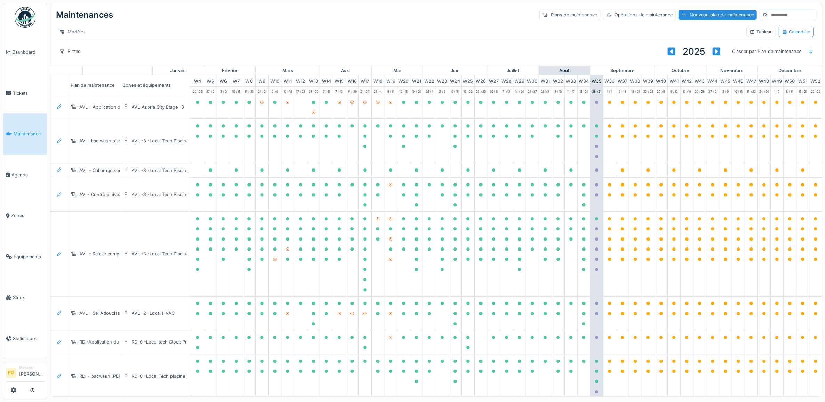
scroll to position [0, 68]
click at [20, 90] on span "Tickets" at bounding box center [28, 93] width 31 height 7
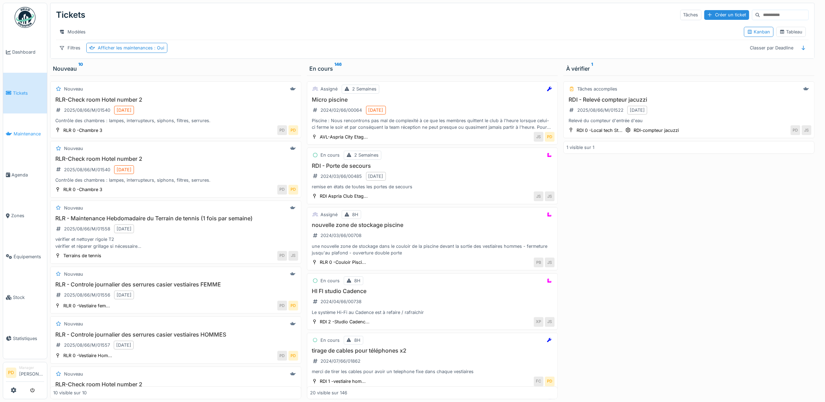
click at [35, 132] on span "Maintenance" at bounding box center [29, 134] width 31 height 7
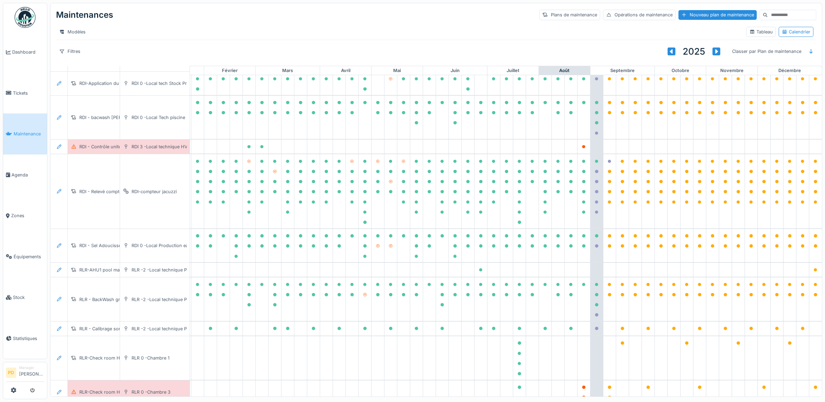
scroll to position [261, 68]
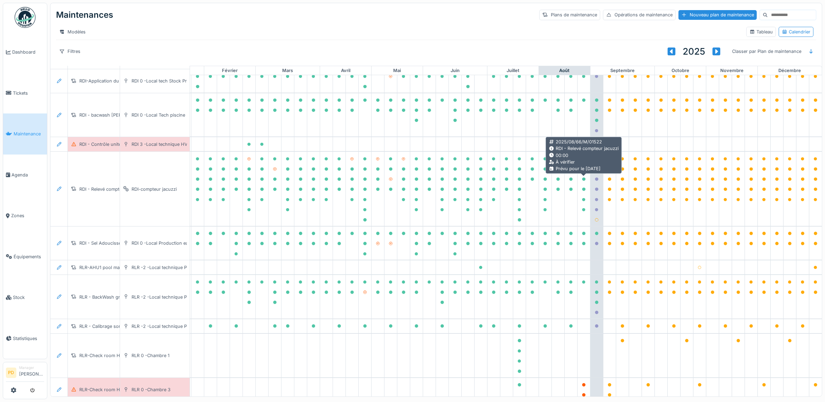
click at [595, 171] on icon at bounding box center [596, 168] width 3 height 3
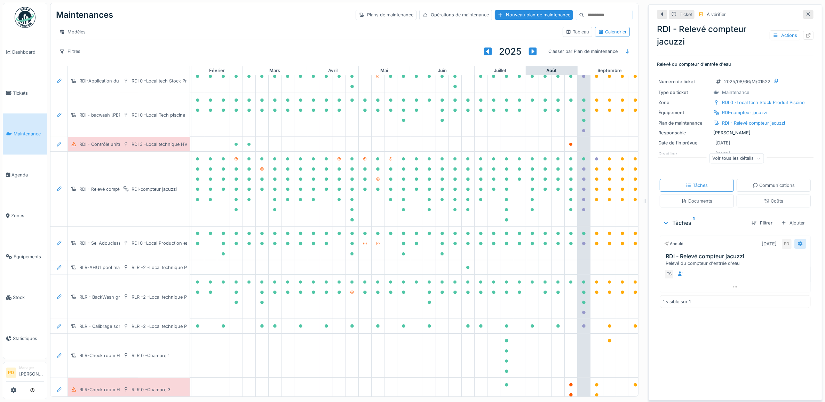
click at [795, 247] on div at bounding box center [801, 244] width 12 height 10
click at [685, 260] on h3 "RDI - Relevé compteur jacuzzi" at bounding box center [737, 256] width 142 height 7
click at [742, 160] on div "Voir tous les détails" at bounding box center [737, 158] width 55 height 10
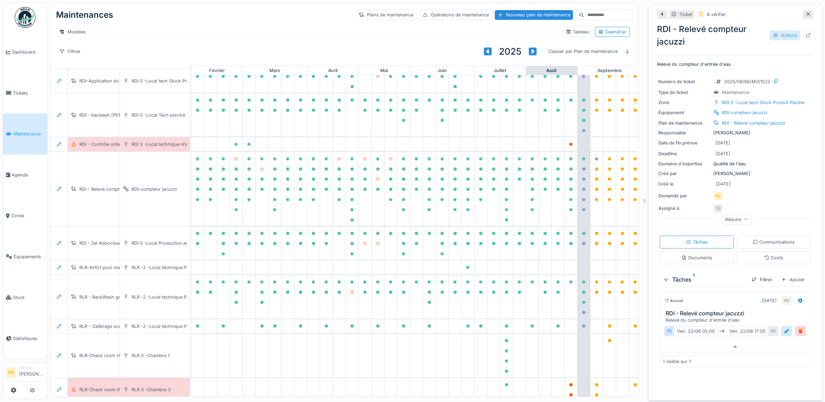
click at [777, 37] on div "Actions" at bounding box center [785, 35] width 31 height 10
click at [737, 49] on div "Modifier" at bounding box center [747, 51] width 64 height 10
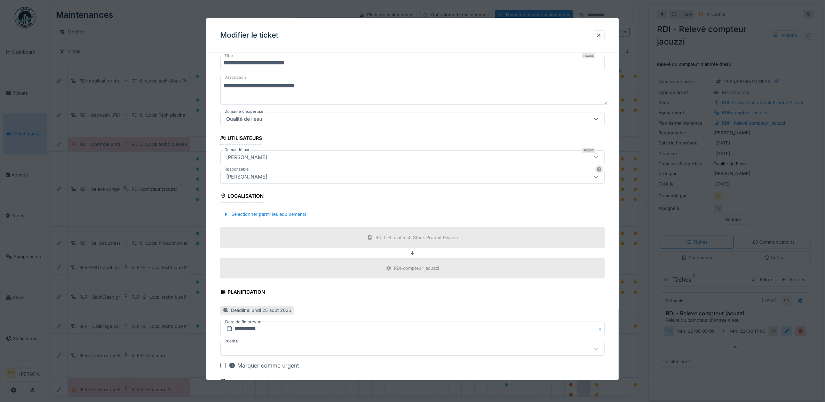
scroll to position [133, 0]
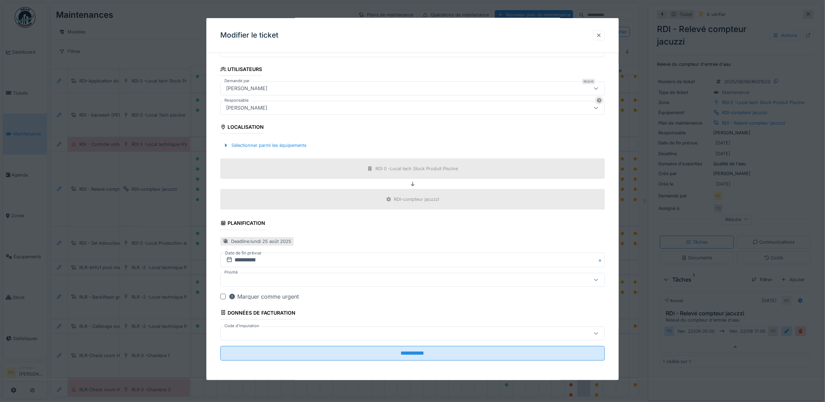
click at [602, 35] on div at bounding box center [599, 35] width 6 height 7
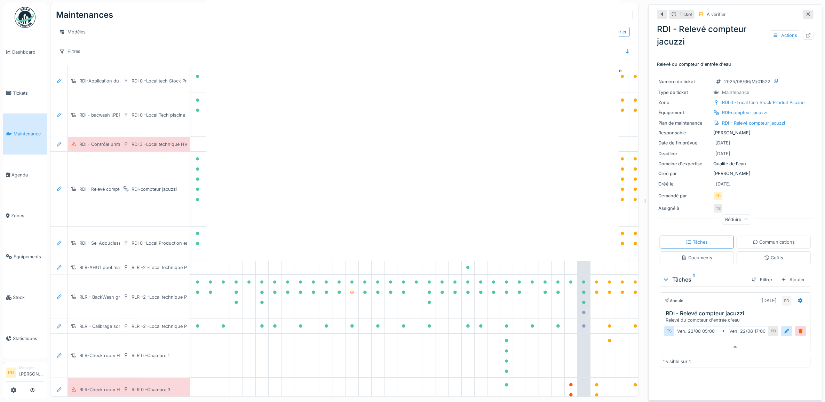
scroll to position [0, 0]
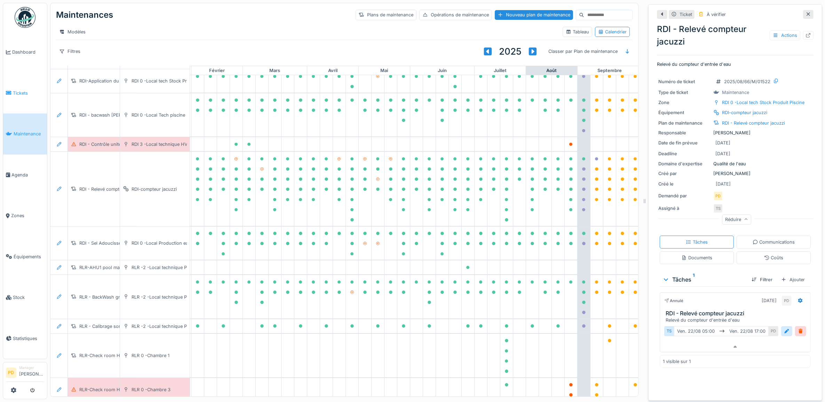
click at [16, 90] on span "Tickets" at bounding box center [28, 93] width 31 height 7
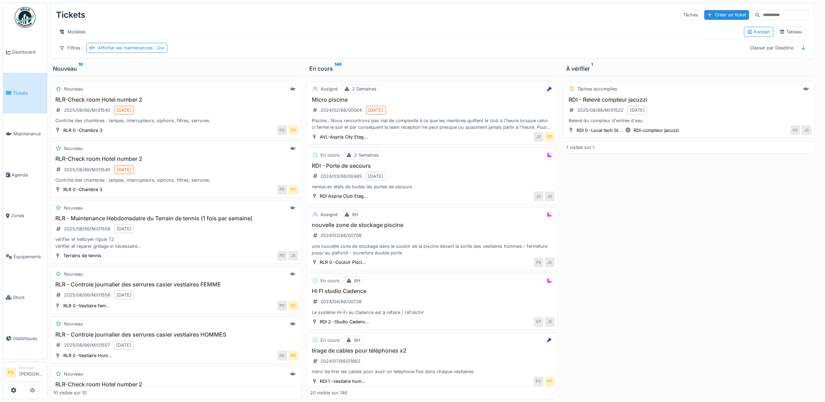
click at [603, 103] on h3 "RDI - Relevé compteur jacuzzi" at bounding box center [689, 99] width 245 height 7
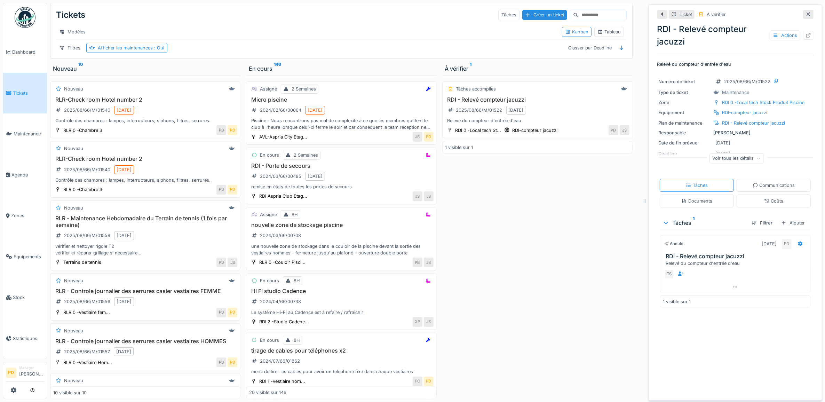
click at [660, 15] on icon at bounding box center [663, 14] width 6 height 5
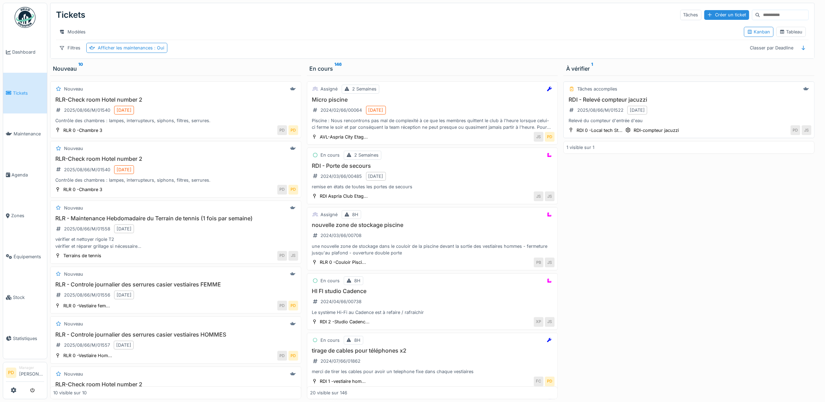
click at [634, 101] on div "Tâches accomplies RDI - Relevé compteur jacuzzi 2025/08/66/M/01522 [DATE] Relev…" at bounding box center [689, 109] width 251 height 57
click at [600, 103] on h3 "RDI - Relevé compteur jacuzzi" at bounding box center [689, 99] width 245 height 7
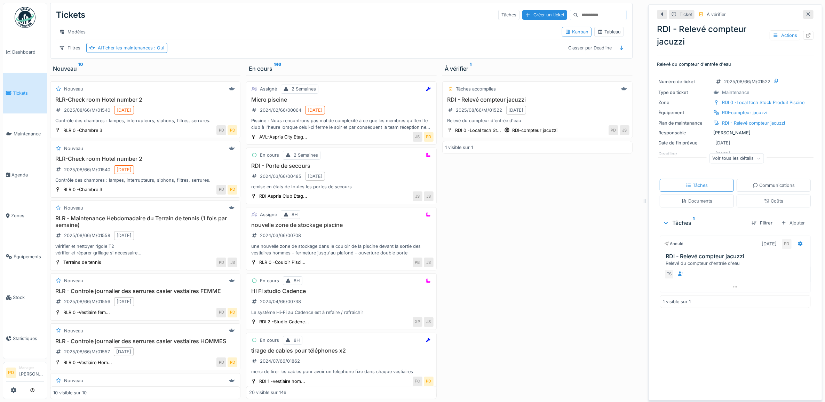
scroll to position [6, 0]
drag, startPoint x: 754, startPoint y: 152, endPoint x: 750, endPoint y: 152, distance: 3.8
click at [754, 153] on div "Voir tous les détails" at bounding box center [737, 158] width 60 height 10
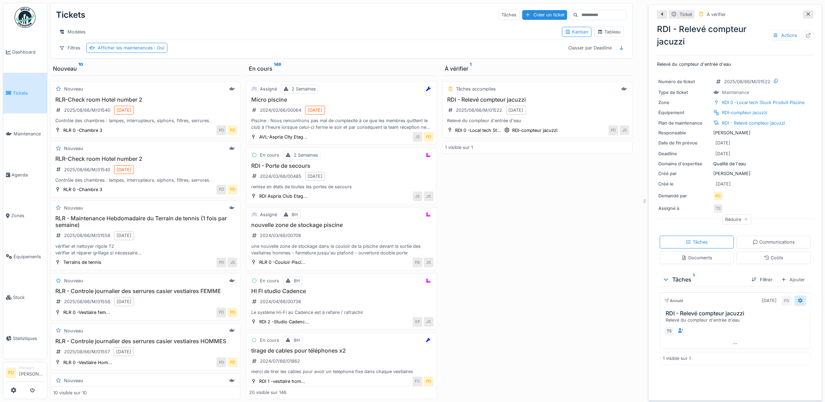
click at [798, 298] on icon at bounding box center [801, 300] width 6 height 5
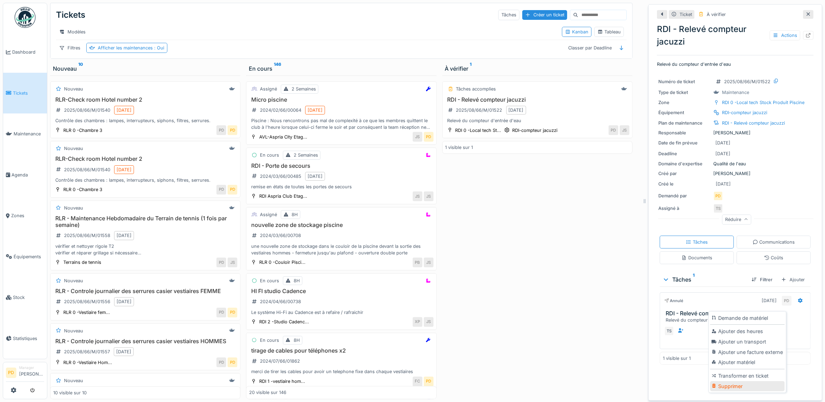
click at [737, 381] on div "Supprimer" at bounding box center [747, 386] width 74 height 10
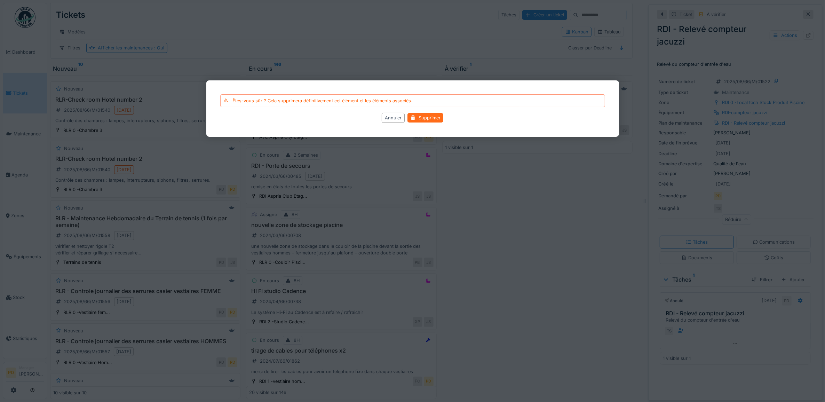
click at [425, 119] on div "Supprimer" at bounding box center [426, 117] width 36 height 9
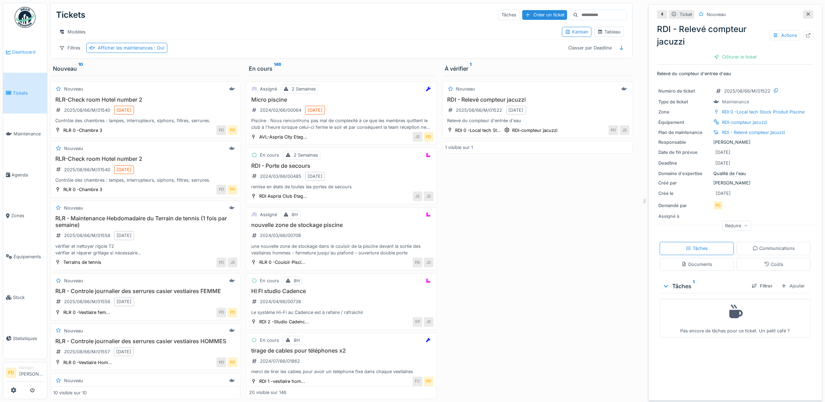
click at [8, 55] on li "Dashboard" at bounding box center [25, 52] width 38 height 7
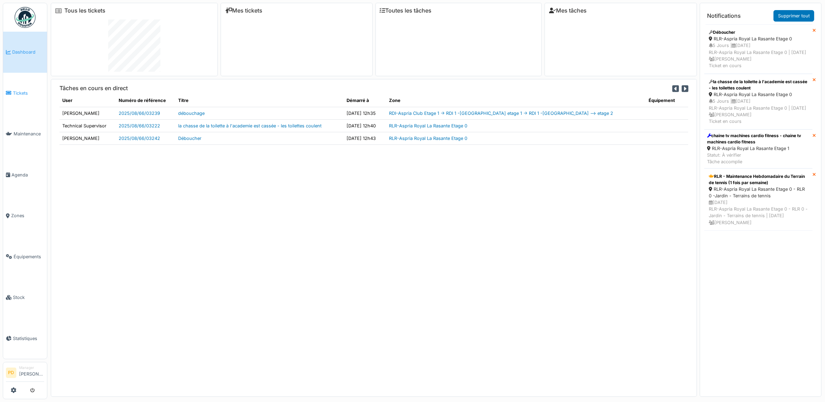
click at [28, 90] on span "Tickets" at bounding box center [28, 93] width 31 height 7
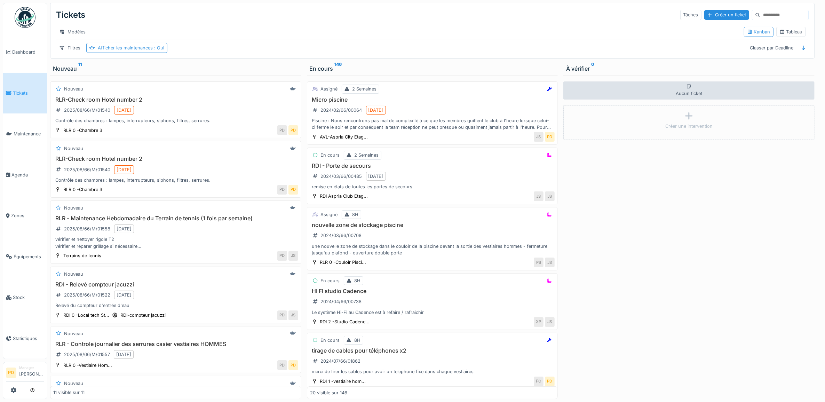
click at [105, 51] on div "Afficher les maintenances : Oui" at bounding box center [131, 48] width 66 height 7
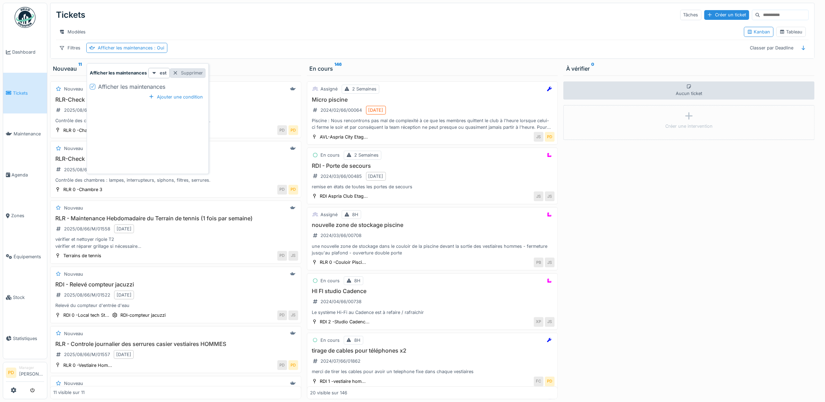
click at [194, 75] on div "Supprimer" at bounding box center [188, 72] width 36 height 9
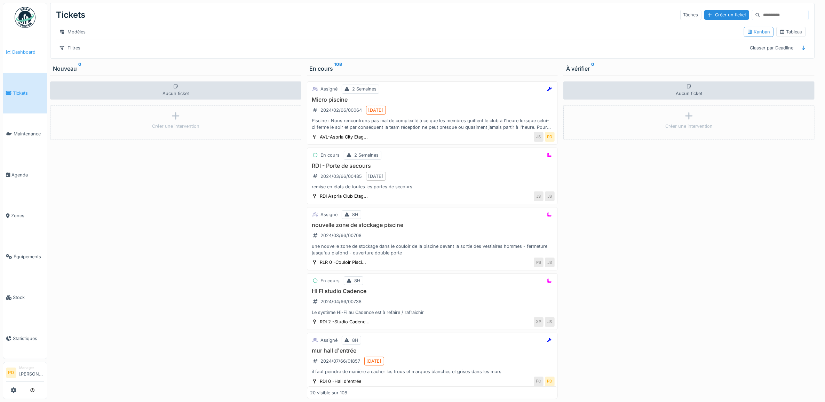
click at [24, 50] on span "Dashboard" at bounding box center [28, 52] width 32 height 7
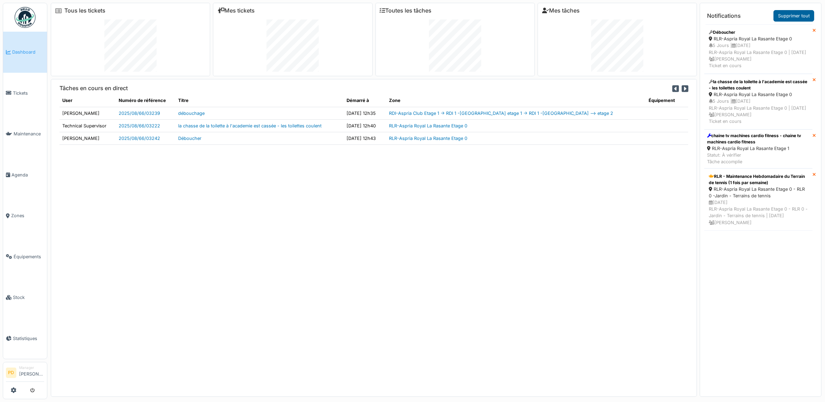
click at [806, 19] on link "Supprimer tout" at bounding box center [794, 15] width 41 height 11
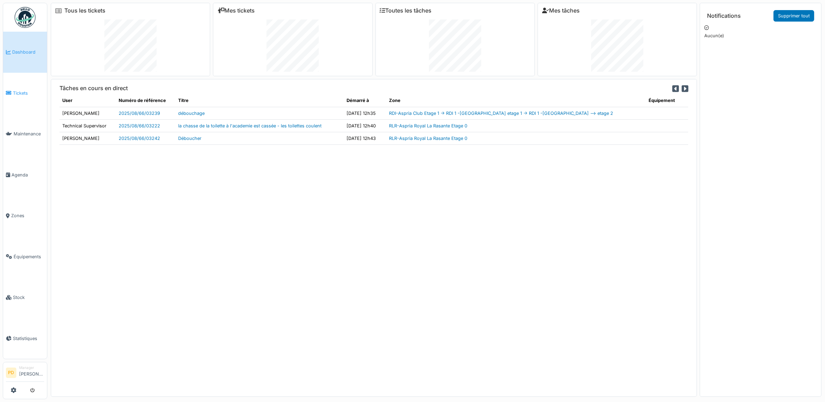
click at [17, 94] on span "Tickets" at bounding box center [28, 93] width 31 height 7
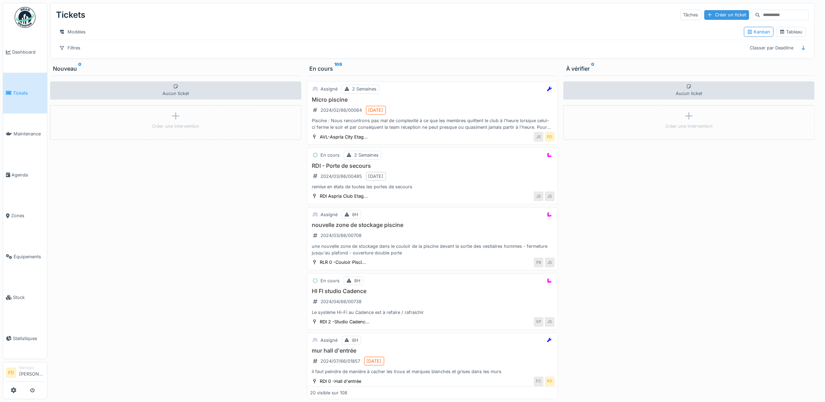
click at [714, 14] on div "Créer un ticket" at bounding box center [727, 14] width 45 height 9
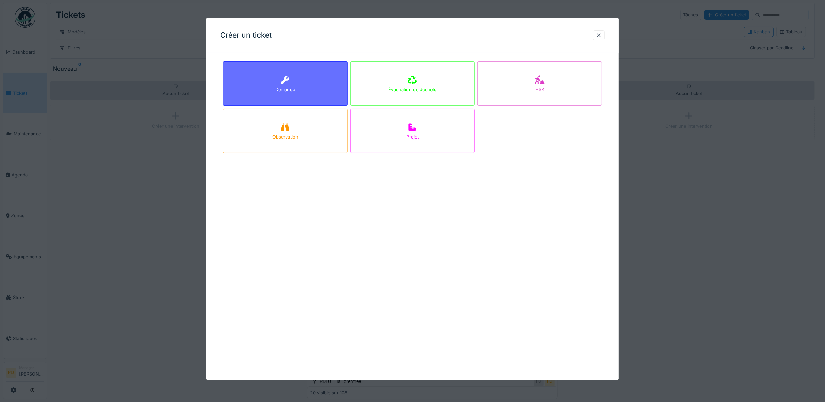
click at [304, 84] on div "Demande" at bounding box center [285, 83] width 125 height 45
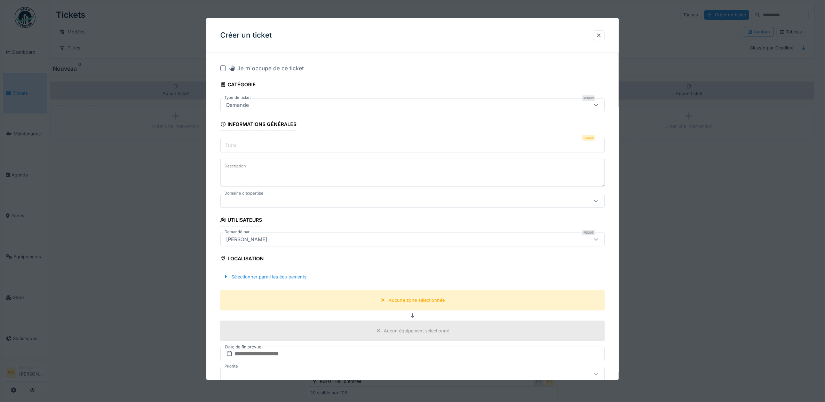
click at [260, 144] on input "Titre" at bounding box center [412, 145] width 385 height 15
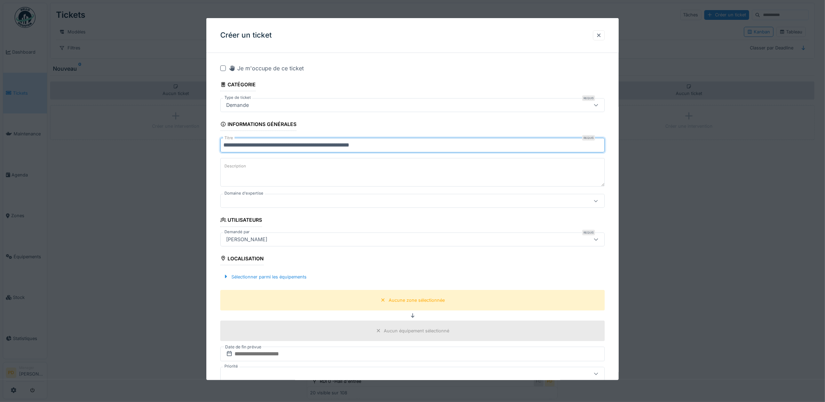
scroll to position [44, 0]
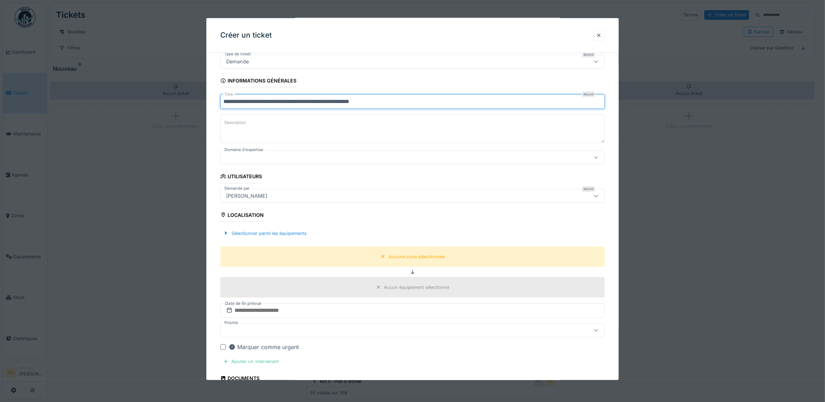
type input "**********"
click at [290, 157] on div at bounding box center [390, 158] width 335 height 8
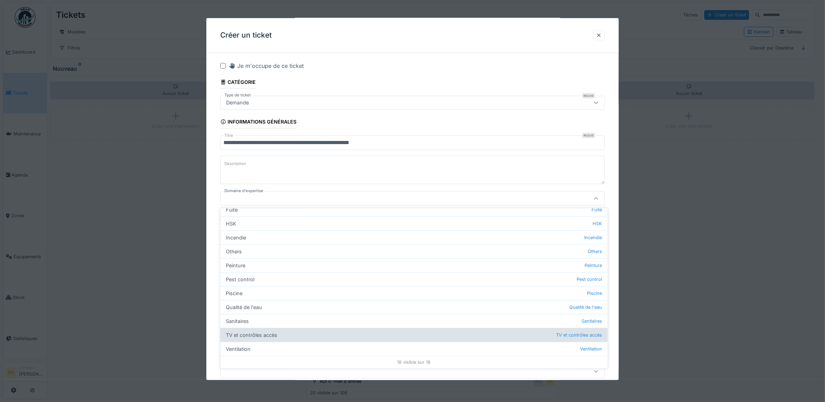
scroll to position [6, 0]
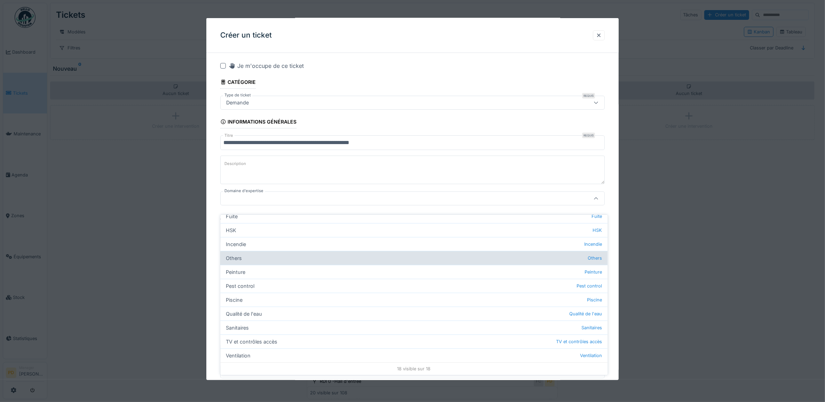
click at [237, 253] on div "Others Others" at bounding box center [414, 258] width 387 height 14
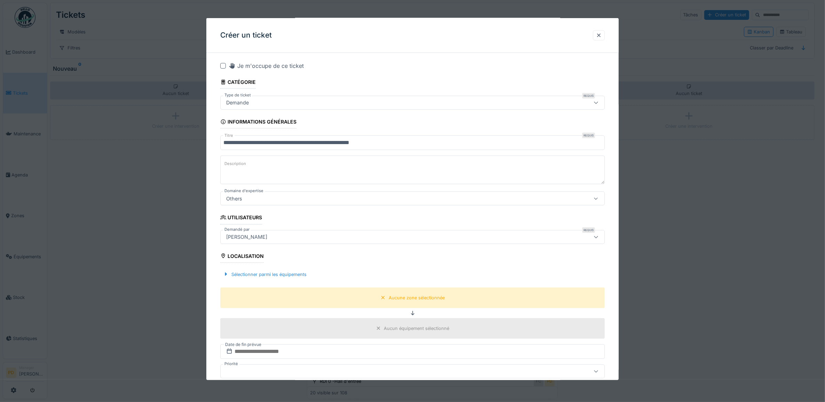
type input "***"
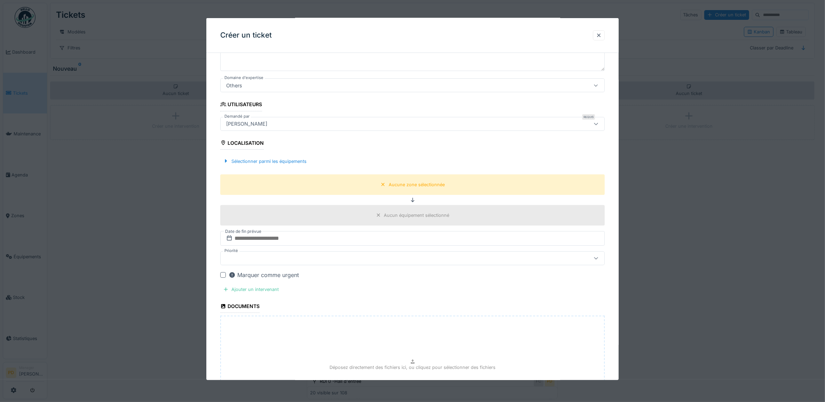
scroll to position [133, 0]
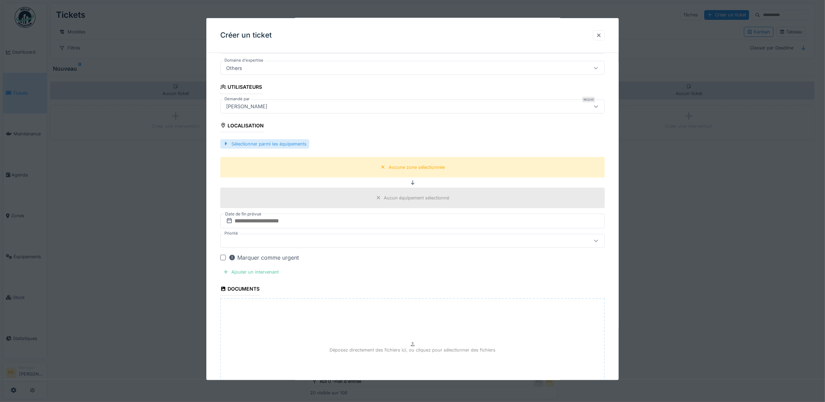
click at [266, 145] on div "Sélectionner parmi les équipements" at bounding box center [264, 143] width 89 height 9
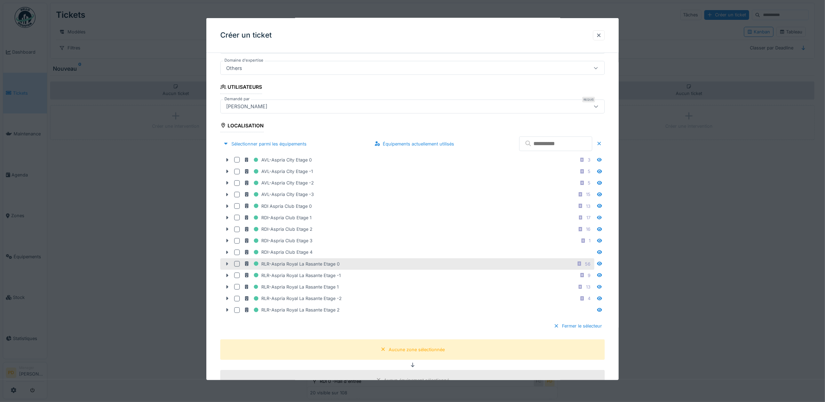
click at [228, 266] on icon at bounding box center [228, 264] width 6 height 5
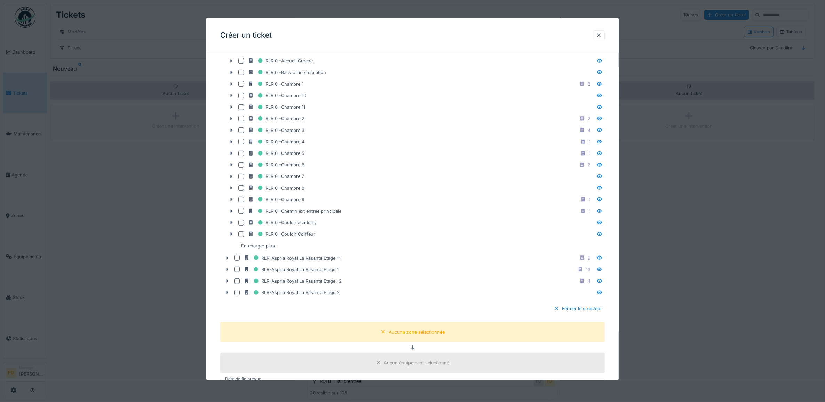
scroll to position [394, 0]
click at [229, 213] on icon at bounding box center [232, 211] width 6 height 5
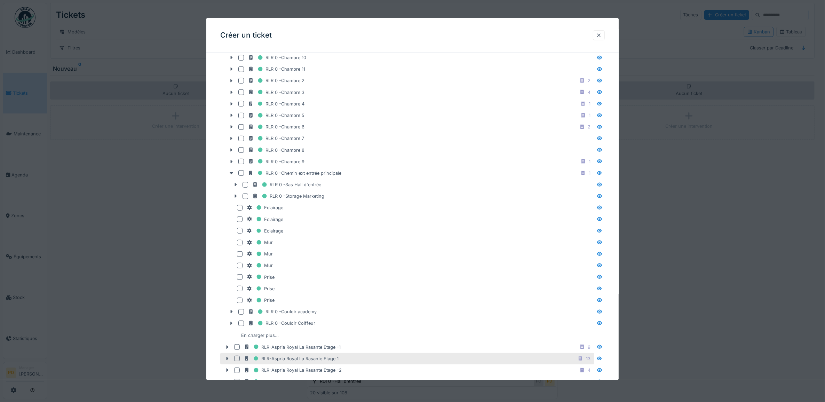
scroll to position [481, 0]
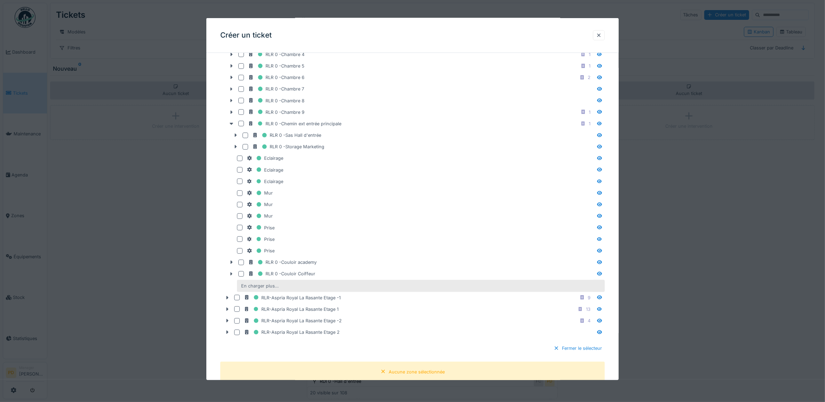
click at [249, 290] on div "En charger plus…" at bounding box center [259, 285] width 43 height 9
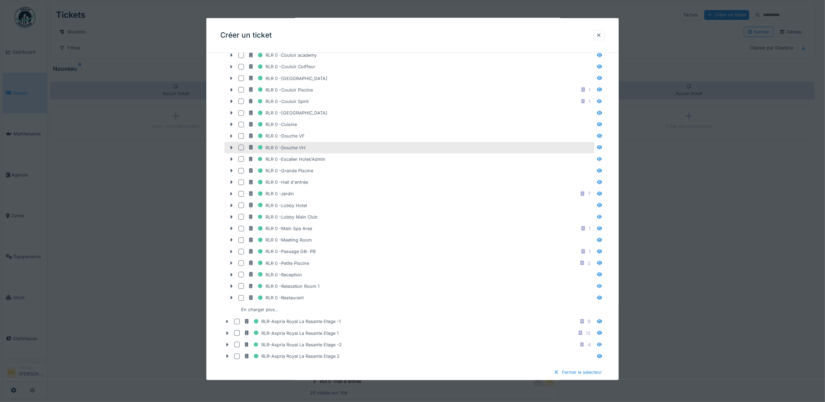
scroll to position [699, 0]
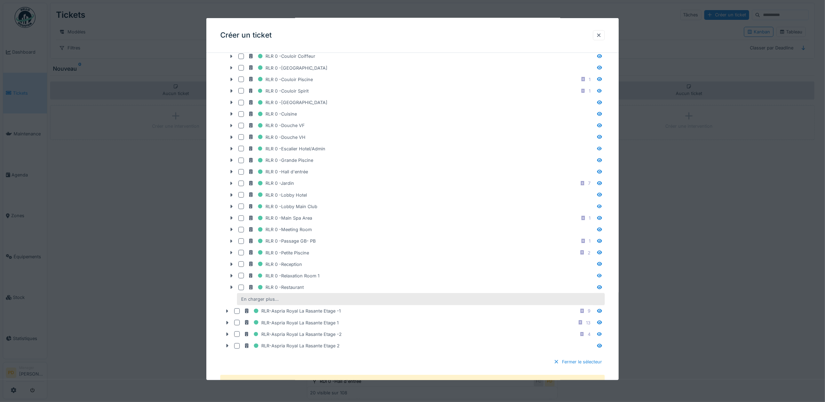
click at [275, 304] on div "En charger plus…" at bounding box center [259, 298] width 43 height 9
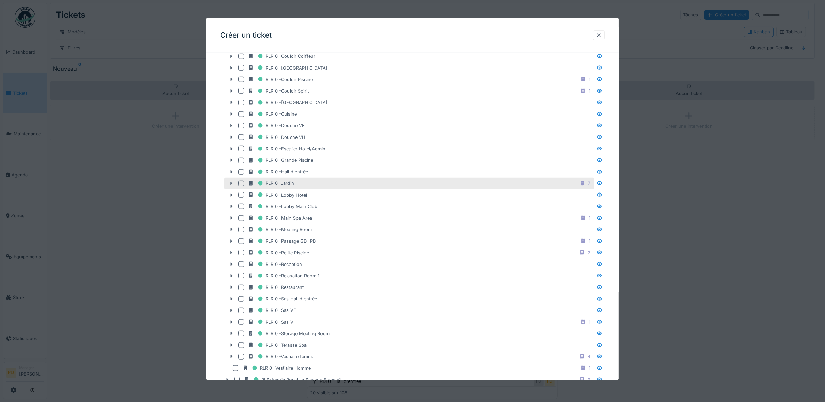
click at [234, 186] on icon at bounding box center [232, 183] width 6 height 5
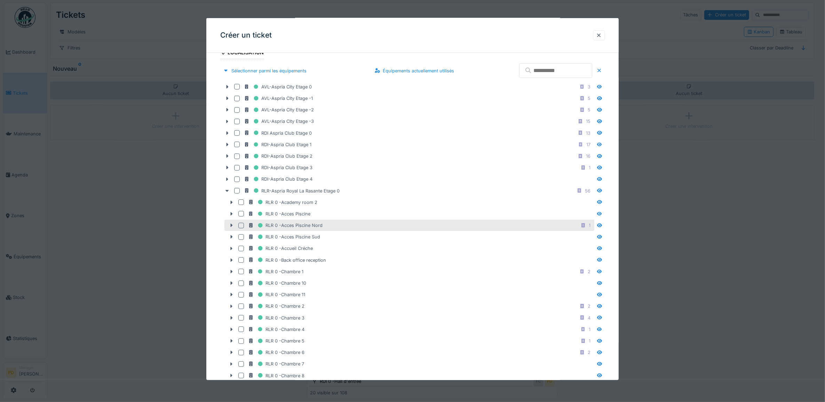
scroll to position [220, 0]
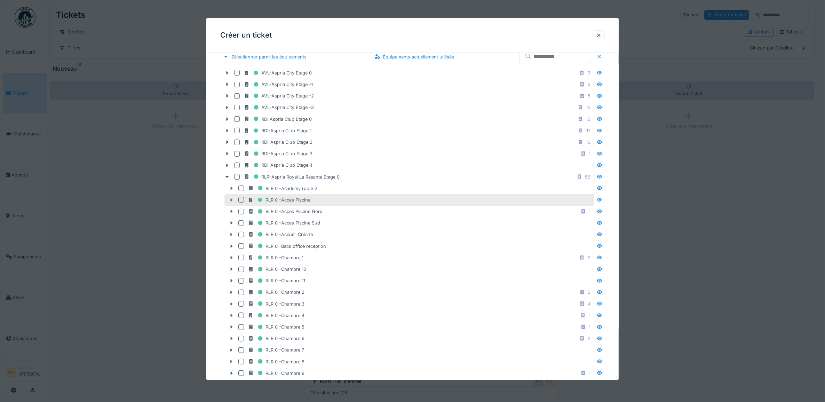
click at [230, 202] on icon at bounding box center [232, 200] width 6 height 5
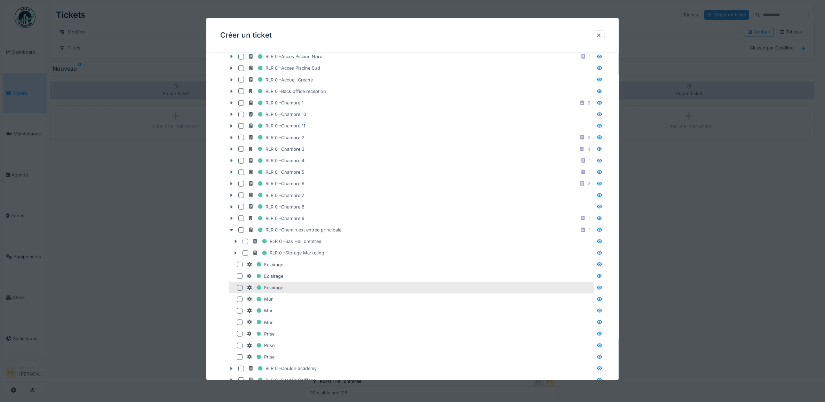
scroll to position [394, 0]
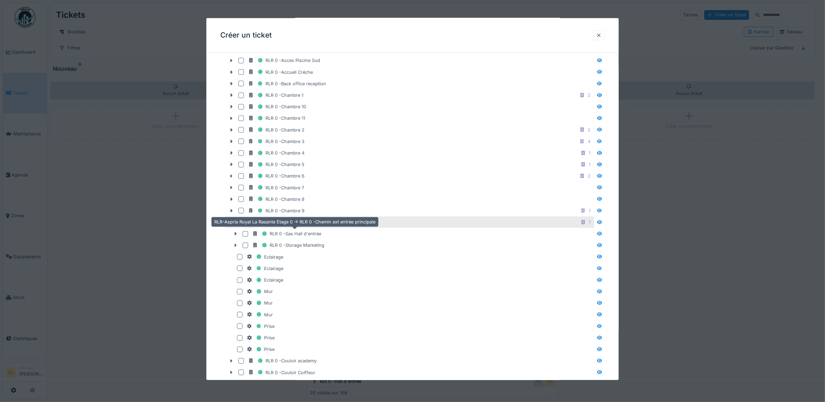
click at [292, 227] on div "RLR 0 -Chemin ext entrée principale" at bounding box center [294, 222] width 93 height 9
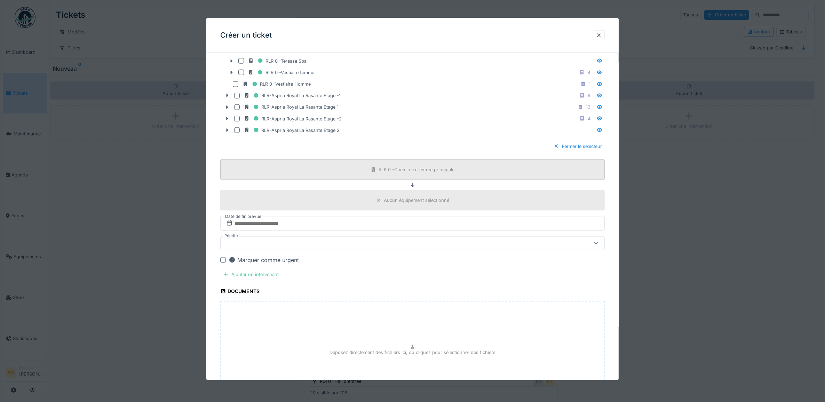
scroll to position [1014, 0]
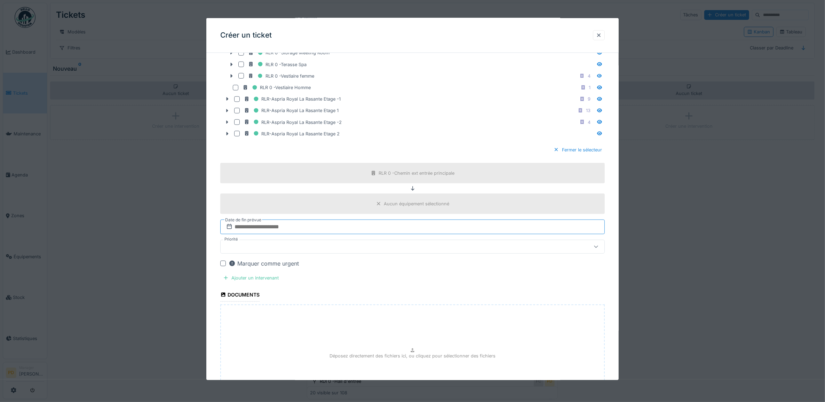
click at [290, 234] on input "text" at bounding box center [412, 227] width 385 height 15
click at [381, 323] on div "25" at bounding box center [380, 318] width 9 height 10
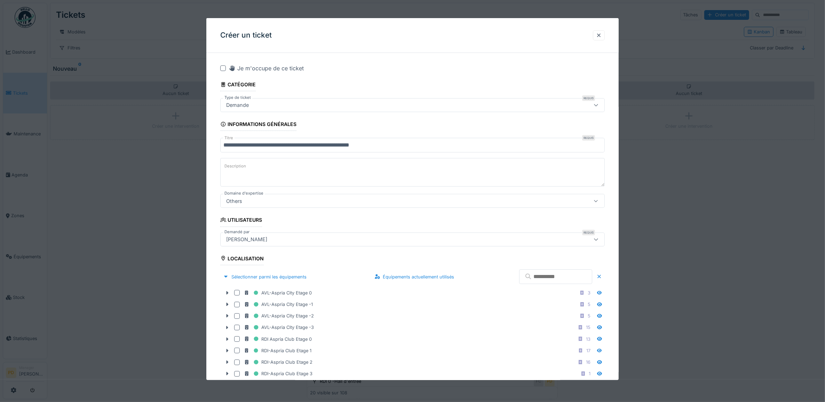
scroll to position [0, 0]
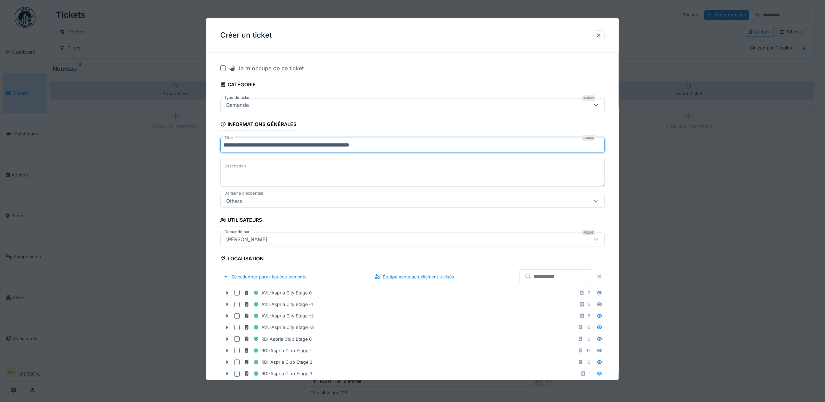
click at [407, 143] on input "**********" at bounding box center [412, 145] width 385 height 15
click at [361, 144] on input "**********" at bounding box center [412, 145] width 385 height 15
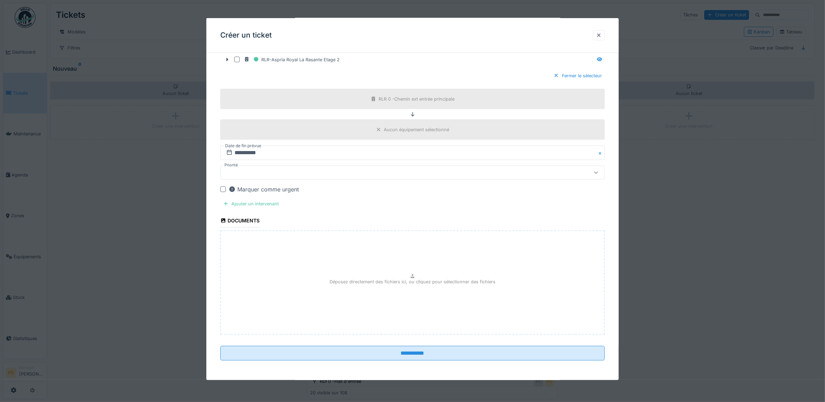
scroll to position [6, 0]
type input "**********"
click at [268, 204] on div "Ajouter un intervenant" at bounding box center [250, 203] width 61 height 9
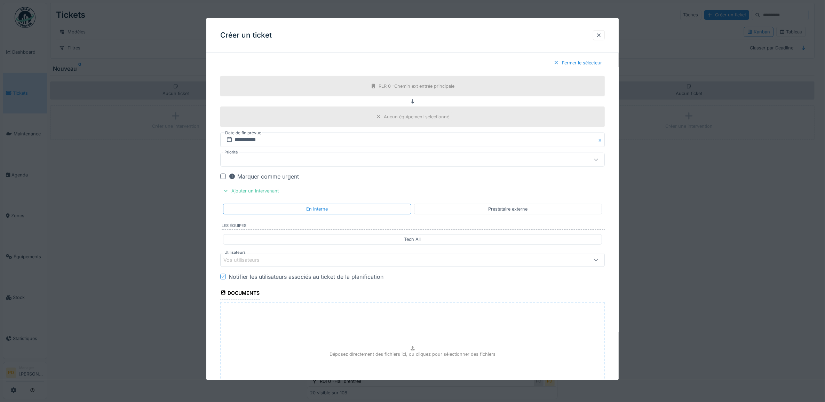
click at [270, 264] on div "Vos utilisateurs" at bounding box center [390, 260] width 335 height 8
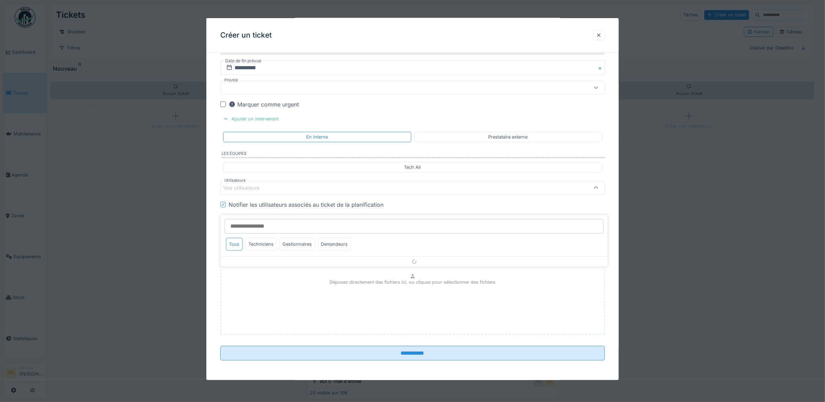
scroll to position [1175, 0]
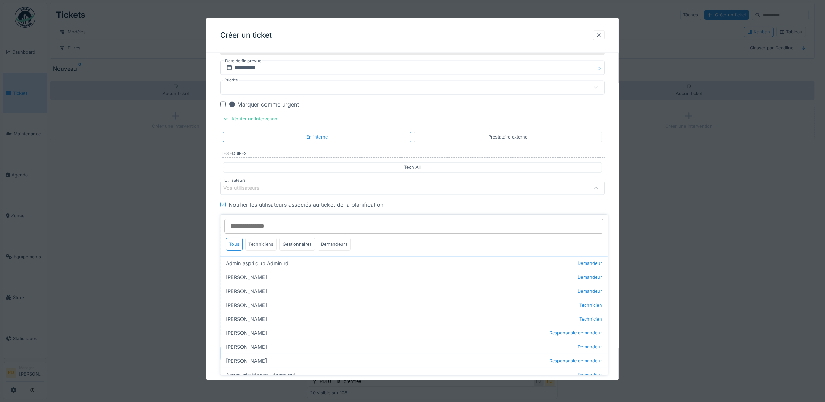
click at [263, 243] on div "Techniciens" at bounding box center [261, 244] width 31 height 13
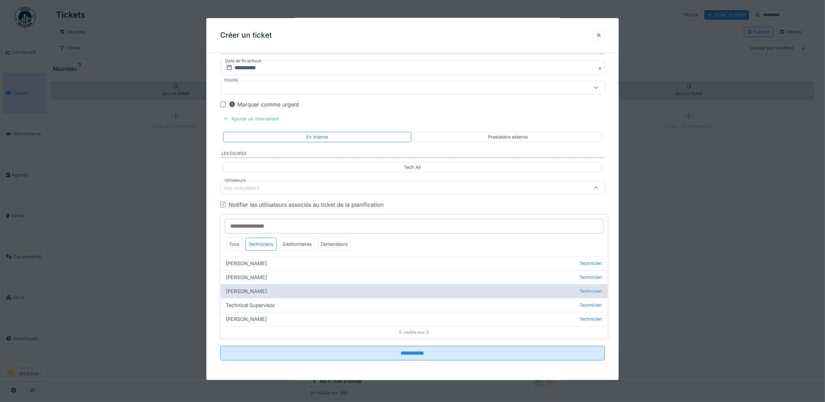
click at [257, 285] on div "Florian Sappart Technicien" at bounding box center [414, 291] width 387 height 14
type input "*****"
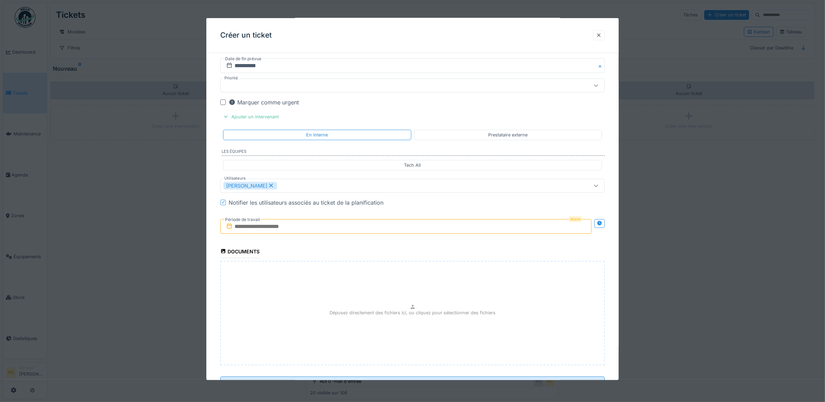
drag, startPoint x: 257, startPoint y: 240, endPoint x: 260, endPoint y: 243, distance: 4.7
click at [257, 234] on input "text" at bounding box center [406, 226] width 372 height 15
click at [388, 247] on h2 "août 2025" at bounding box center [408, 244] width 84 height 6
click at [373, 322] on div "25" at bounding box center [373, 317] width 9 height 10
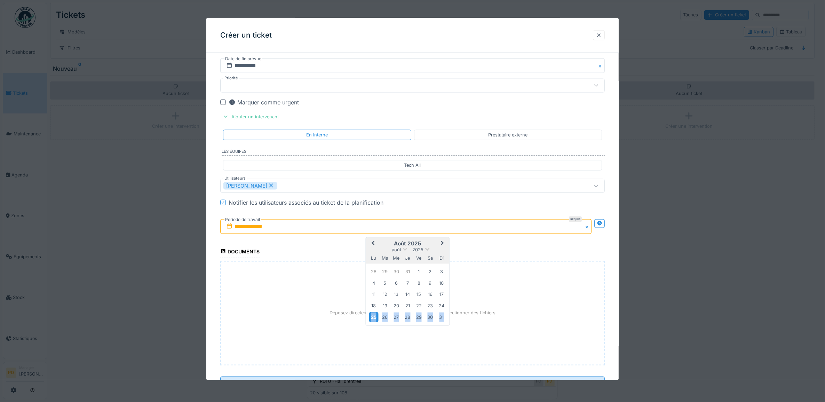
click at [373, 322] on div "25" at bounding box center [373, 317] width 9 height 10
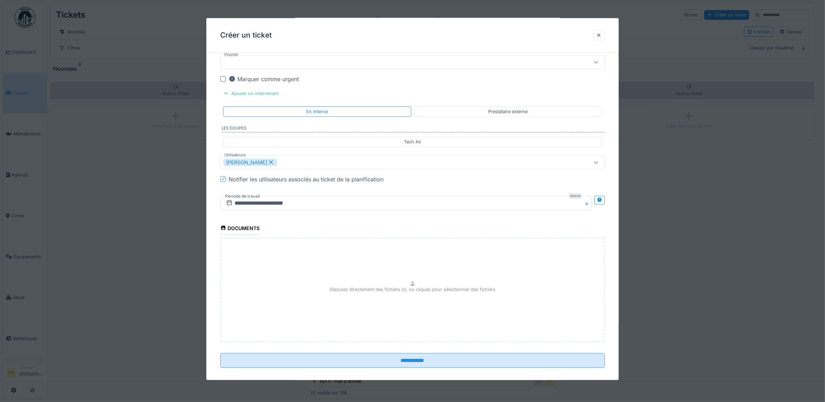
scroll to position [1219, 0]
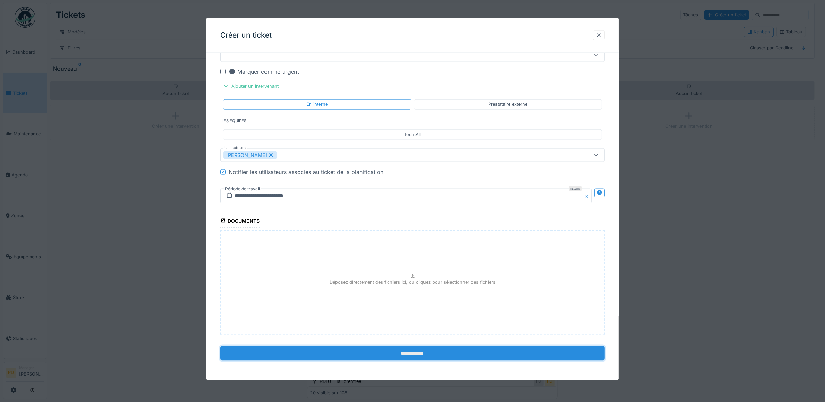
click at [418, 353] on input "**********" at bounding box center [412, 353] width 385 height 15
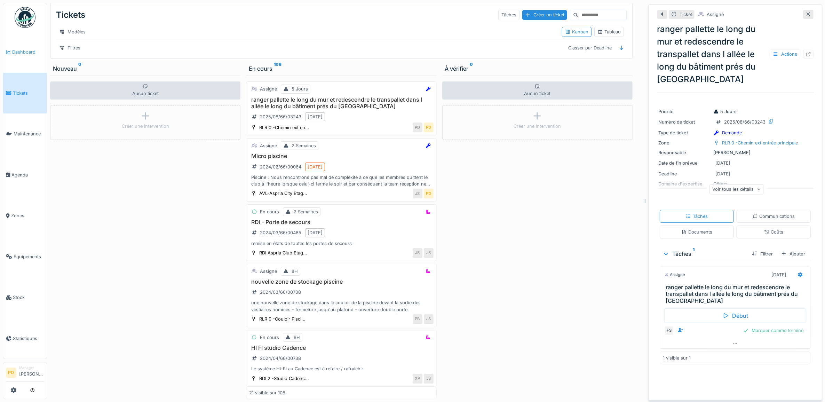
click at [27, 49] on span "Dashboard" at bounding box center [28, 52] width 32 height 7
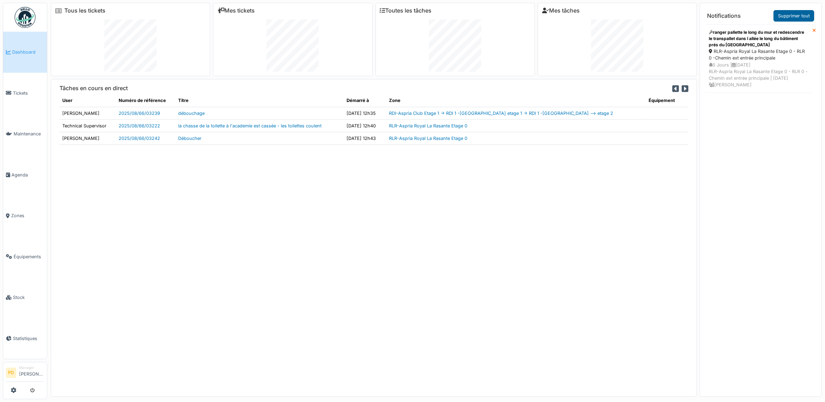
click at [790, 19] on link "Supprimer tout" at bounding box center [794, 15] width 41 height 11
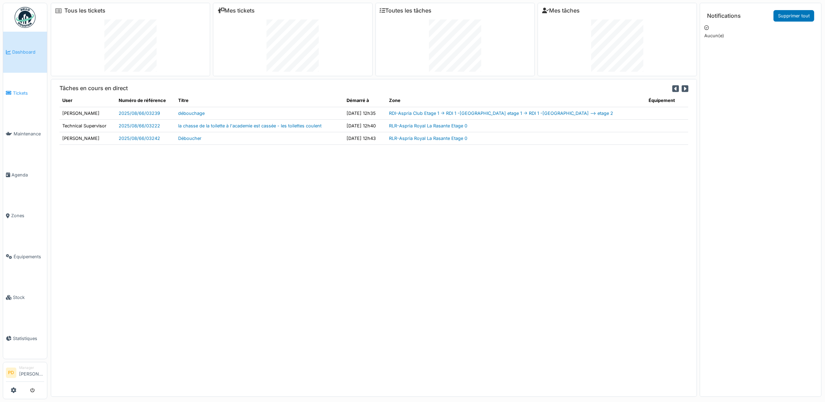
click at [13, 93] on span "Tickets" at bounding box center [28, 93] width 31 height 7
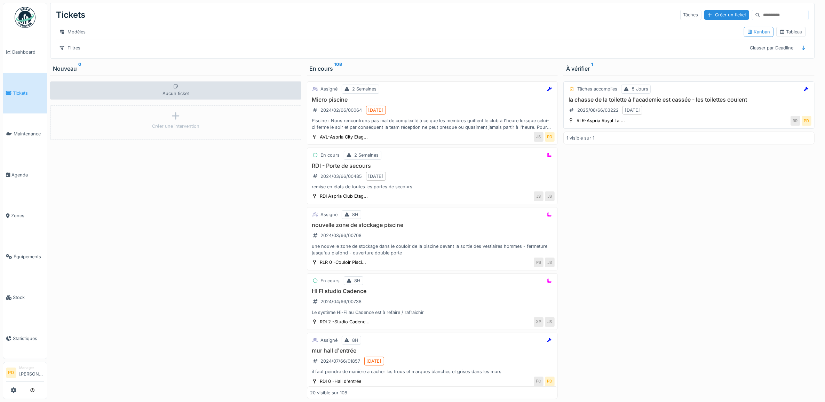
click at [723, 103] on h3 "la chasse de la toilette à l'academie est cassée - les toilettes coulent" at bounding box center [689, 99] width 245 height 7
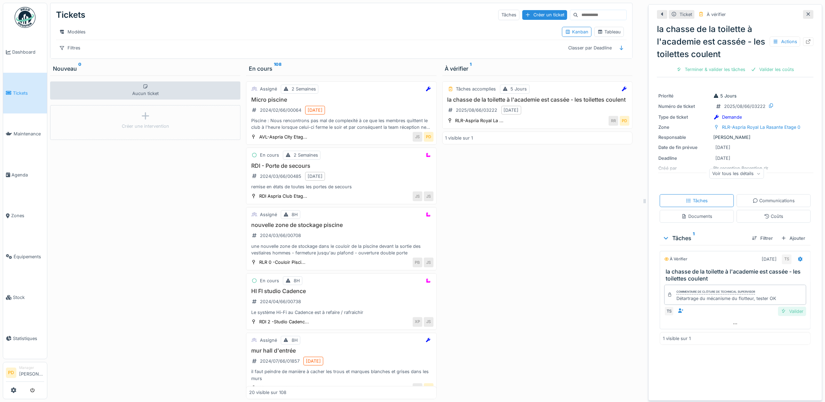
click at [787, 313] on div "Valider" at bounding box center [792, 311] width 28 height 9
click at [759, 70] on div "Ticket À vérifier la chasse de la toilette à l'academie est cassée - les toilet…" at bounding box center [735, 42] width 157 height 70
click at [760, 65] on div "Clôturer le ticket" at bounding box center [760, 69] width 48 height 9
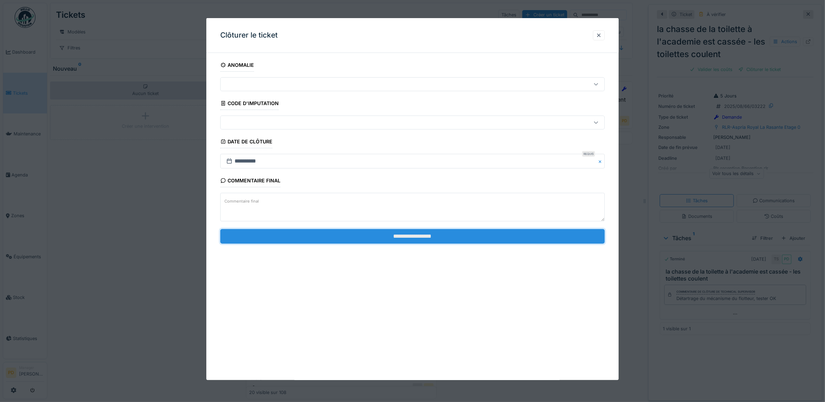
click at [488, 238] on input "**********" at bounding box center [412, 236] width 385 height 15
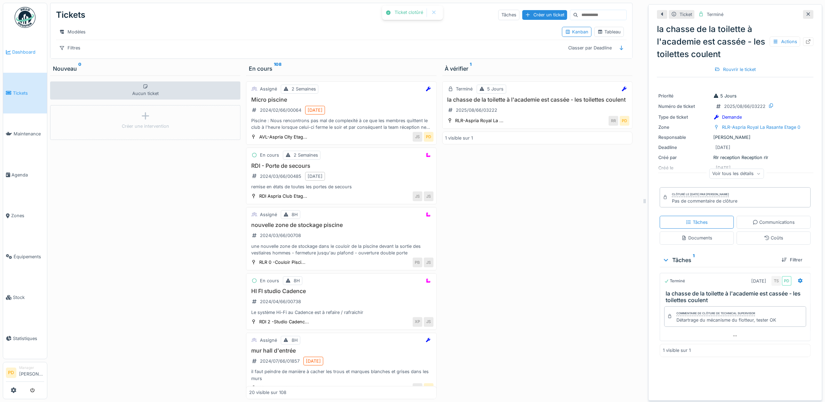
click at [26, 52] on span "Dashboard" at bounding box center [28, 52] width 32 height 7
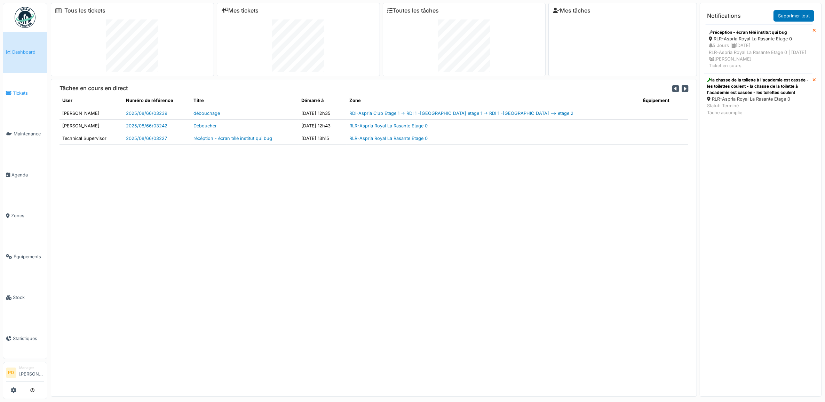
click at [18, 91] on span "Tickets" at bounding box center [28, 93] width 31 height 7
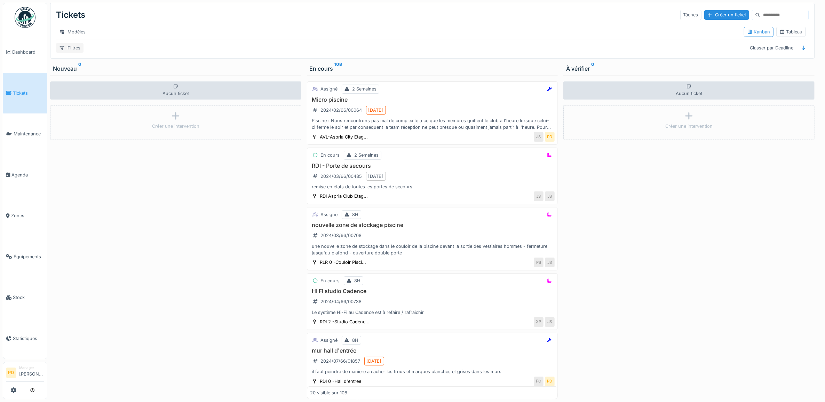
click at [82, 53] on div "Filtres" at bounding box center [69, 48] width 27 height 10
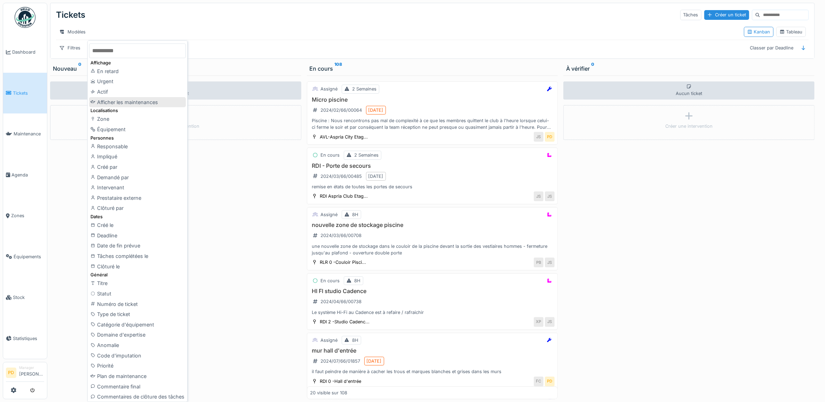
click at [145, 100] on div "Afficher les maintenances" at bounding box center [137, 102] width 97 height 10
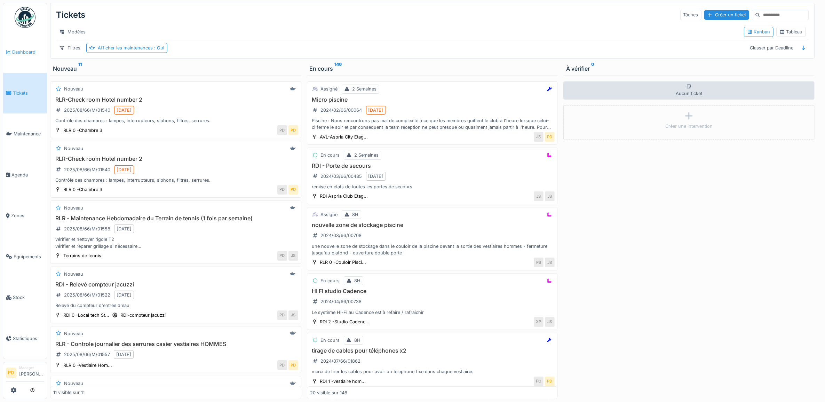
click at [33, 50] on span "Dashboard" at bounding box center [28, 52] width 32 height 7
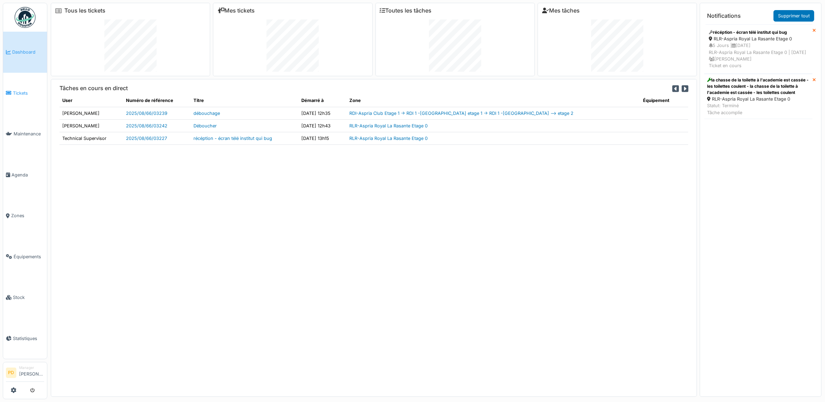
click at [18, 88] on link "Tickets" at bounding box center [25, 93] width 44 height 41
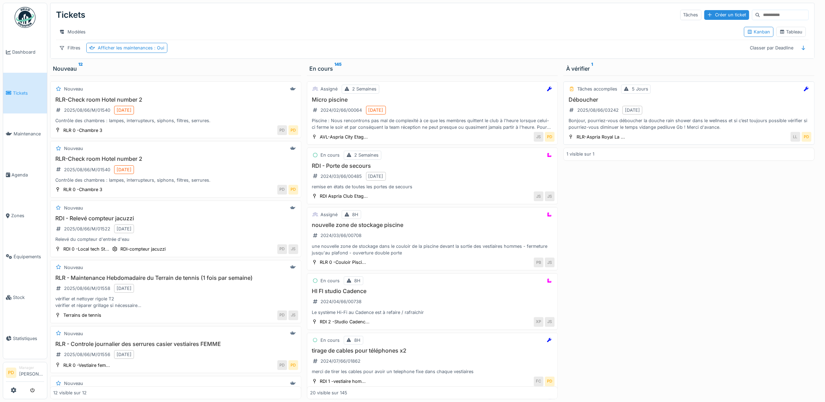
click at [693, 117] on div "Déboucher 2025/08/66/03242 [DATE] Bonjour, pourriez-vous déboucher la douche ra…" at bounding box center [689, 113] width 245 height 34
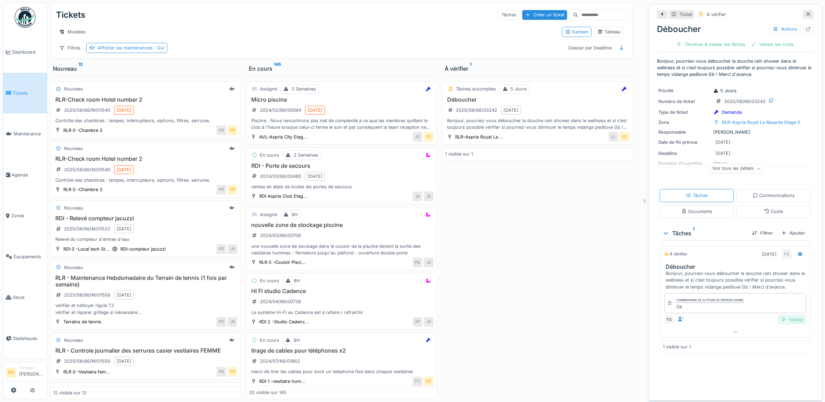
click at [787, 322] on div "Valider" at bounding box center [792, 319] width 28 height 9
click at [758, 45] on div "Clôturer le ticket" at bounding box center [760, 44] width 48 height 9
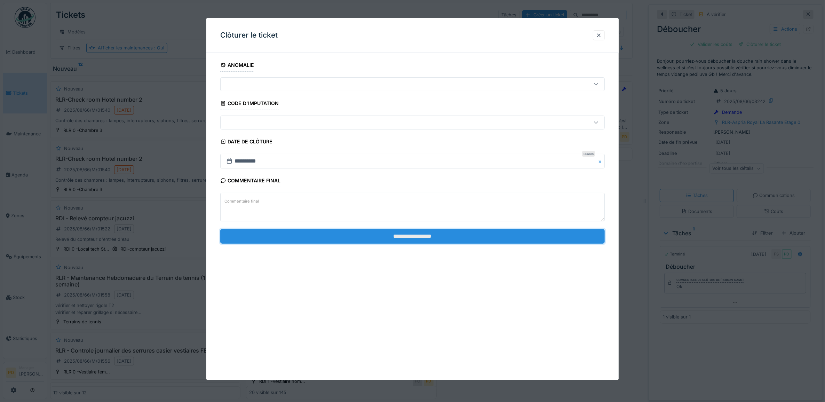
click at [455, 240] on input "**********" at bounding box center [412, 236] width 385 height 15
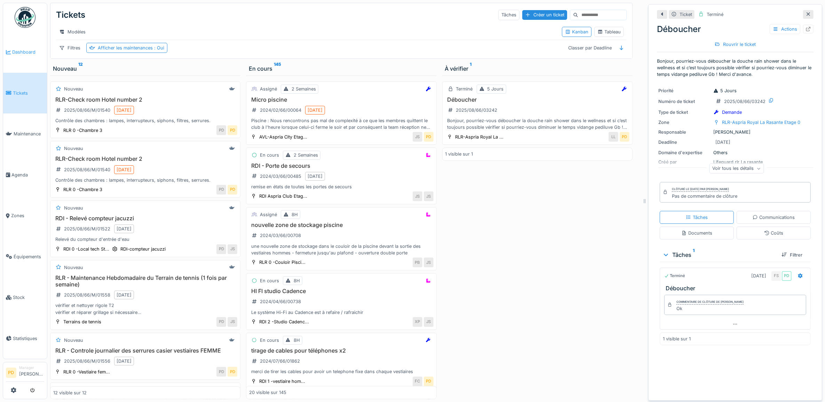
click at [32, 49] on span "Dashboard" at bounding box center [28, 52] width 32 height 7
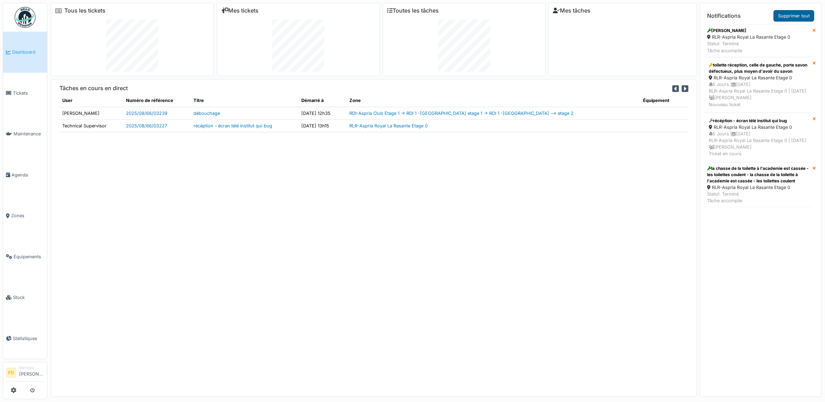
click at [789, 16] on link "Supprimer tout" at bounding box center [794, 15] width 41 height 11
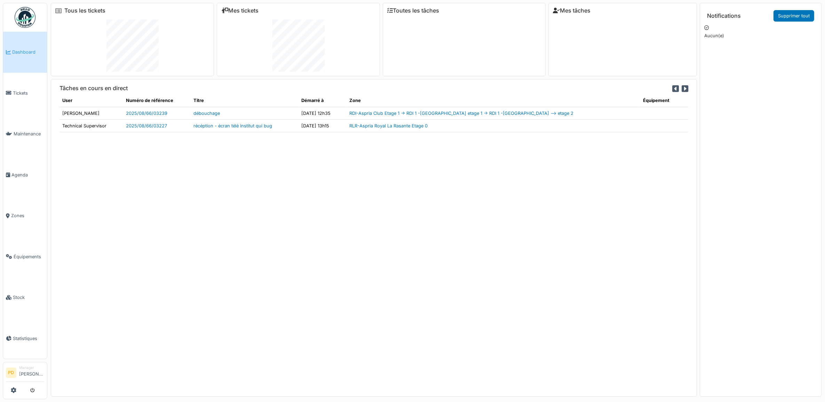
click at [30, 51] on span "Dashboard" at bounding box center [28, 52] width 32 height 7
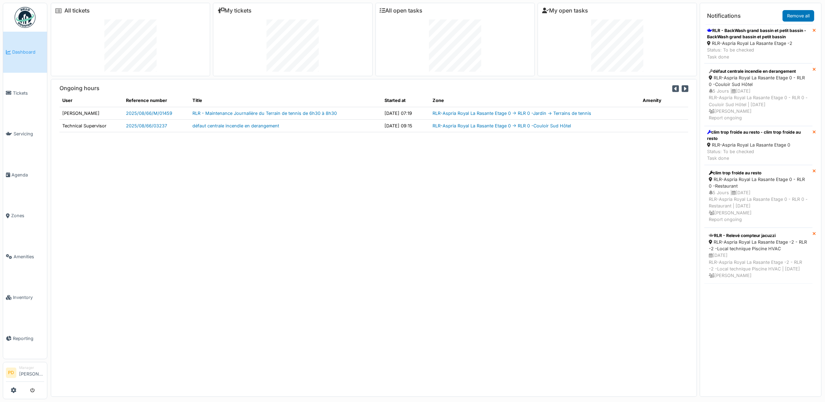
click at [25, 49] on span "Dashboard" at bounding box center [28, 52] width 32 height 7
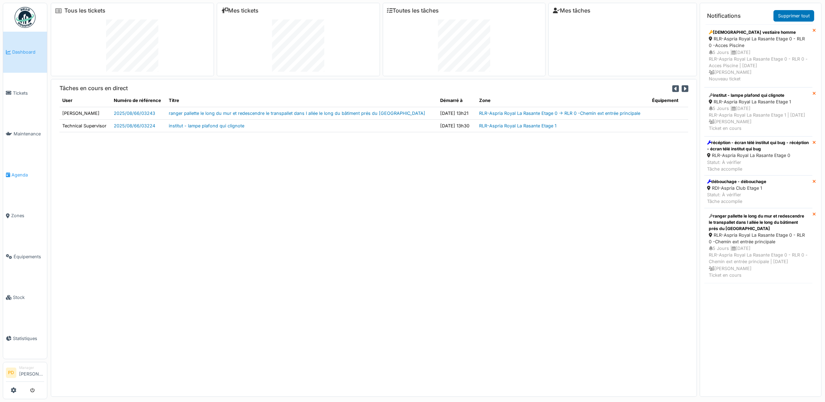
click at [20, 172] on span "Agenda" at bounding box center [27, 175] width 33 height 7
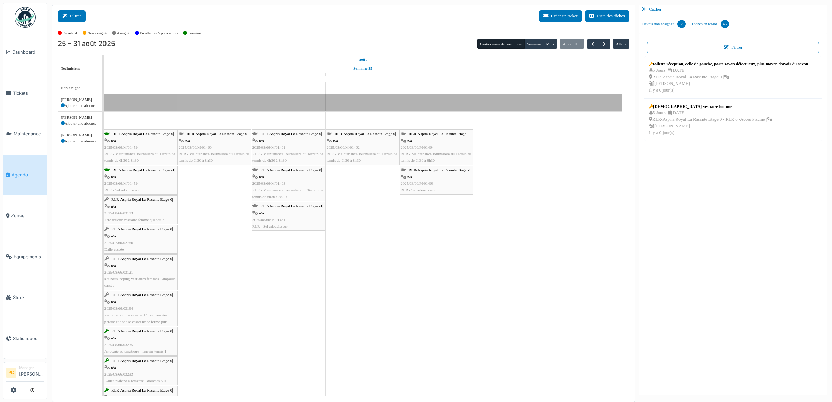
click at [79, 16] on button "Filtrer" at bounding box center [72, 15] width 28 height 11
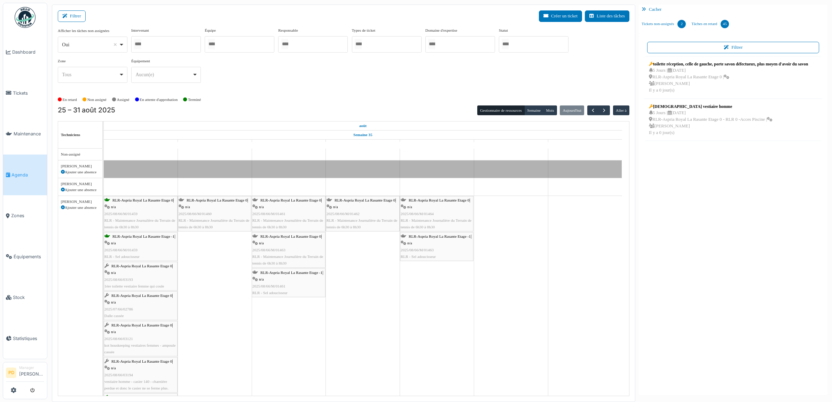
click at [529, 44] on div at bounding box center [534, 44] width 70 height 16
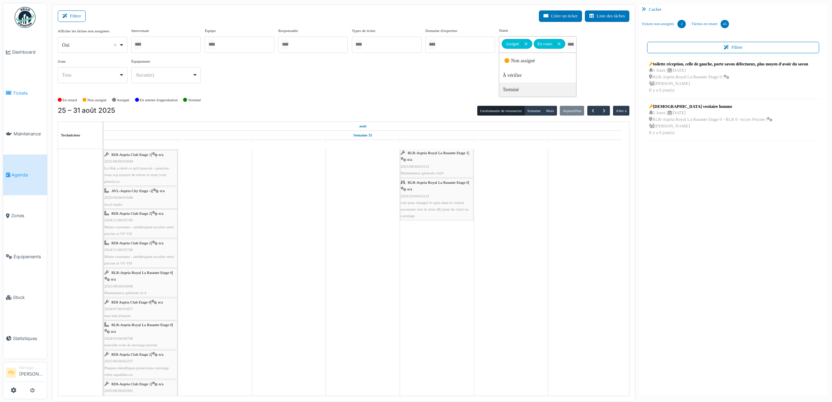
click at [20, 90] on span "Tickets" at bounding box center [28, 93] width 31 height 7
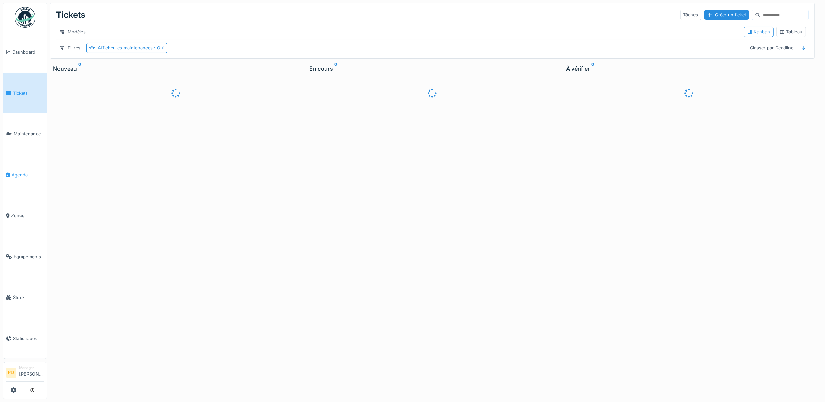
click at [24, 172] on span "Agenda" at bounding box center [27, 175] width 33 height 7
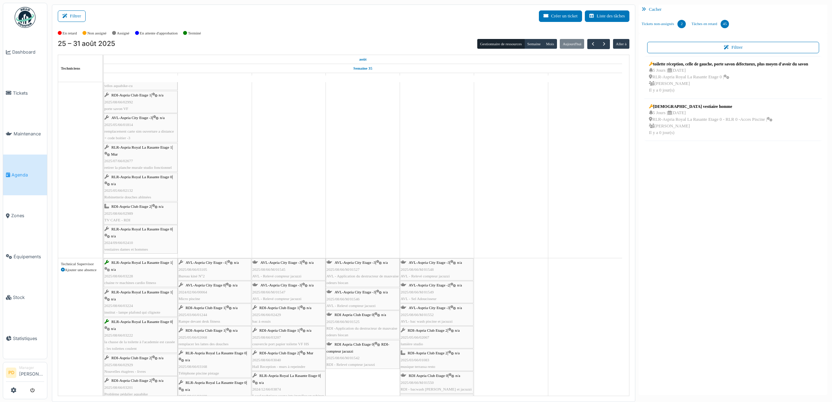
click at [144, 265] on span "RLR-Aspria Royal La Rasante Etage 1" at bounding box center [141, 262] width 61 height 4
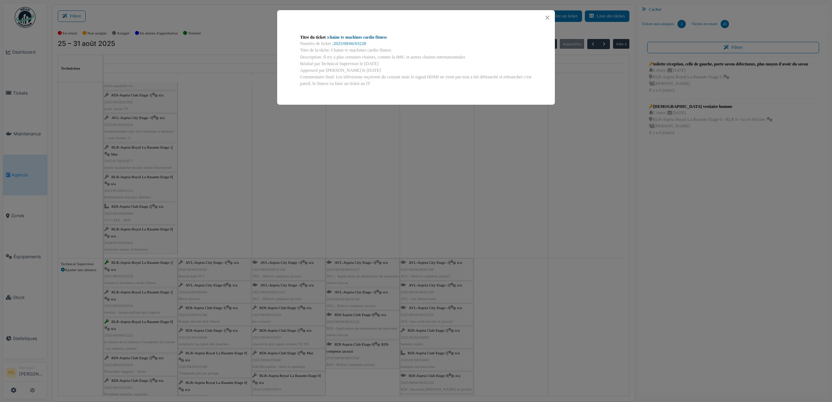
click at [364, 37] on link "chaine tv machines cardio fitness" at bounding box center [357, 37] width 59 height 5
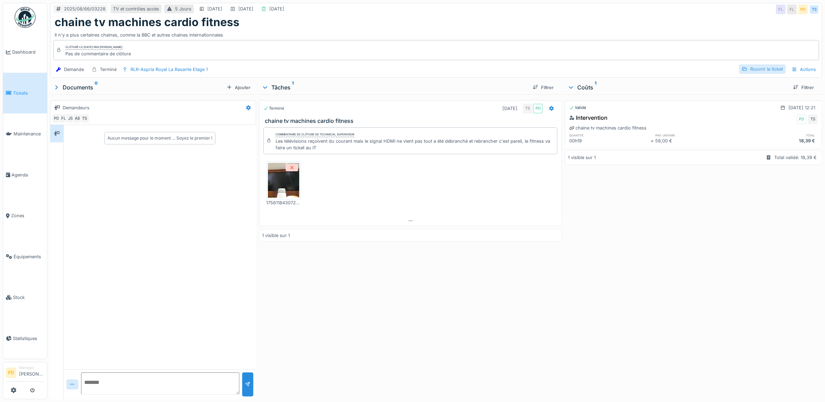
click at [769, 71] on div "Rouvrir le ticket" at bounding box center [762, 68] width 47 height 9
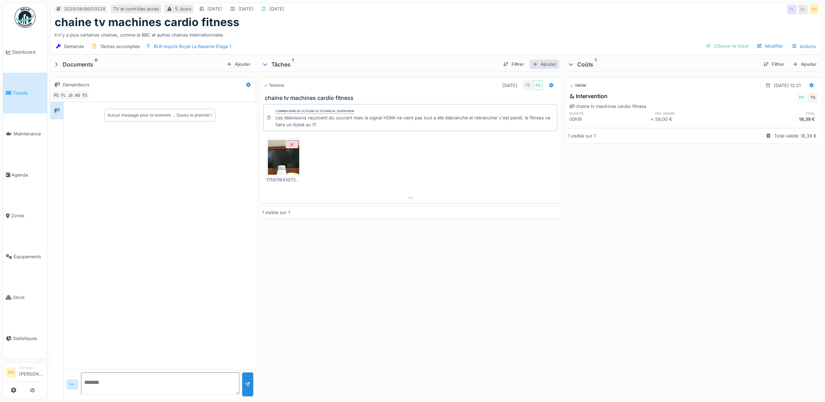
click at [544, 65] on div "Ajouter" at bounding box center [545, 64] width 30 height 9
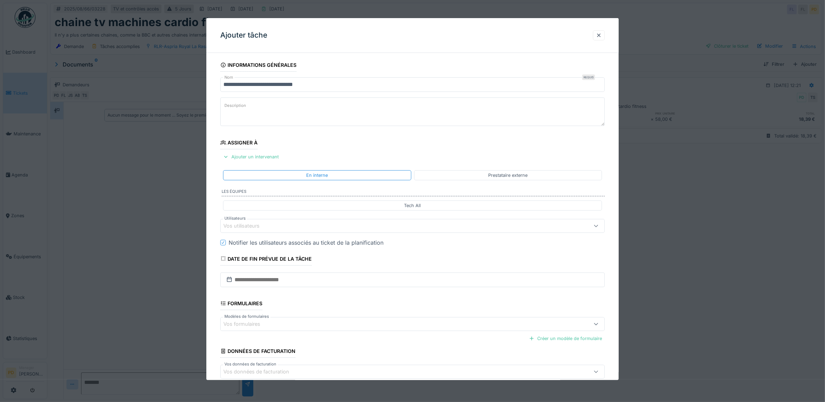
click at [317, 116] on textarea "Description" at bounding box center [412, 111] width 385 height 29
type textarea "**********"
click at [270, 159] on div "Ajouter un intervenant" at bounding box center [250, 156] width 61 height 9
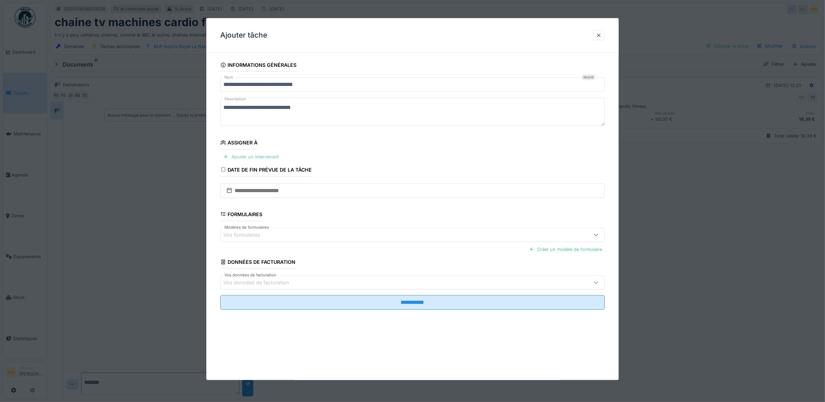
click at [267, 157] on div "Ajouter un intervenant" at bounding box center [250, 156] width 61 height 9
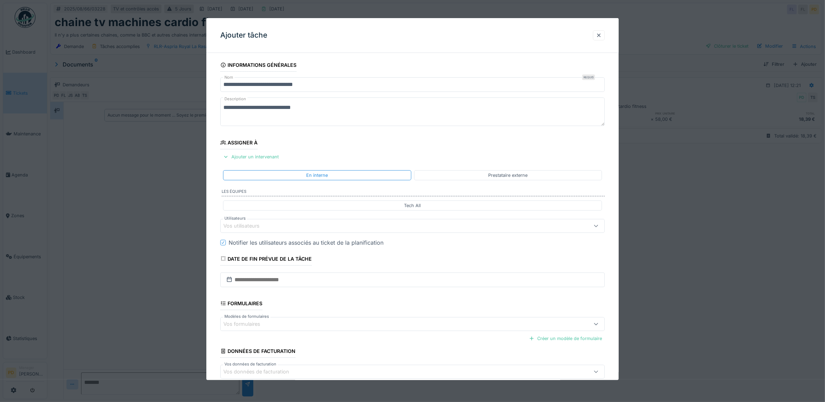
click at [272, 227] on div "Vos utilisateurs" at bounding box center [390, 226] width 335 height 8
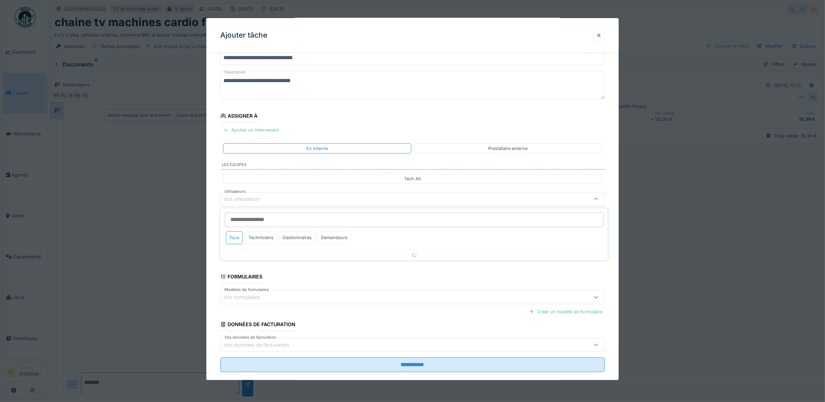
scroll to position [28, 0]
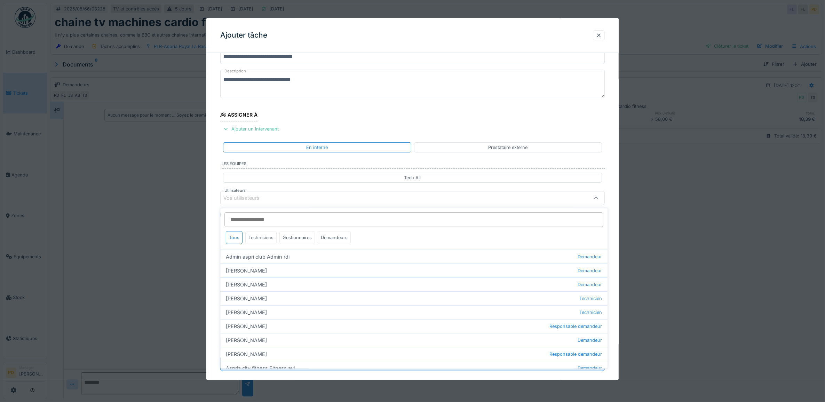
click at [262, 241] on div "Techniciens" at bounding box center [261, 237] width 31 height 13
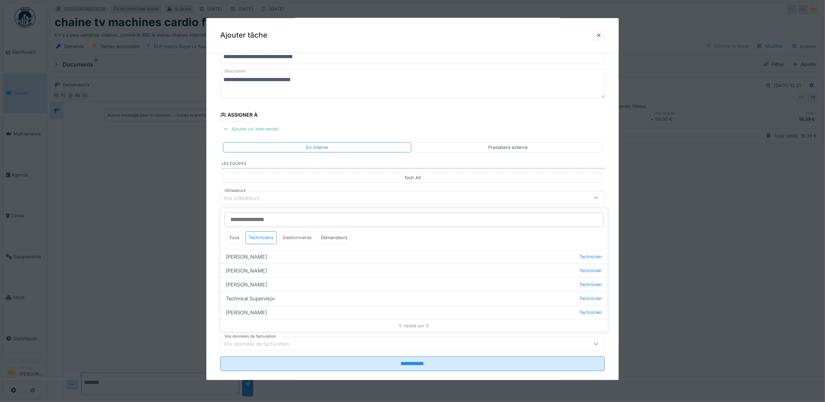
click at [285, 237] on div "Gestionnaires" at bounding box center [298, 237] width 36 height 13
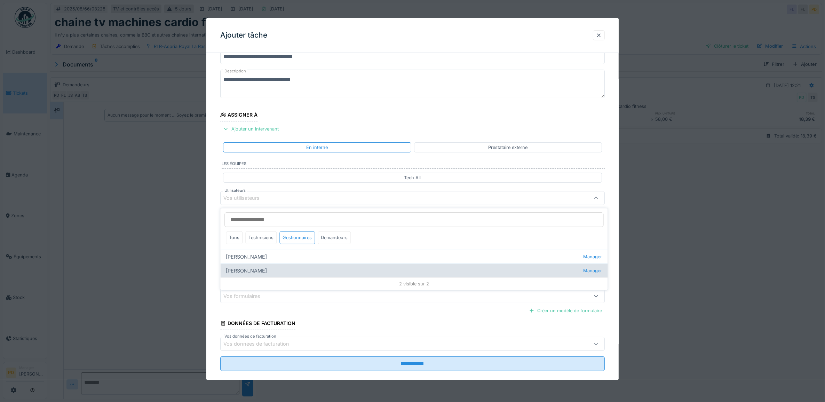
click at [249, 272] on div "[PERSON_NAME] kan Manager" at bounding box center [414, 271] width 387 height 14
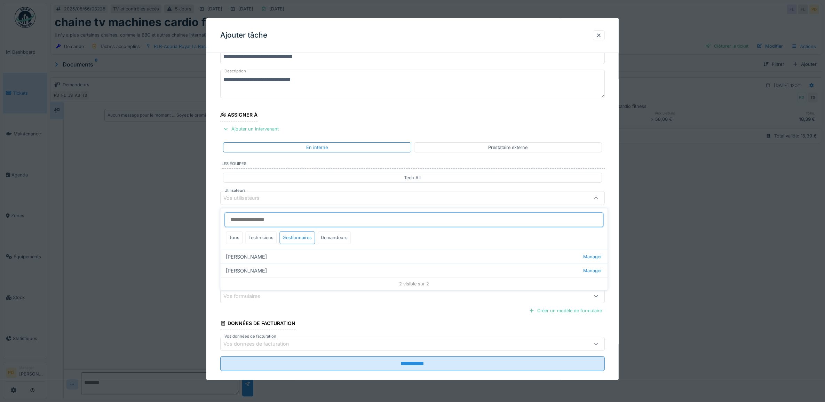
type input "****"
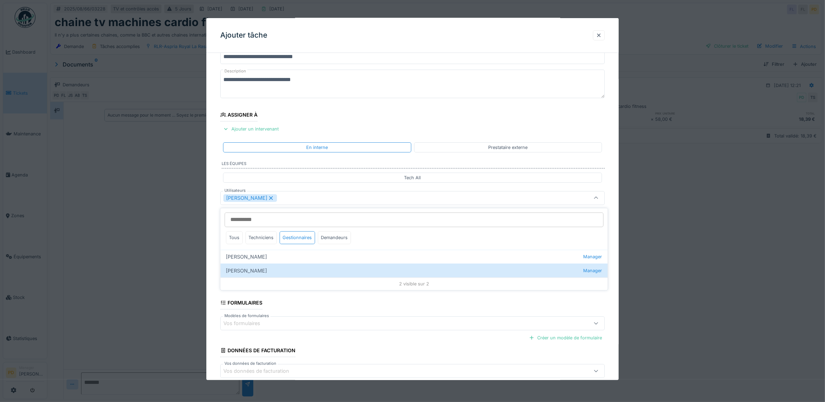
click at [213, 230] on div "**********" at bounding box center [412, 224] width 413 height 387
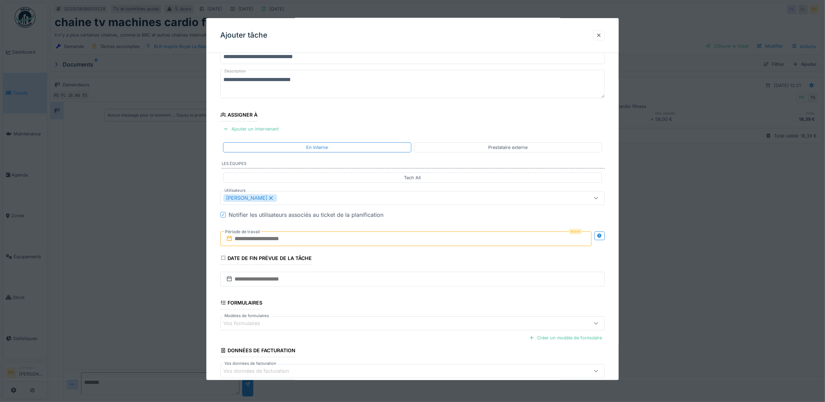
click at [265, 241] on input "text" at bounding box center [406, 238] width 372 height 15
click at [373, 329] on div "25" at bounding box center [373, 329] width 9 height 10
click at [373, 328] on div "25" at bounding box center [373, 329] width 9 height 10
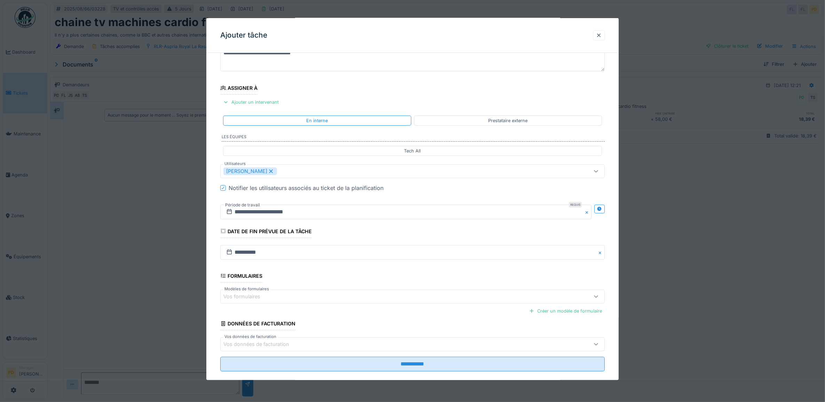
scroll to position [67, 0]
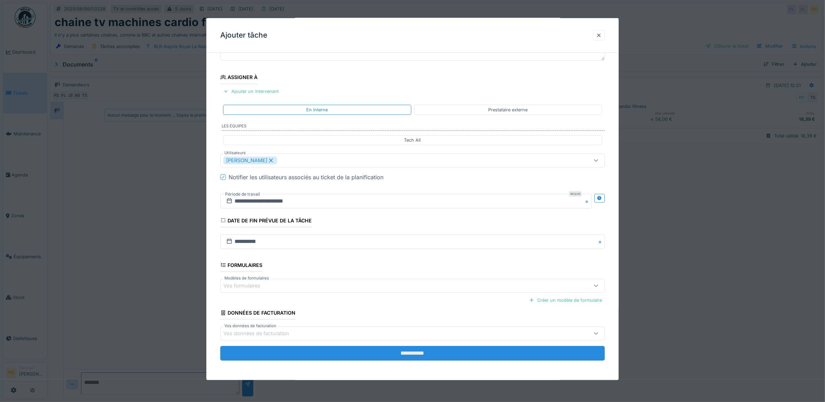
click at [399, 352] on input "**********" at bounding box center [412, 353] width 385 height 15
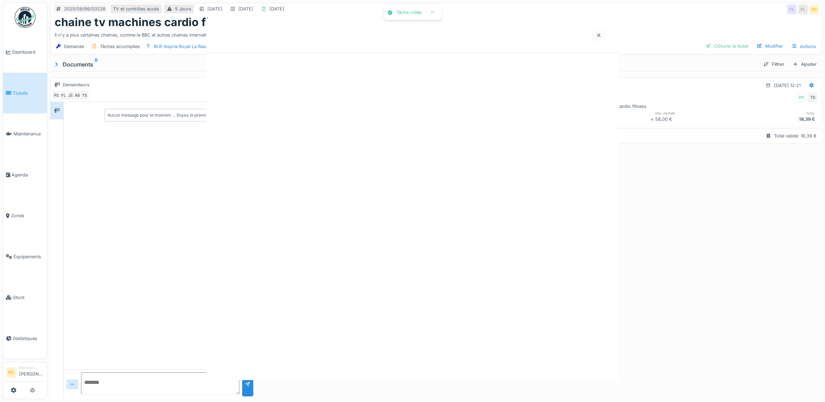
scroll to position [0, 0]
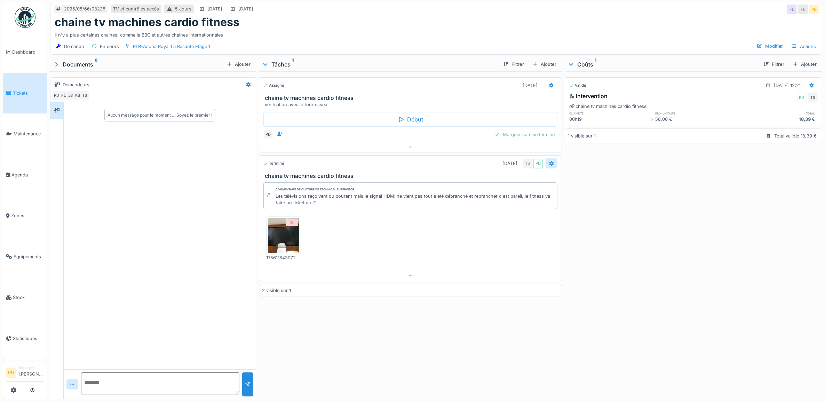
click at [550, 163] on icon at bounding box center [552, 163] width 5 height 5
drag, startPoint x: 486, startPoint y: 269, endPoint x: 479, endPoint y: 272, distance: 8.3
click at [486, 269] on div "Commentaire de clôture de Technical Supervisor Les télévisions reçoivent du cou…" at bounding box center [411, 226] width 304 height 92
click at [30, 52] on span "Dashboard" at bounding box center [28, 52] width 32 height 7
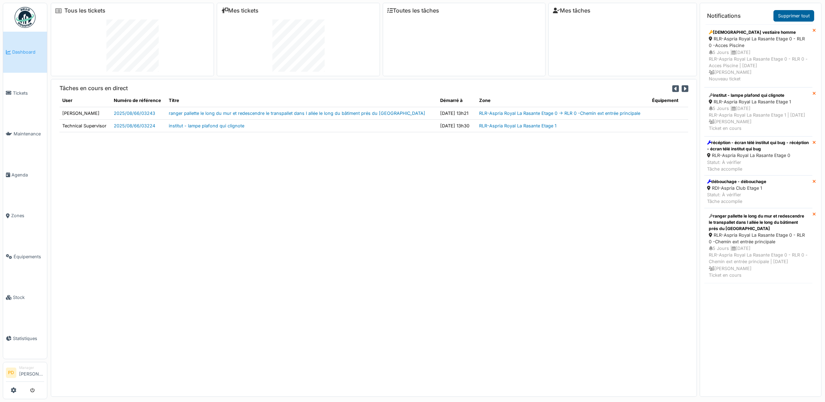
click at [803, 14] on link "Supprimer tout" at bounding box center [794, 15] width 41 height 11
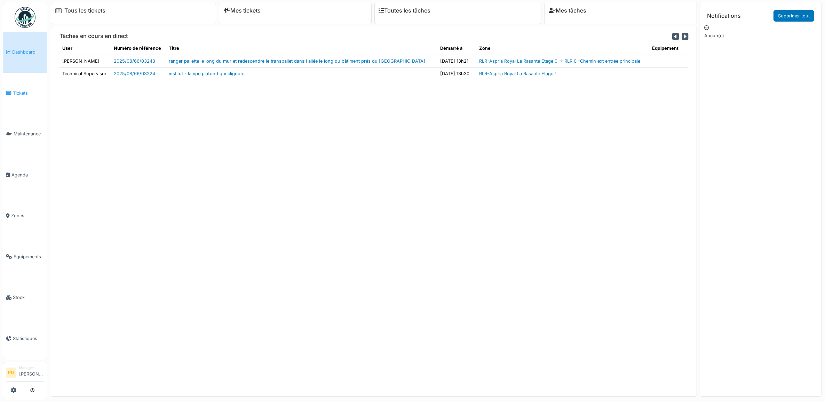
click at [26, 96] on link "Tickets" at bounding box center [25, 93] width 44 height 41
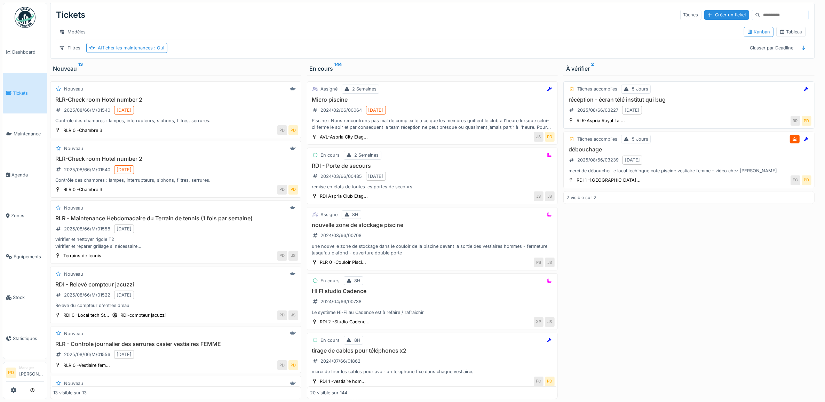
click at [696, 103] on h3 "récéption - écran télé institut qui bug" at bounding box center [689, 99] width 245 height 7
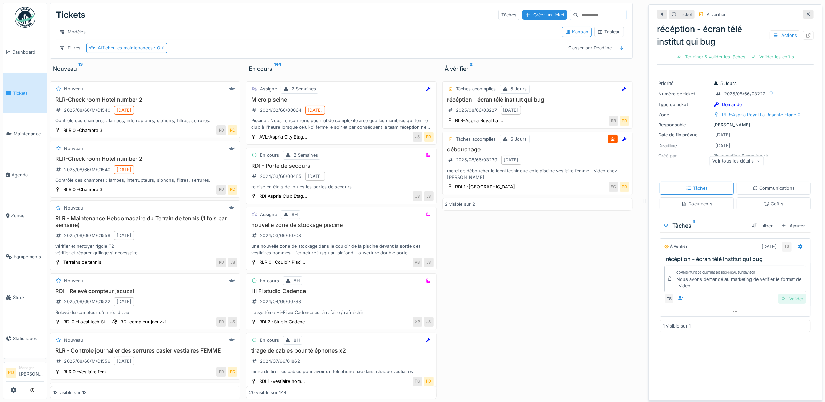
click at [783, 304] on div "Valider" at bounding box center [792, 298] width 28 height 9
click at [744, 55] on div "Clôturer le ticket" at bounding box center [760, 56] width 48 height 9
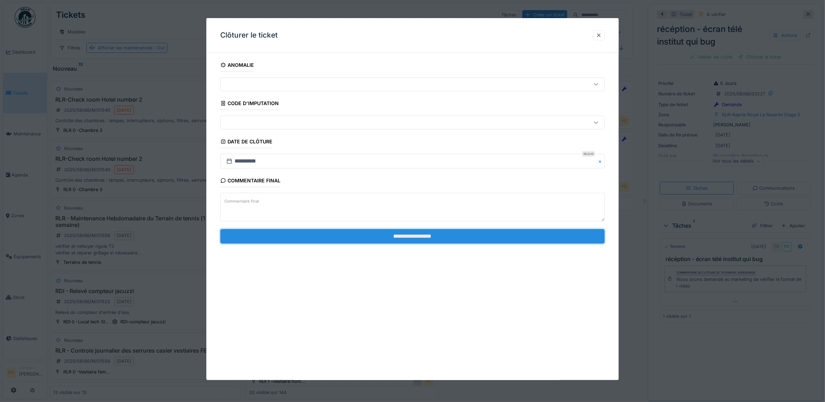
click at [455, 239] on input "**********" at bounding box center [412, 236] width 385 height 15
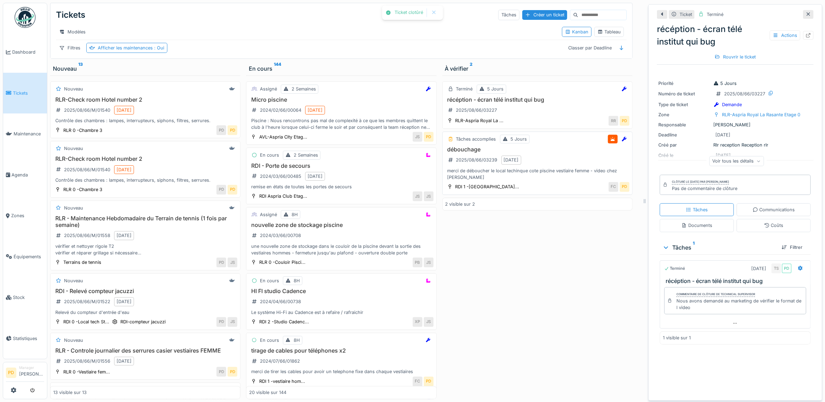
click at [559, 168] on div "débouchage 2025/08/66/03239 25/08/2025 merci de déboucher le local techinque co…" at bounding box center [538, 163] width 184 height 34
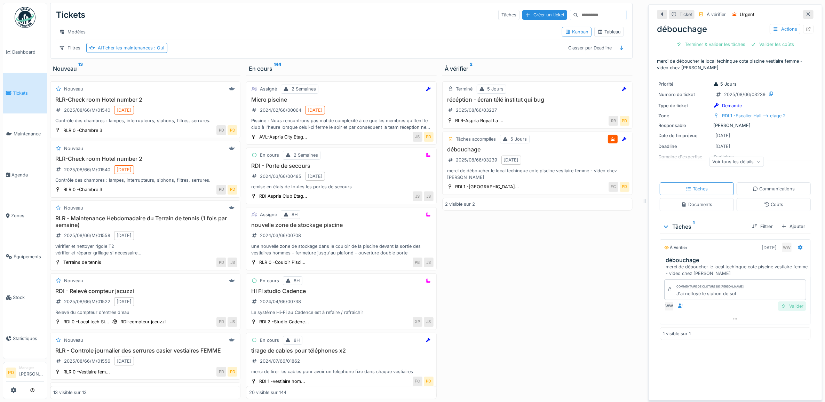
click at [783, 311] on div "Valider" at bounding box center [792, 305] width 28 height 9
click at [782, 310] on div "1 visible sur 1" at bounding box center [735, 310] width 151 height 13
click at [760, 42] on div "Clôturer le ticket" at bounding box center [760, 44] width 48 height 9
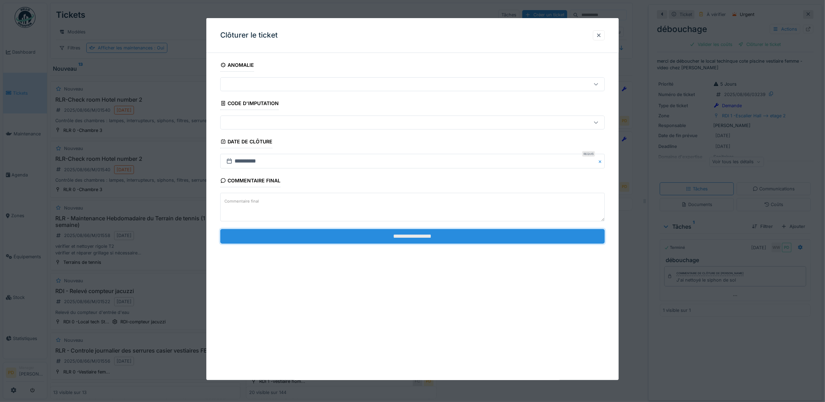
click at [494, 234] on input "**********" at bounding box center [412, 236] width 385 height 15
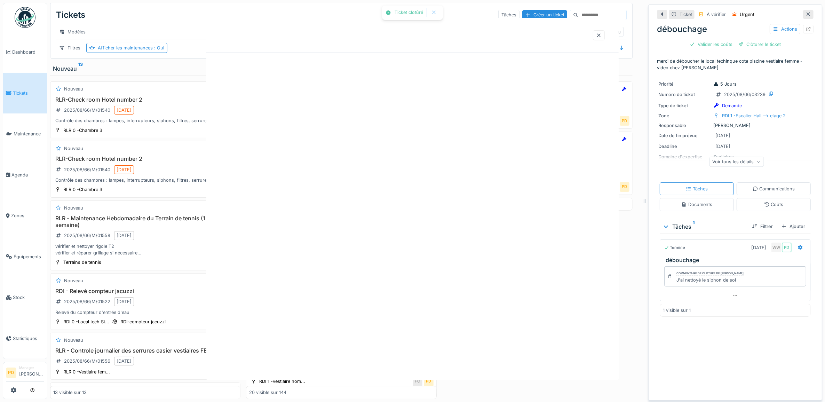
click at [424, 240] on div at bounding box center [412, 199] width 413 height 362
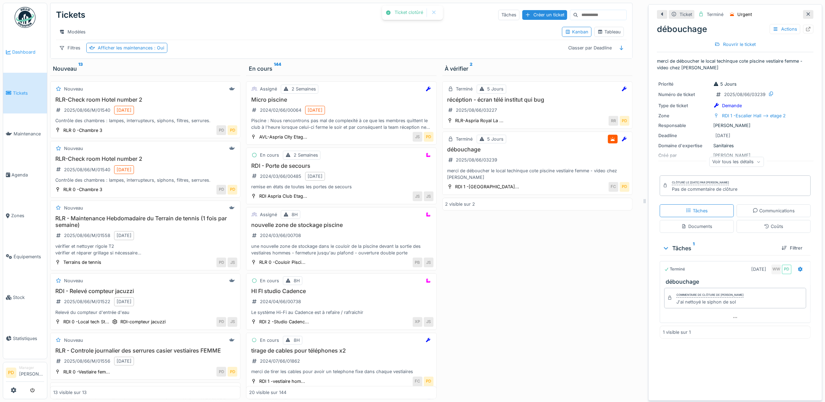
click at [25, 46] on link "Dashboard" at bounding box center [25, 52] width 44 height 41
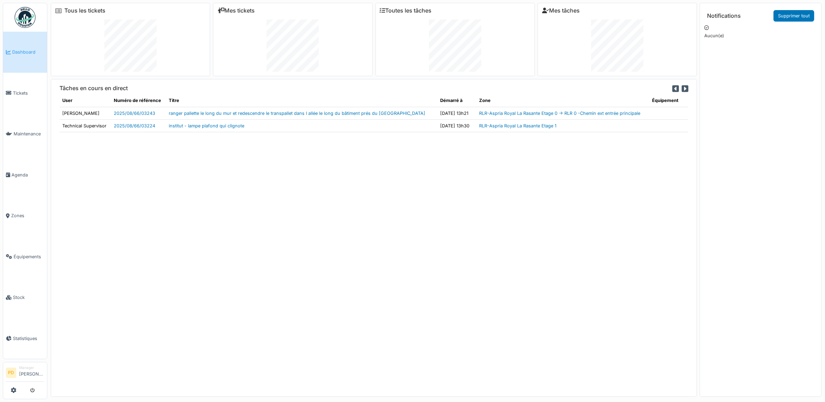
click at [25, 52] on span "Dashboard" at bounding box center [28, 52] width 32 height 7
click at [792, 17] on link "Supprimer tout" at bounding box center [794, 15] width 41 height 11
click at [14, 90] on span "Tickets" at bounding box center [28, 93] width 31 height 7
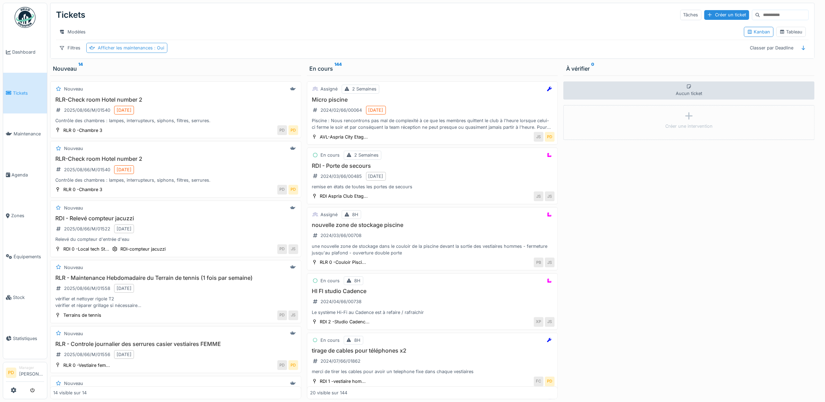
click at [143, 51] on div "Afficher les maintenances : Oui" at bounding box center [131, 48] width 66 height 7
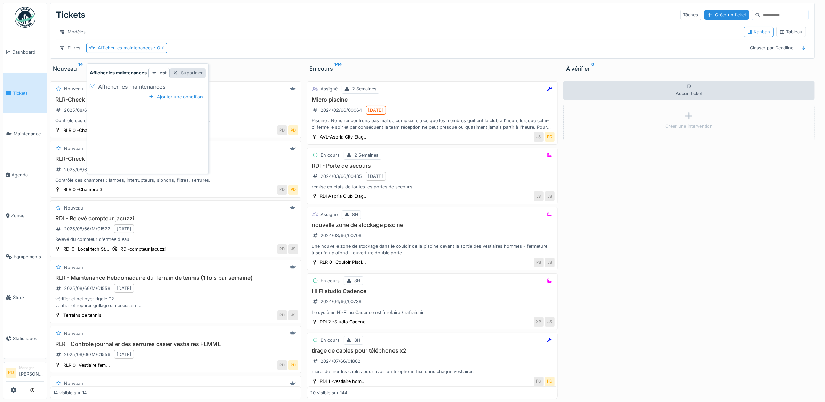
click at [198, 73] on div "Supprimer" at bounding box center [188, 72] width 36 height 9
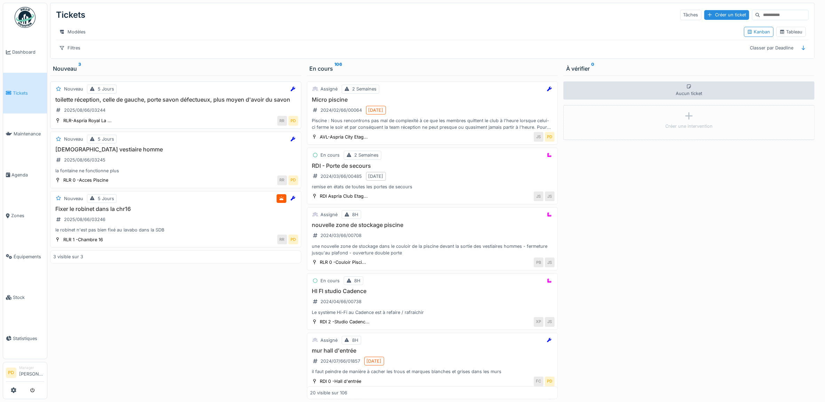
click at [184, 103] on h3 "toilette réception, celle de gauche, porte savon défectueux, plus moyen d'avoir…" at bounding box center [175, 99] width 245 height 7
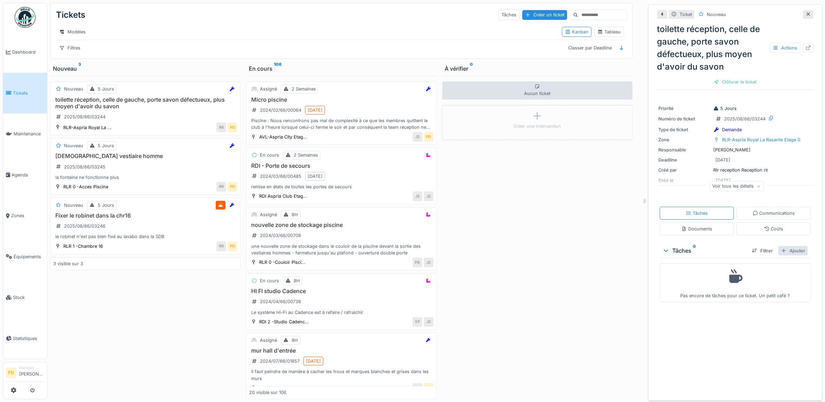
click at [791, 250] on div "Ajouter" at bounding box center [794, 250] width 30 height 9
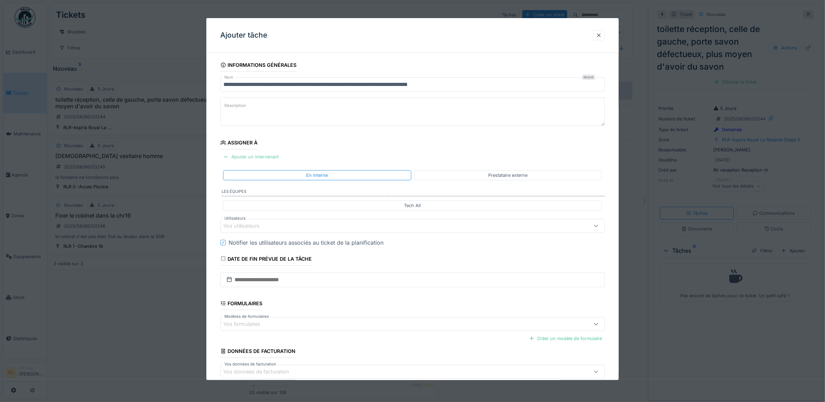
click at [266, 156] on div "Ajouter un intervenant" at bounding box center [250, 156] width 61 height 9
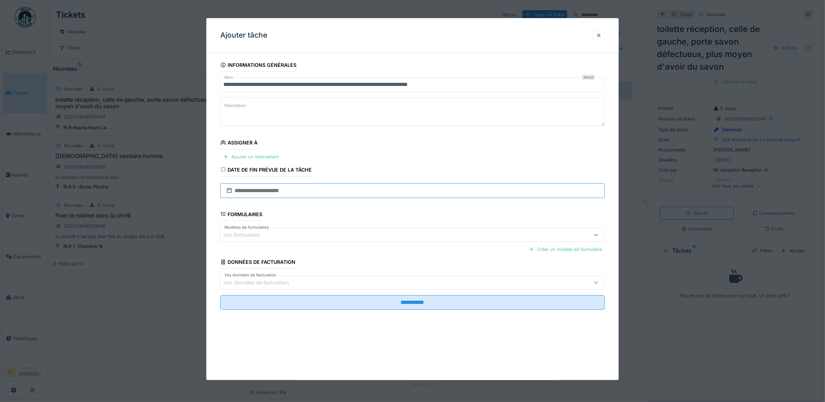
click at [263, 191] on input "text" at bounding box center [412, 190] width 385 height 15
click at [265, 158] on div "Ajouter un intervenant" at bounding box center [250, 156] width 61 height 9
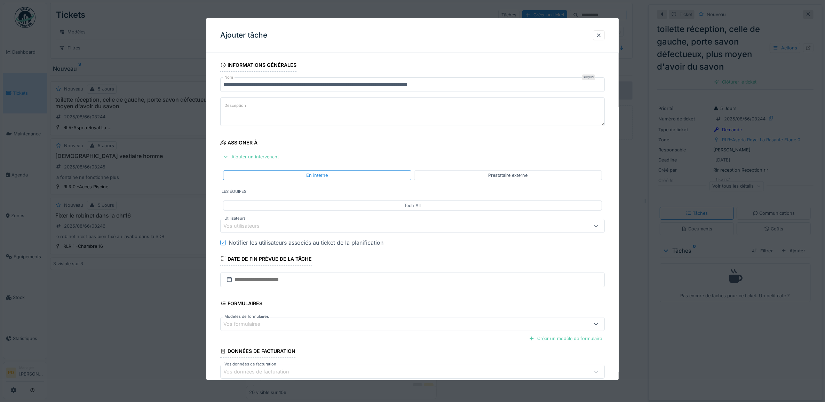
click at [286, 230] on div "Vos utilisateurs" at bounding box center [390, 226] width 335 height 8
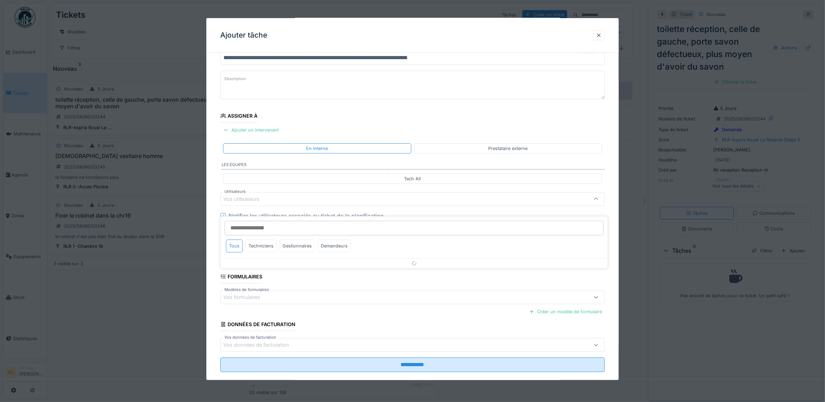
scroll to position [28, 0]
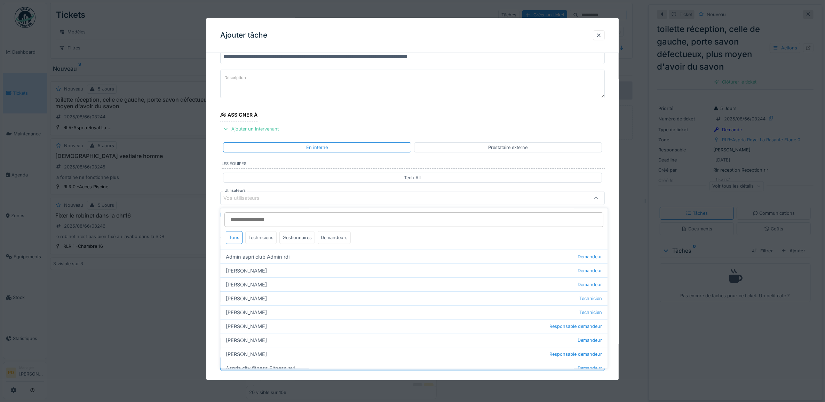
click at [272, 242] on div "Techniciens" at bounding box center [261, 237] width 31 height 13
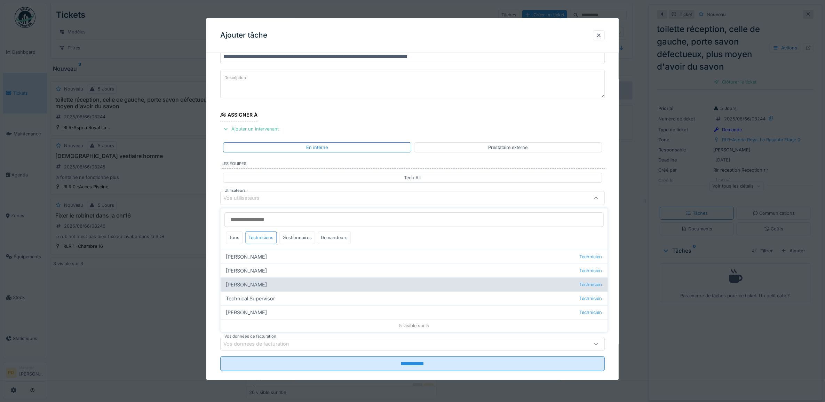
click at [261, 281] on div "Florian Sappart Technicien" at bounding box center [414, 285] width 387 height 14
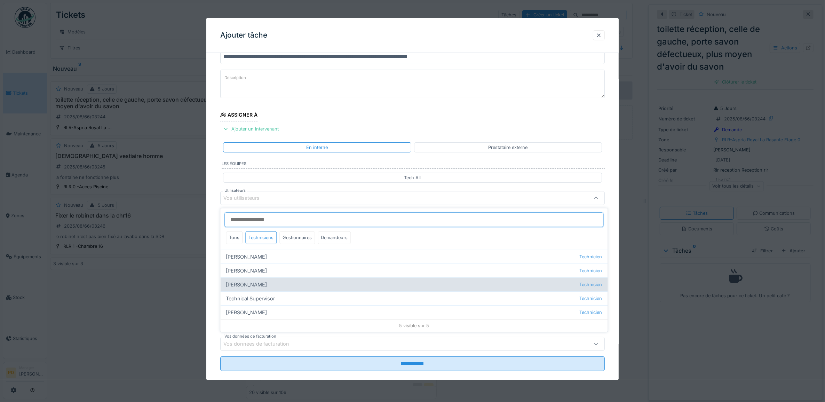
type input "*****"
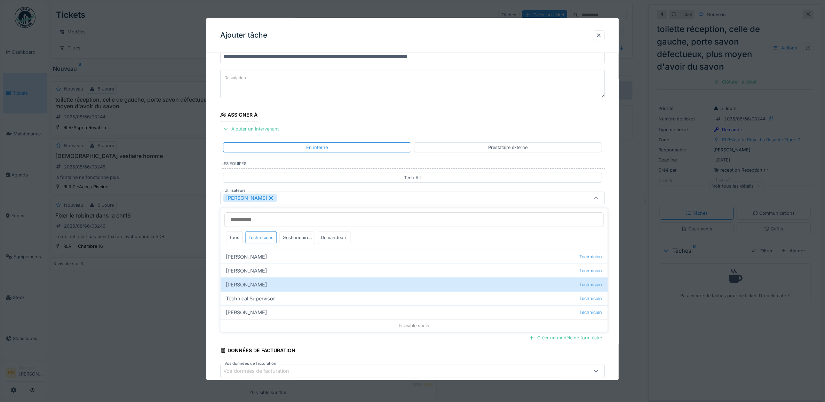
click at [208, 207] on div "**********" at bounding box center [412, 224] width 413 height 387
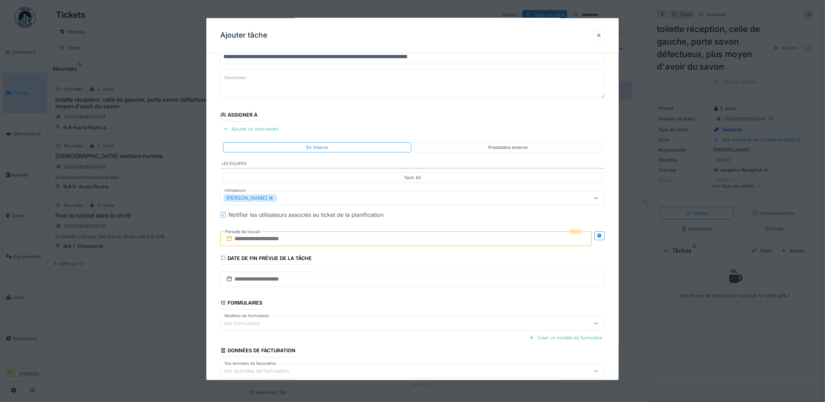
click at [238, 238] on input "text" at bounding box center [406, 238] width 372 height 15
click at [375, 330] on div "25" at bounding box center [373, 329] width 9 height 10
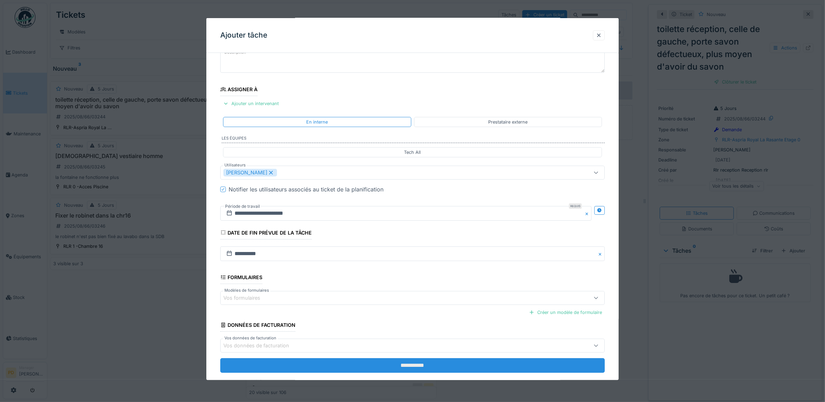
scroll to position [67, 0]
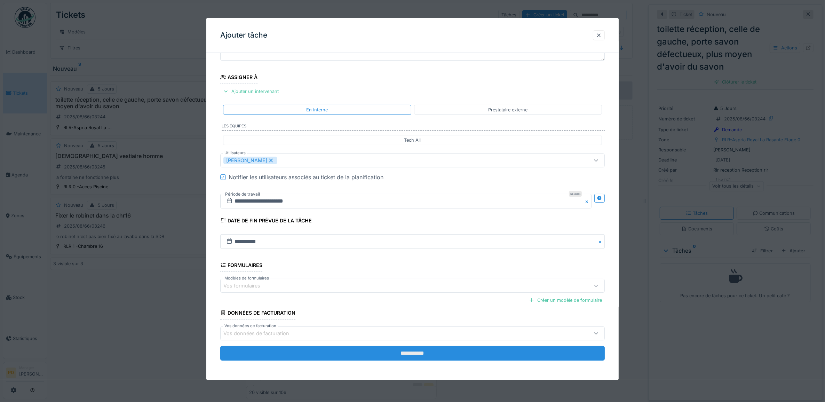
click at [379, 353] on input "**********" at bounding box center [412, 353] width 385 height 15
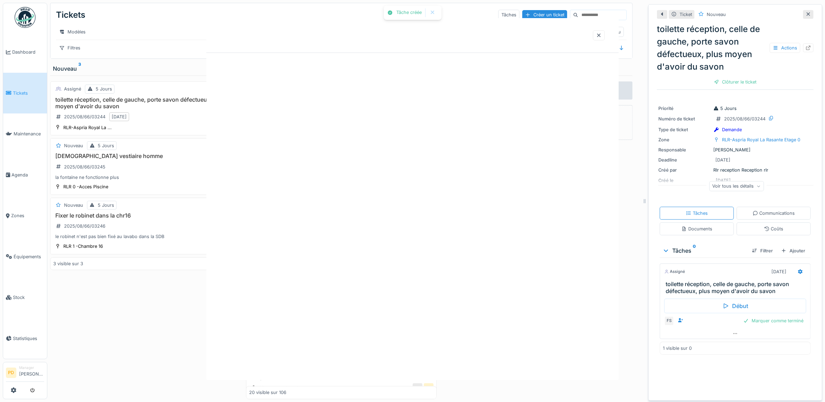
scroll to position [0, 0]
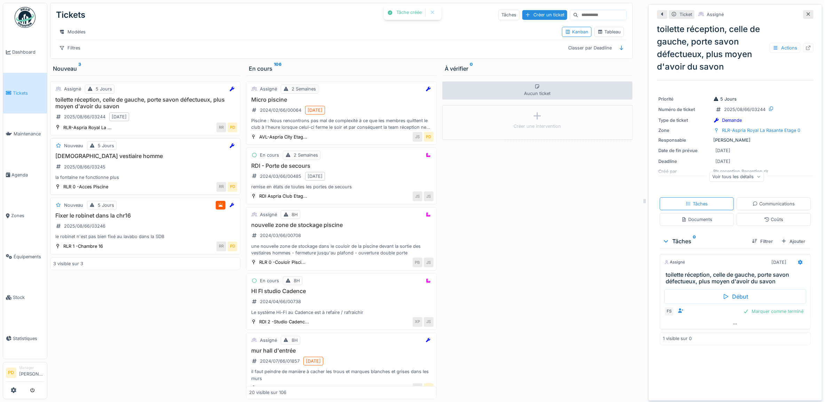
click at [157, 174] on div "brita vestiaire homme 2025/08/66/03245 la fontaine ne fonctionne plus" at bounding box center [145, 167] width 184 height 28
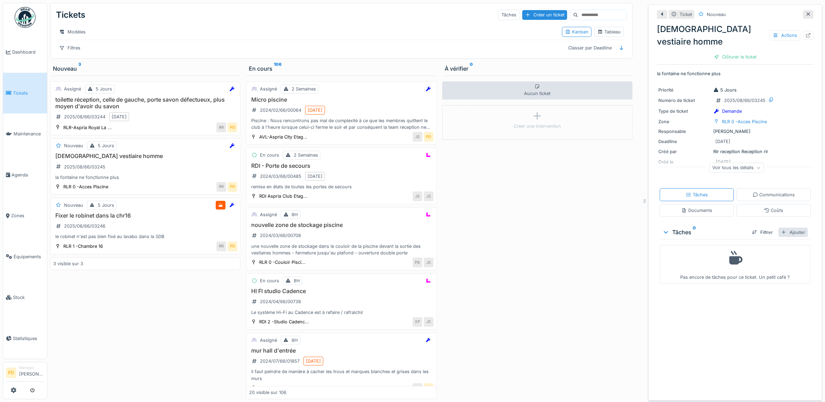
click at [780, 228] on div "Ajouter" at bounding box center [794, 232] width 30 height 9
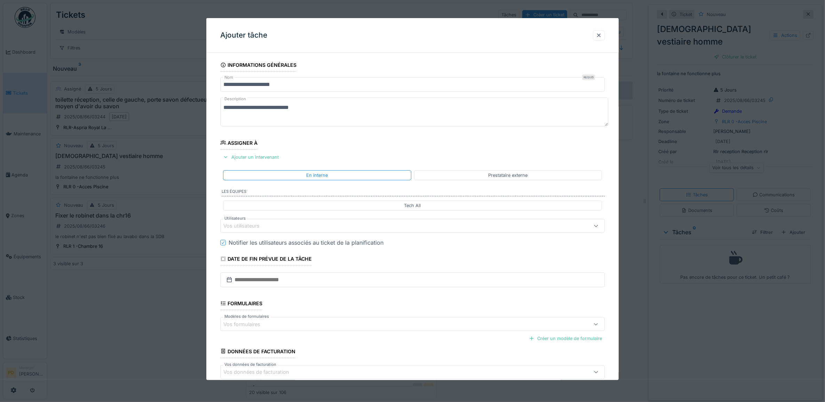
click at [262, 227] on div "Vos utilisateurs" at bounding box center [246, 226] width 46 height 8
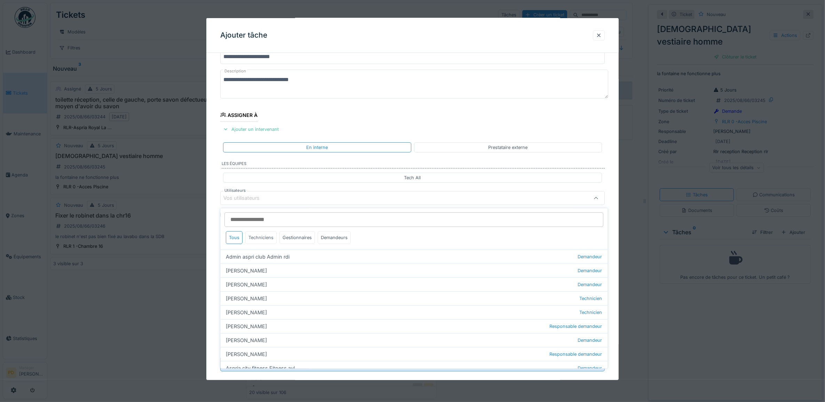
click at [263, 242] on div "Techniciens" at bounding box center [261, 237] width 31 height 13
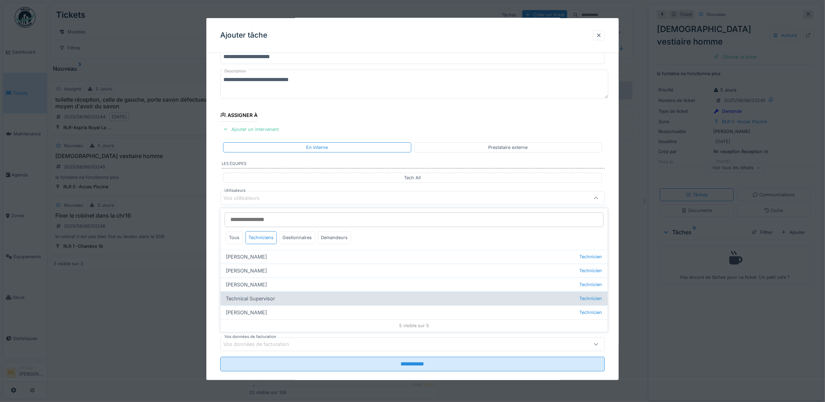
click at [268, 300] on div "Technical Supervisor Technicien" at bounding box center [414, 299] width 387 height 14
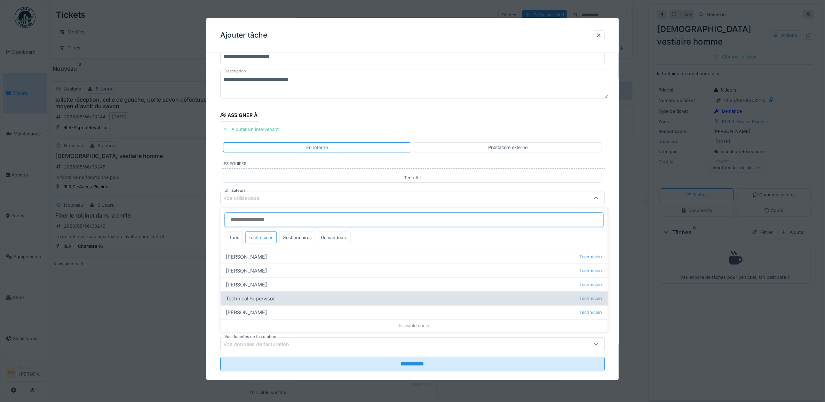
type input "****"
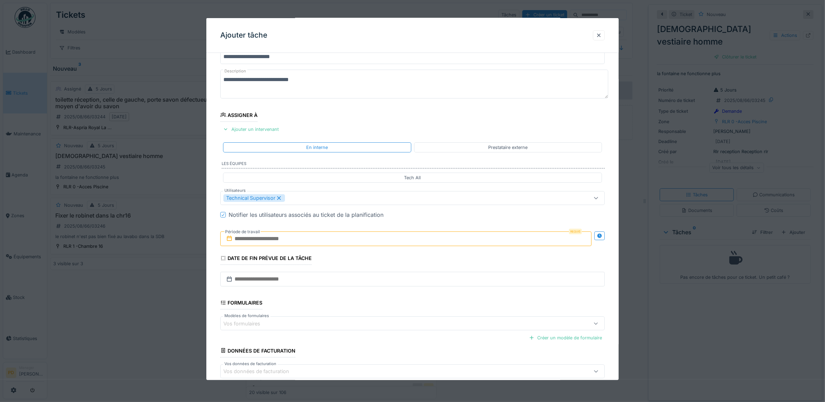
drag, startPoint x: 212, startPoint y: 253, endPoint x: 220, endPoint y: 258, distance: 9.5
click at [212, 253] on div "**********" at bounding box center [412, 224] width 413 height 387
click at [259, 238] on input "text" at bounding box center [406, 238] width 372 height 15
click at [374, 327] on div "25" at bounding box center [373, 330] width 9 height 10
drag, startPoint x: 374, startPoint y: 328, endPoint x: 333, endPoint y: 298, distance: 50.6
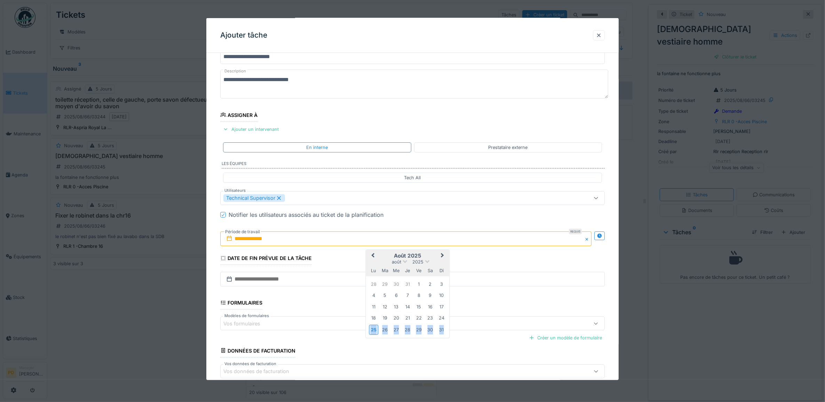
click at [373, 328] on div "25" at bounding box center [373, 330] width 9 height 10
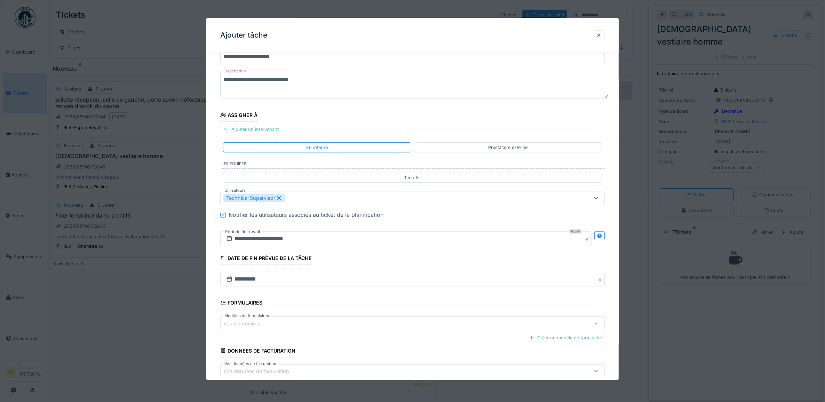
scroll to position [67, 0]
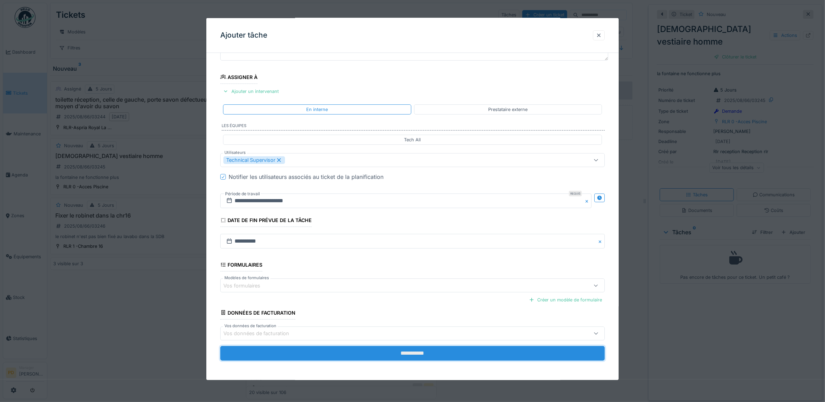
click at [390, 352] on input "**********" at bounding box center [412, 353] width 385 height 15
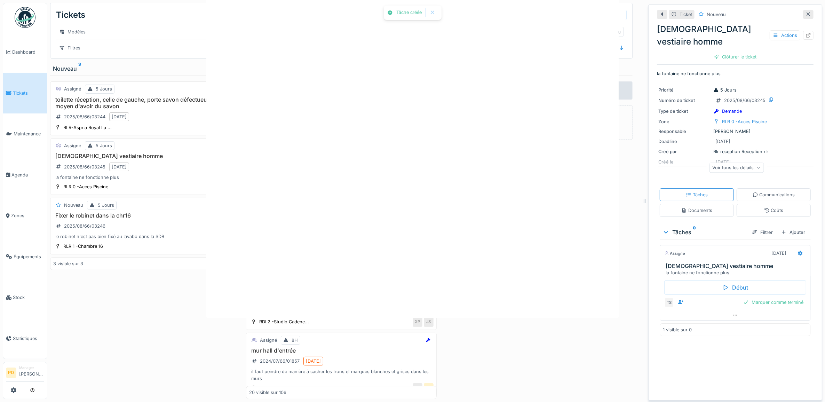
scroll to position [0, 0]
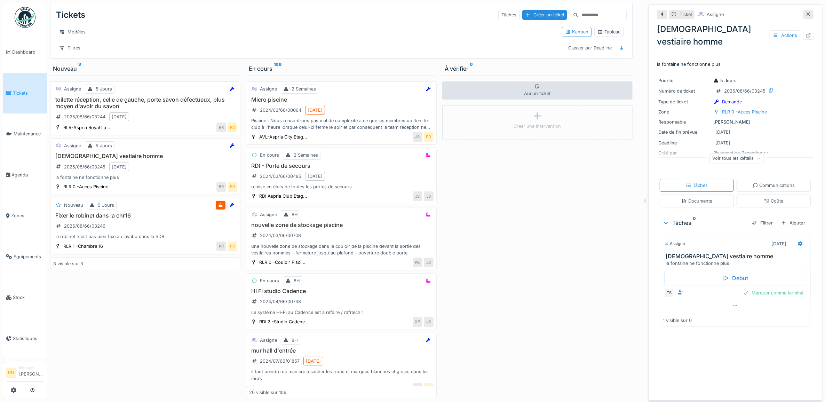
click at [138, 219] on h3 "Fixer le robinet dans la chr16" at bounding box center [145, 215] width 184 height 7
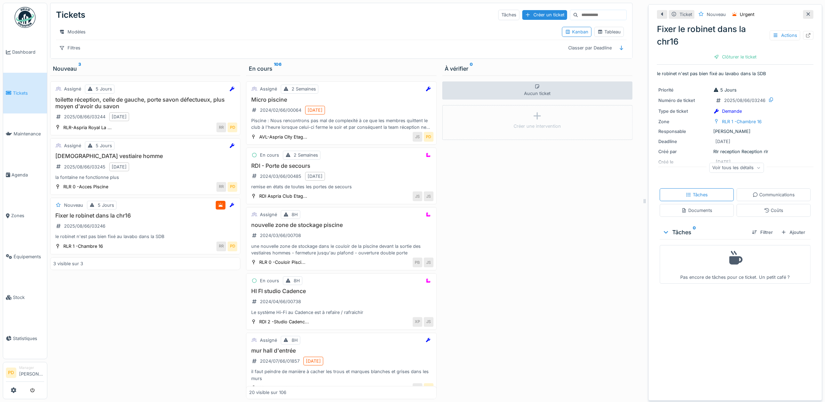
click at [16, 93] on span "Tickets" at bounding box center [28, 93] width 31 height 7
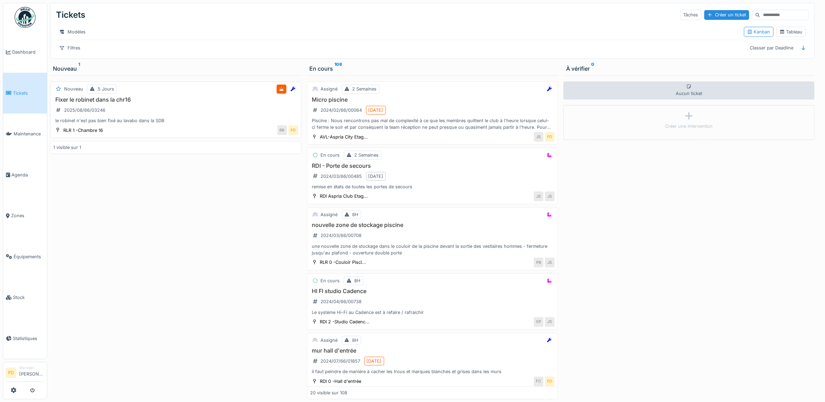
click at [176, 118] on div "Fixer le robinet dans la chr16 2025/08/66/03246 le robinet n'est pas bien fixé …" at bounding box center [175, 110] width 245 height 28
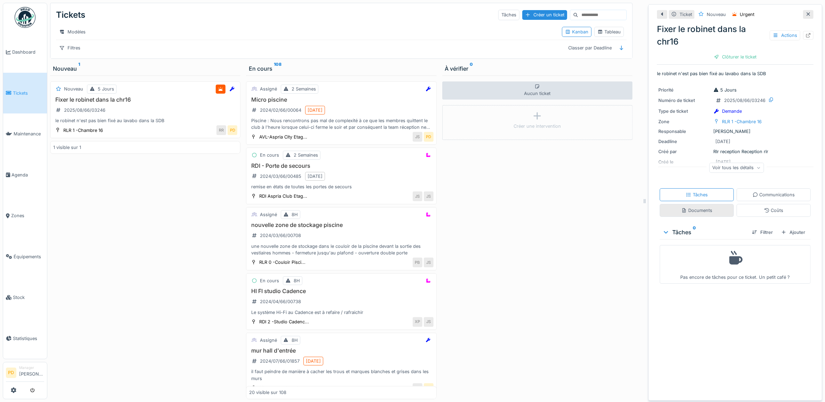
click at [694, 212] on div "Documents" at bounding box center [697, 210] width 31 height 7
click at [695, 192] on div "Tâches" at bounding box center [697, 194] width 22 height 7
click at [132, 117] on div "Fixer le robinet dans la chr16 2025/08/66/03246 le robinet n'est pas bien fixé …" at bounding box center [145, 110] width 184 height 28
click at [799, 227] on div "Tâches 0 Filtrer Ajouter Pas encore de tâches pour ce ticket. Un petit café ?" at bounding box center [735, 255] width 157 height 61
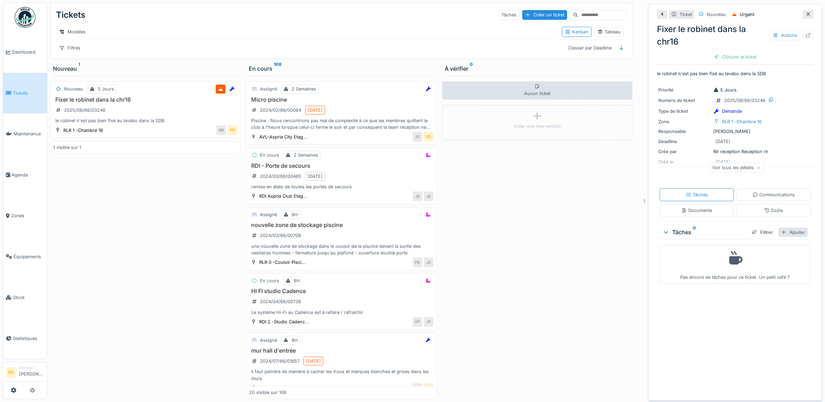
click at [788, 228] on div "Ajouter" at bounding box center [794, 232] width 30 height 9
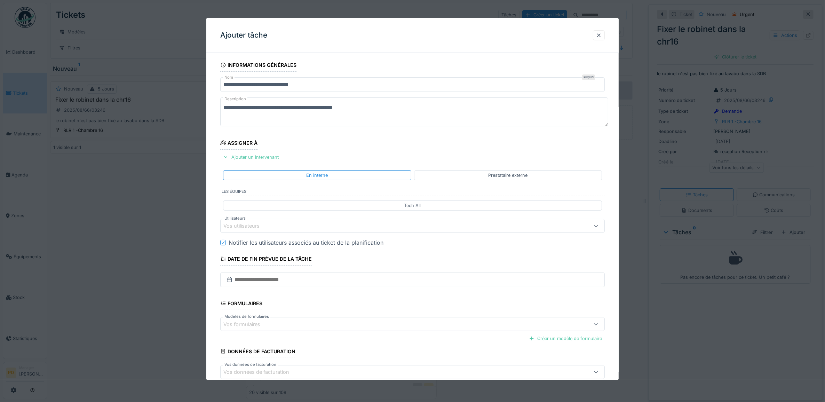
click at [262, 159] on div "Ajouter un intervenant" at bounding box center [250, 156] width 61 height 9
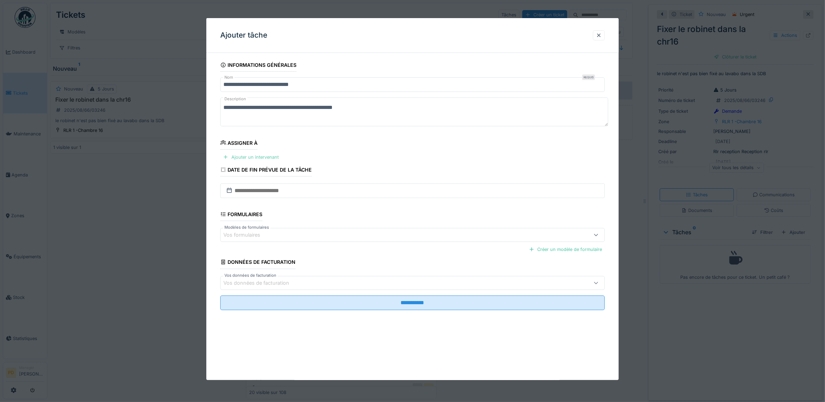
click at [265, 157] on div "Ajouter un intervenant" at bounding box center [250, 156] width 61 height 9
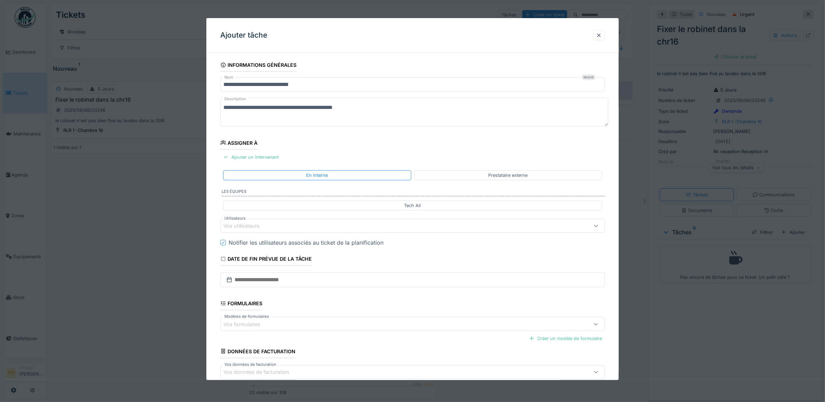
click at [274, 228] on div "Vos utilisateurs" at bounding box center [390, 226] width 335 height 8
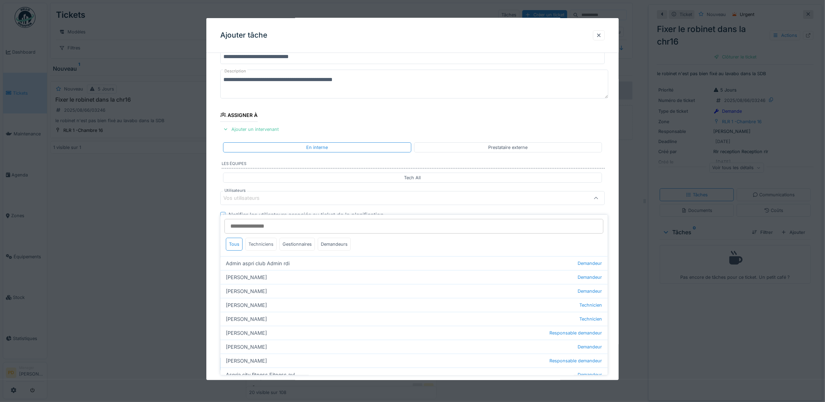
click at [265, 241] on div "Techniciens" at bounding box center [261, 244] width 31 height 13
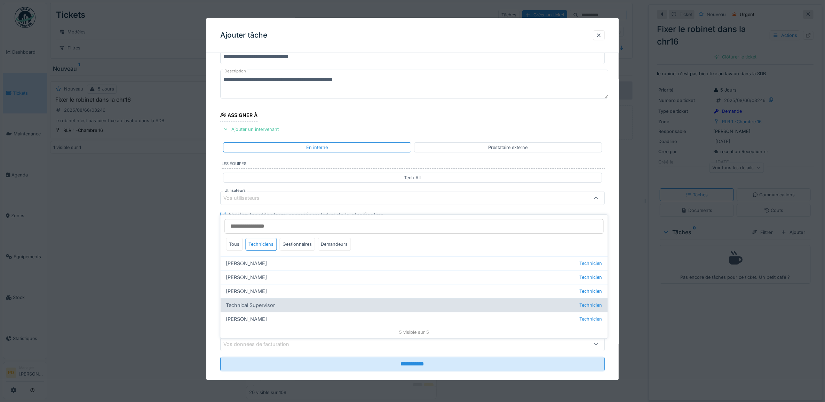
click at [272, 300] on div "Technical Supervisor Technicien" at bounding box center [414, 305] width 387 height 14
type input "****"
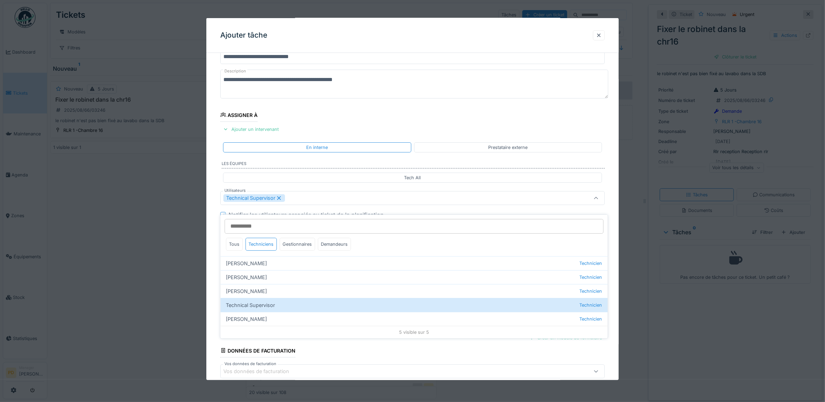
click at [214, 241] on div "**********" at bounding box center [412, 224] width 413 height 387
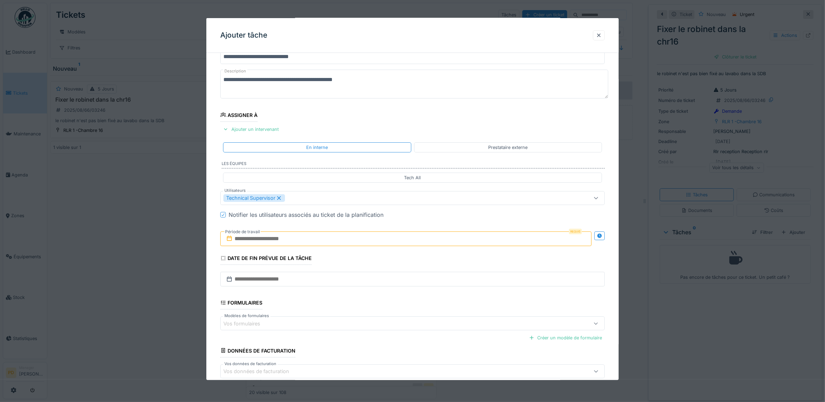
click at [261, 240] on input "text" at bounding box center [406, 238] width 372 height 15
click at [375, 331] on div "25" at bounding box center [373, 330] width 9 height 10
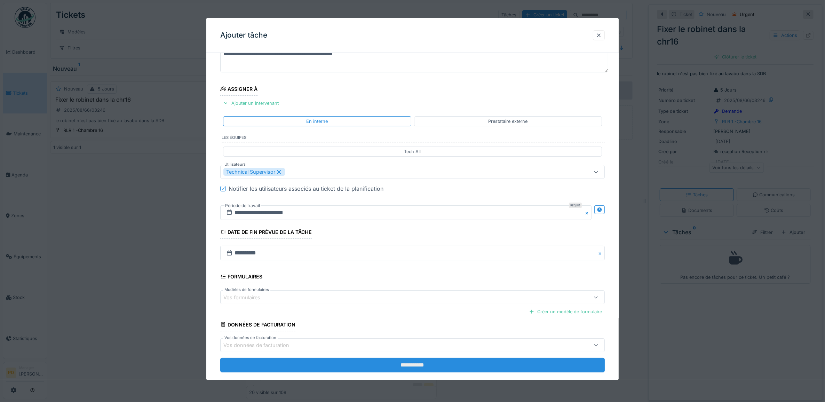
scroll to position [67, 0]
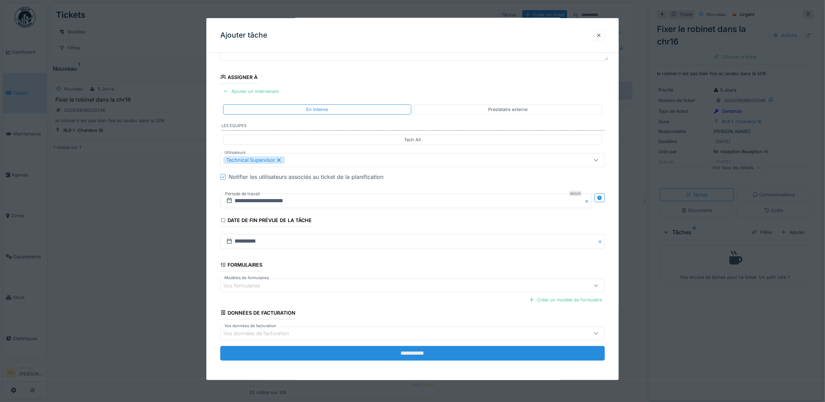
click at [408, 353] on input "**********" at bounding box center [412, 353] width 385 height 15
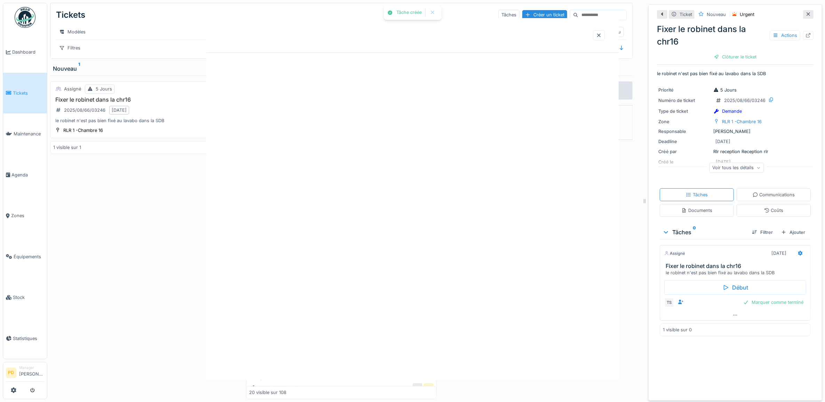
scroll to position [0, 0]
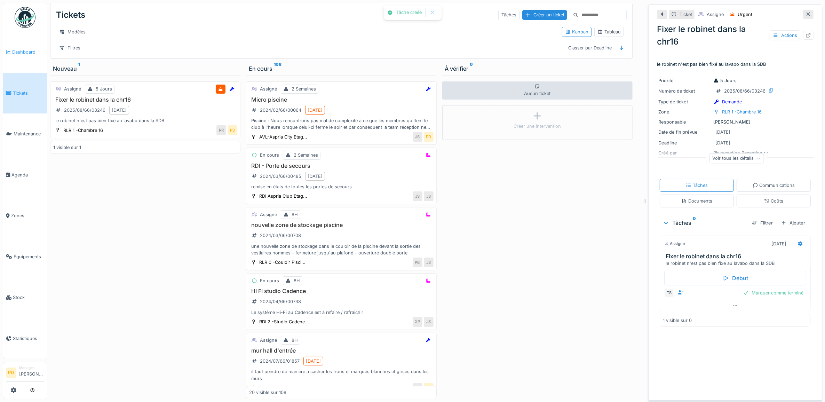
click at [26, 53] on span "Dashboard" at bounding box center [28, 52] width 32 height 7
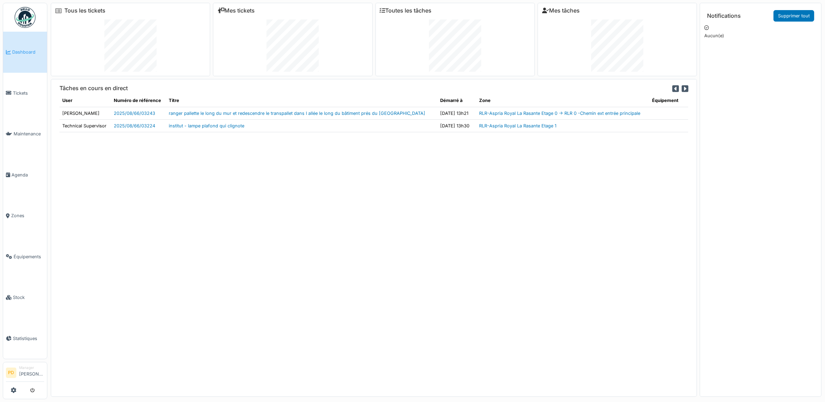
click at [31, 49] on span "Dashboard" at bounding box center [28, 52] width 32 height 7
